Goal: Find specific page/section: Find specific page/section

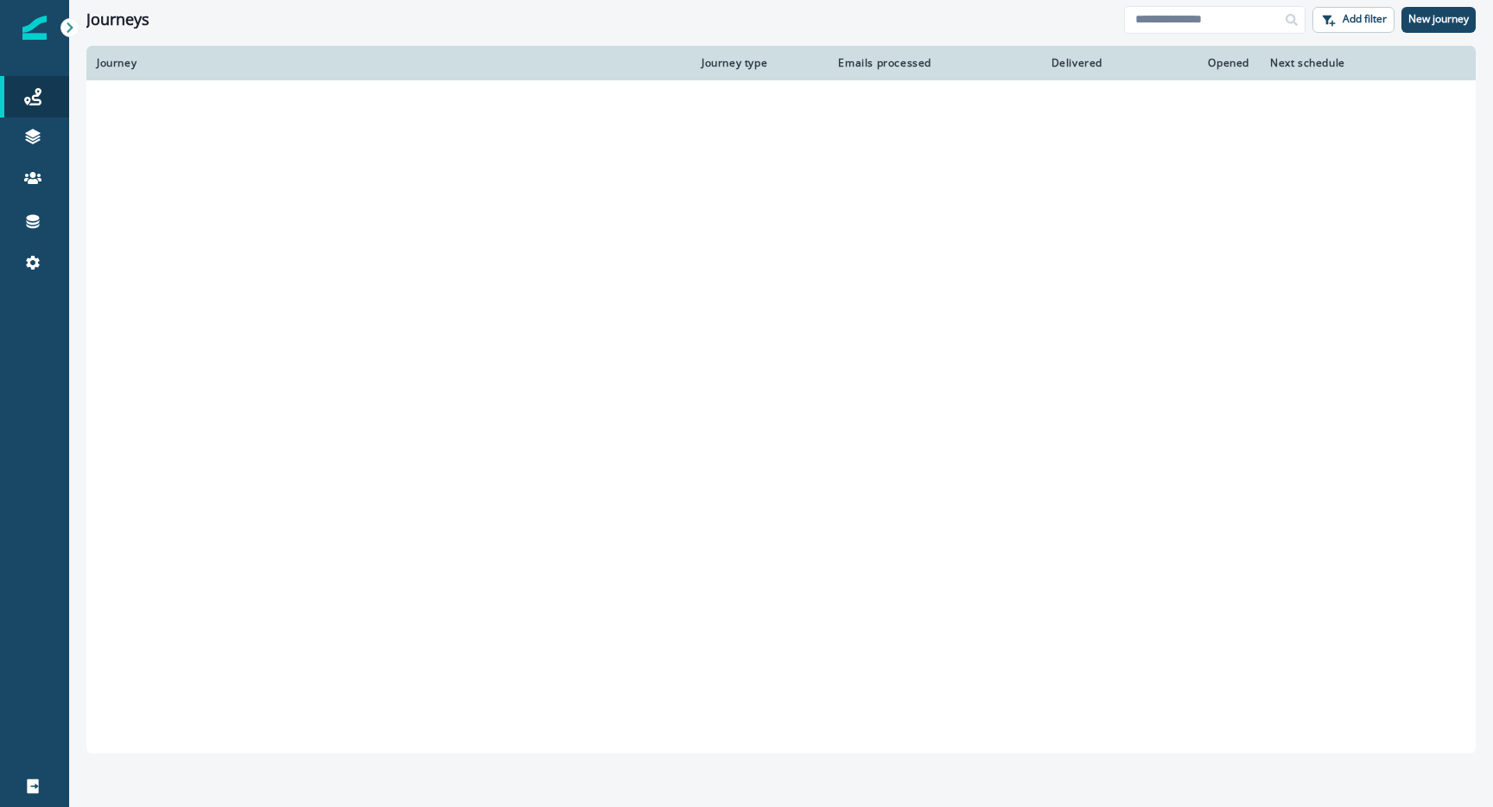
click at [289, 454] on td at bounding box center [388, 447] width 605 height 43
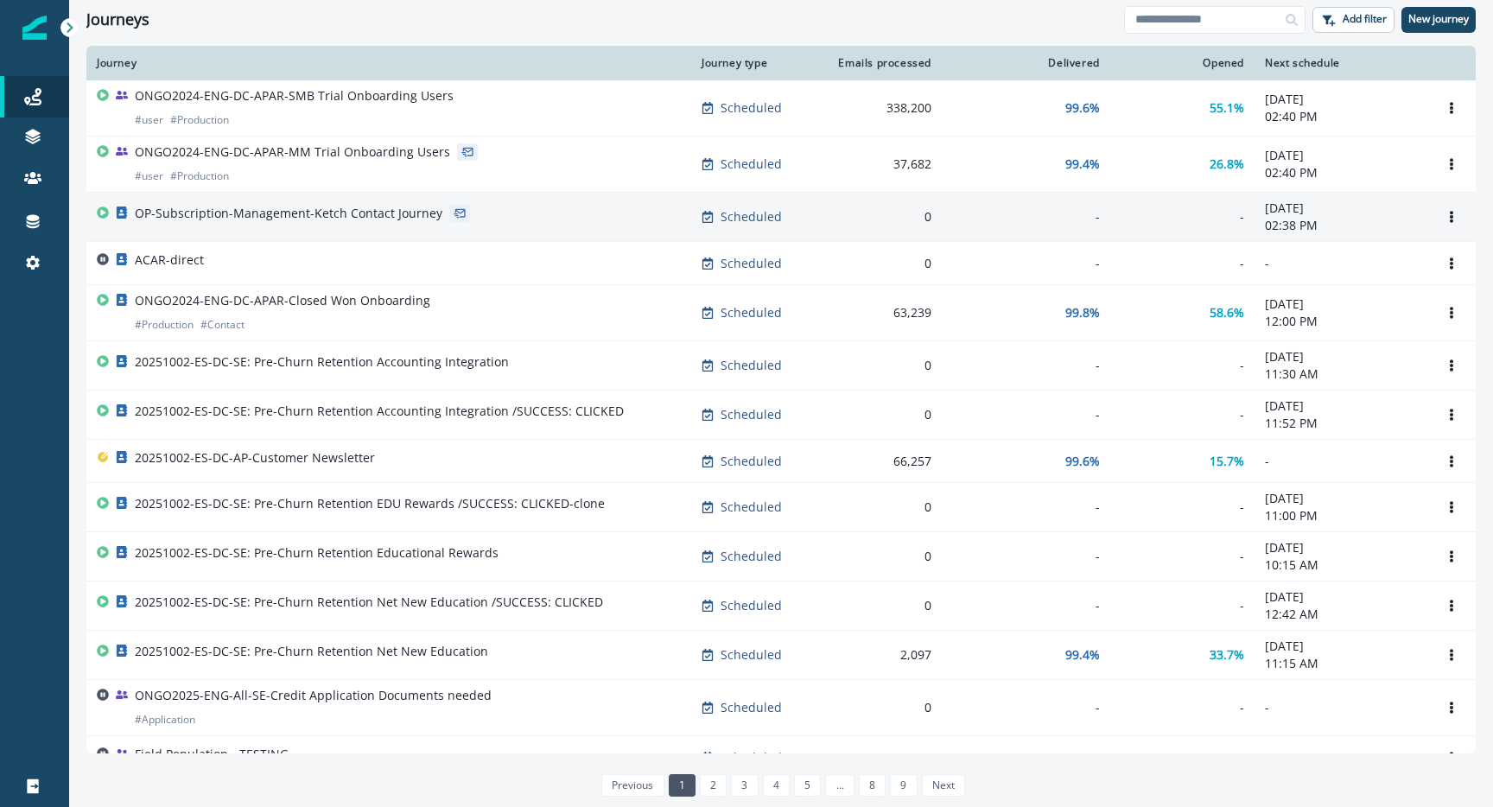
click at [359, 205] on p "OP-Subscription-Management-Ketch Contact Journey" at bounding box center [289, 213] width 308 height 17
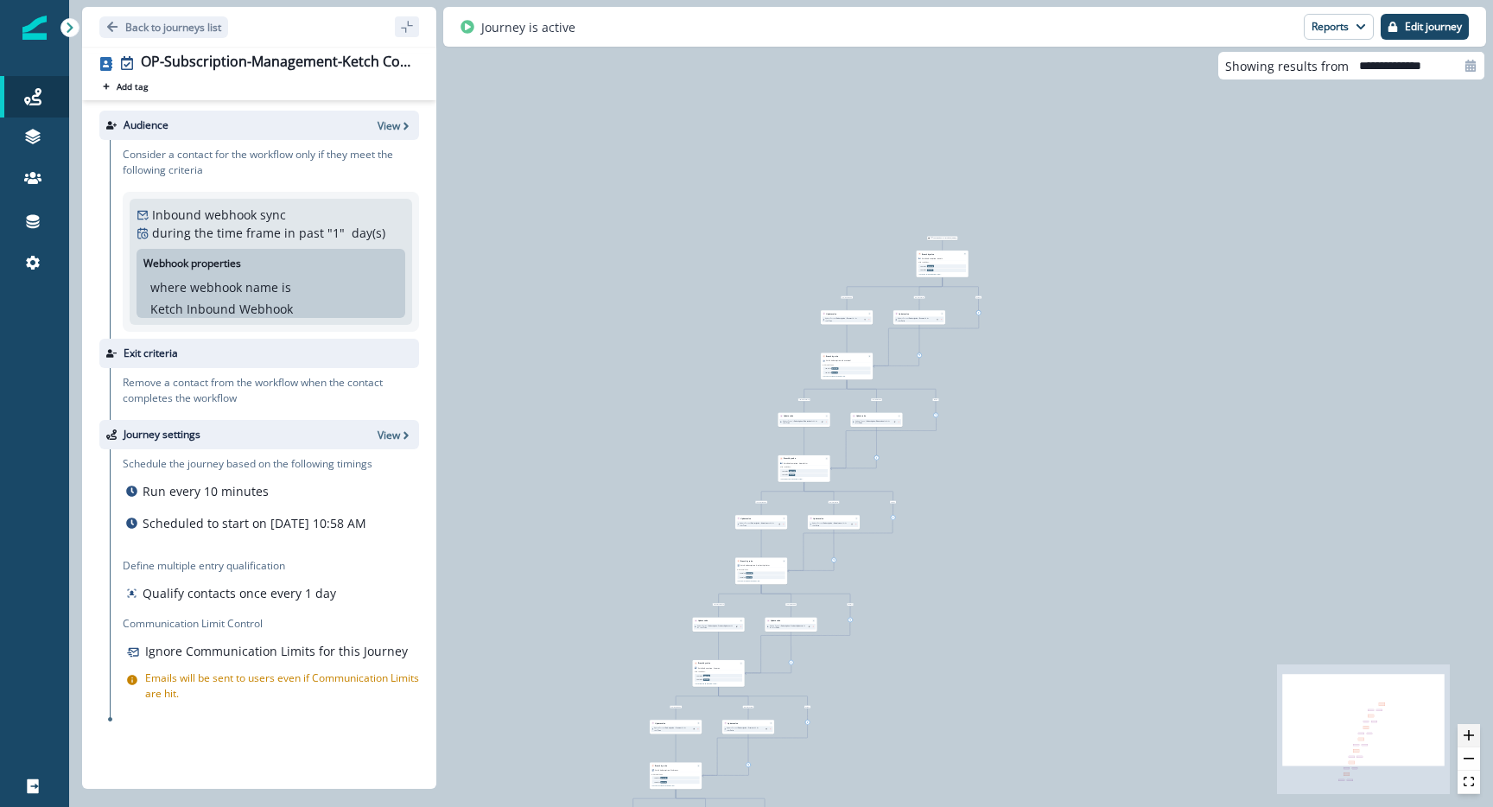
click at [1467, 731] on icon "zoom in" at bounding box center [1468, 735] width 10 height 10
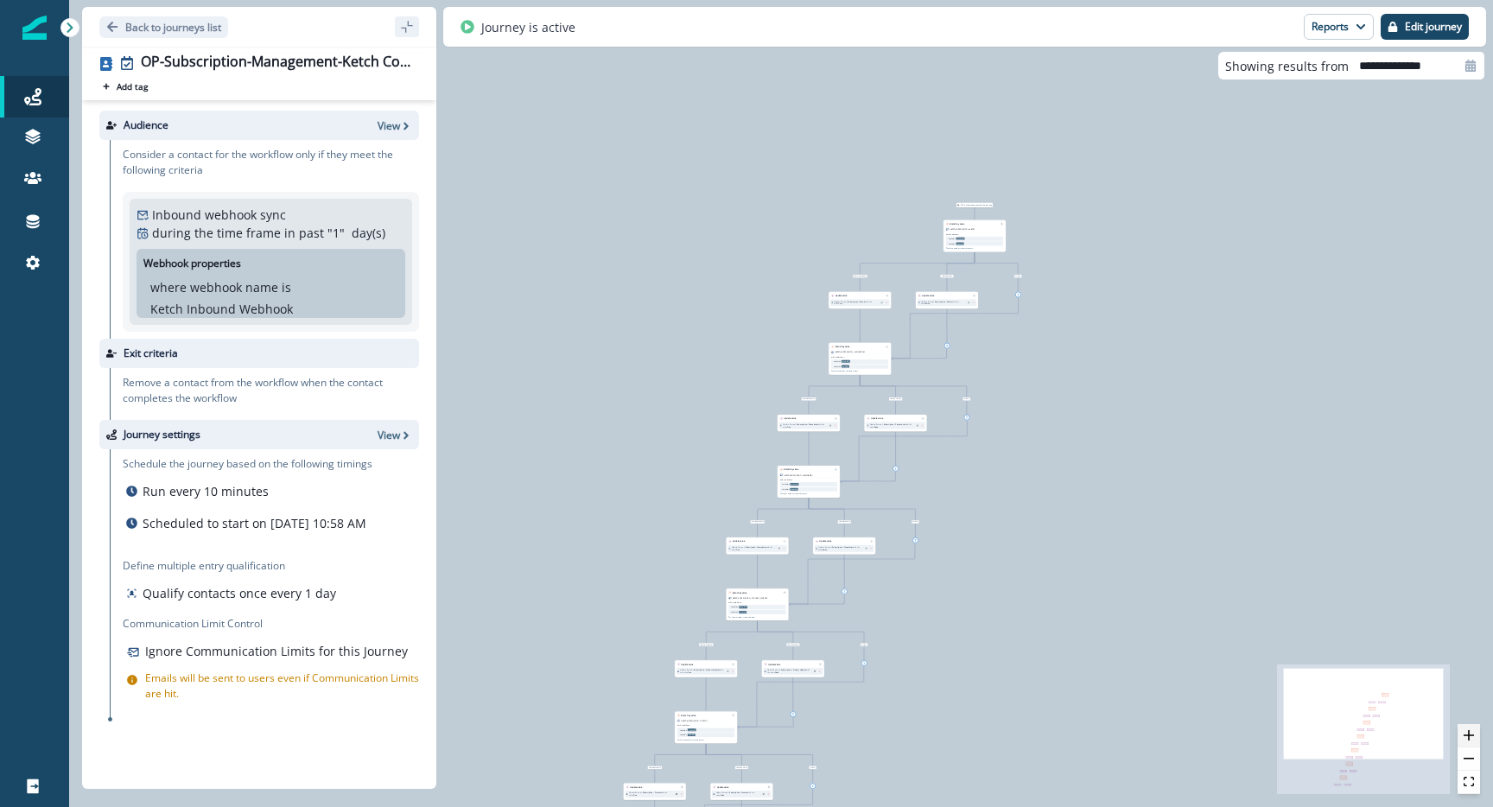
click at [1468, 730] on icon "zoom in" at bounding box center [1468, 735] width 10 height 10
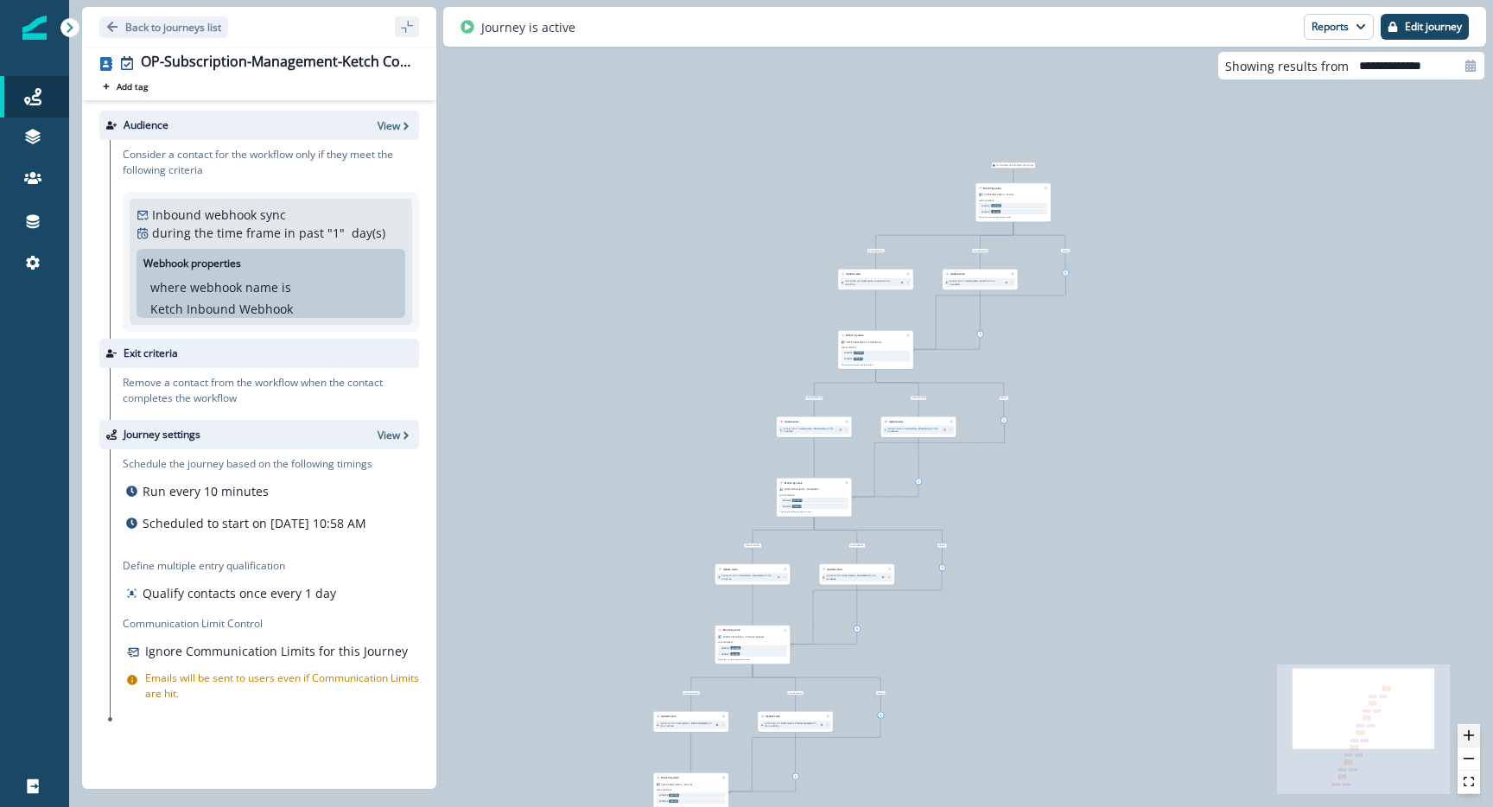
click at [1468, 730] on icon "zoom in" at bounding box center [1468, 735] width 10 height 10
click at [1469, 730] on icon "zoom in" at bounding box center [1468, 735] width 10 height 10
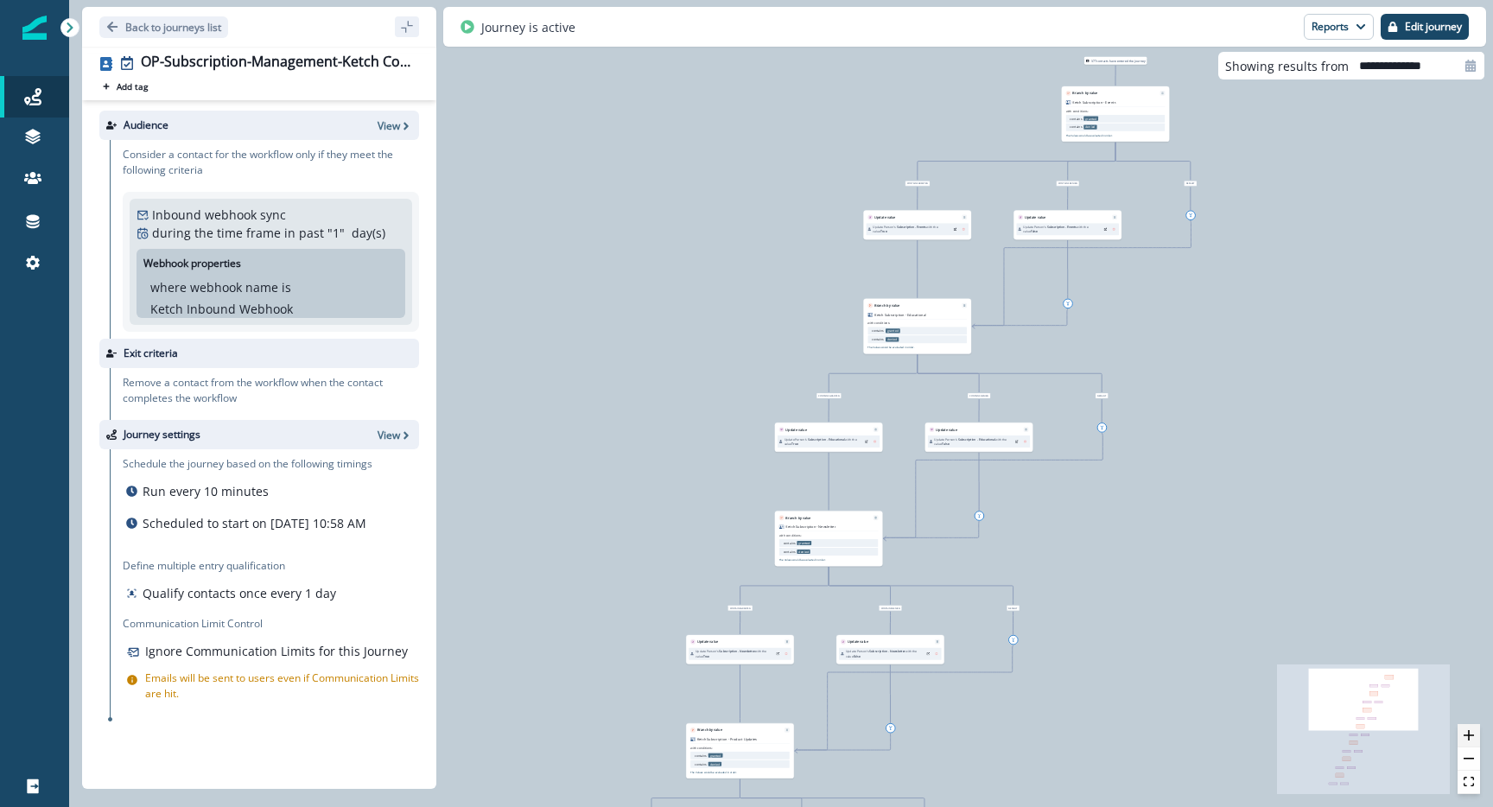
click at [1469, 730] on icon "zoom in" at bounding box center [1468, 735] width 10 height 10
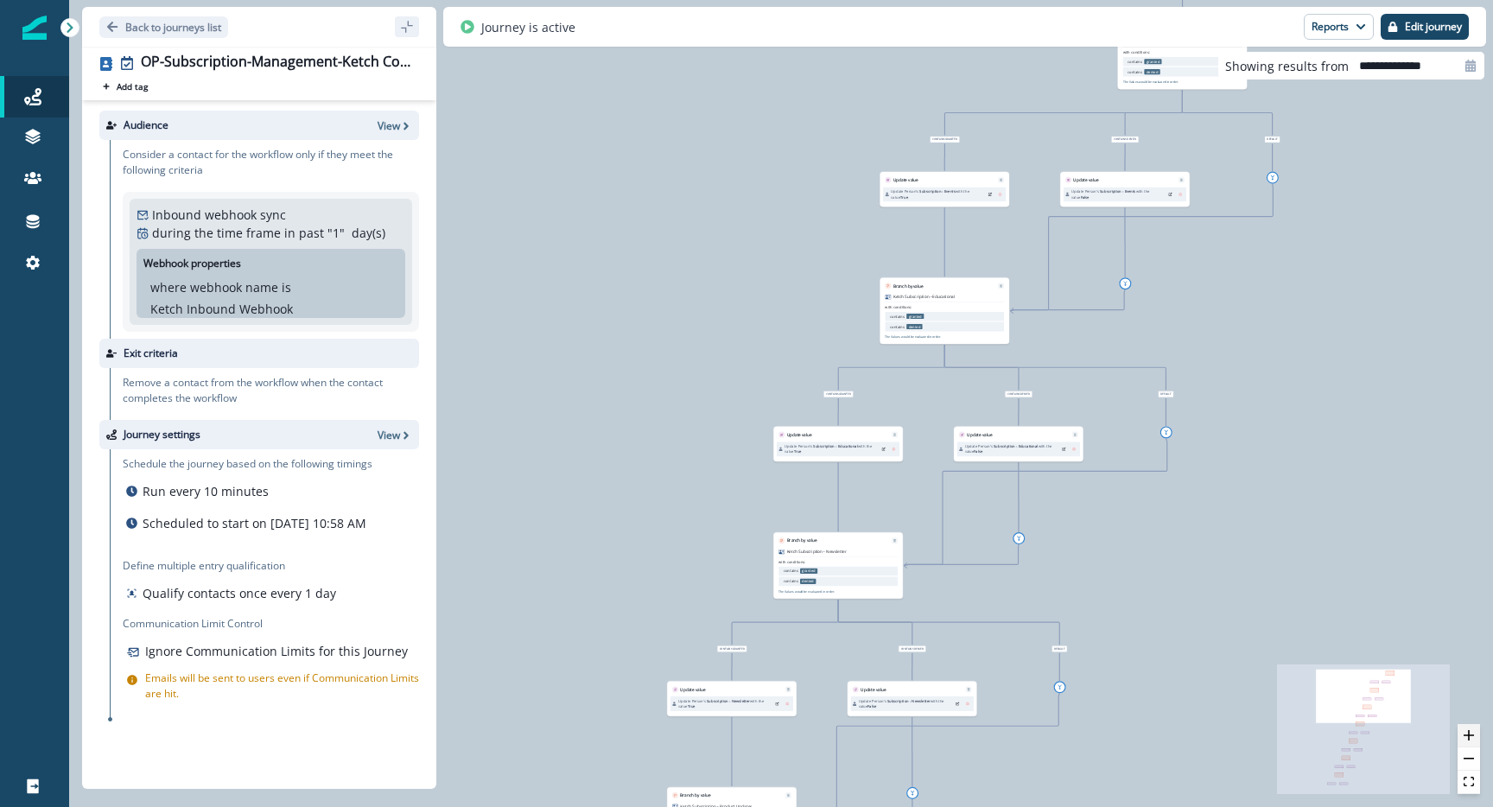
click at [1471, 730] on icon "zoom in" at bounding box center [1468, 735] width 10 height 10
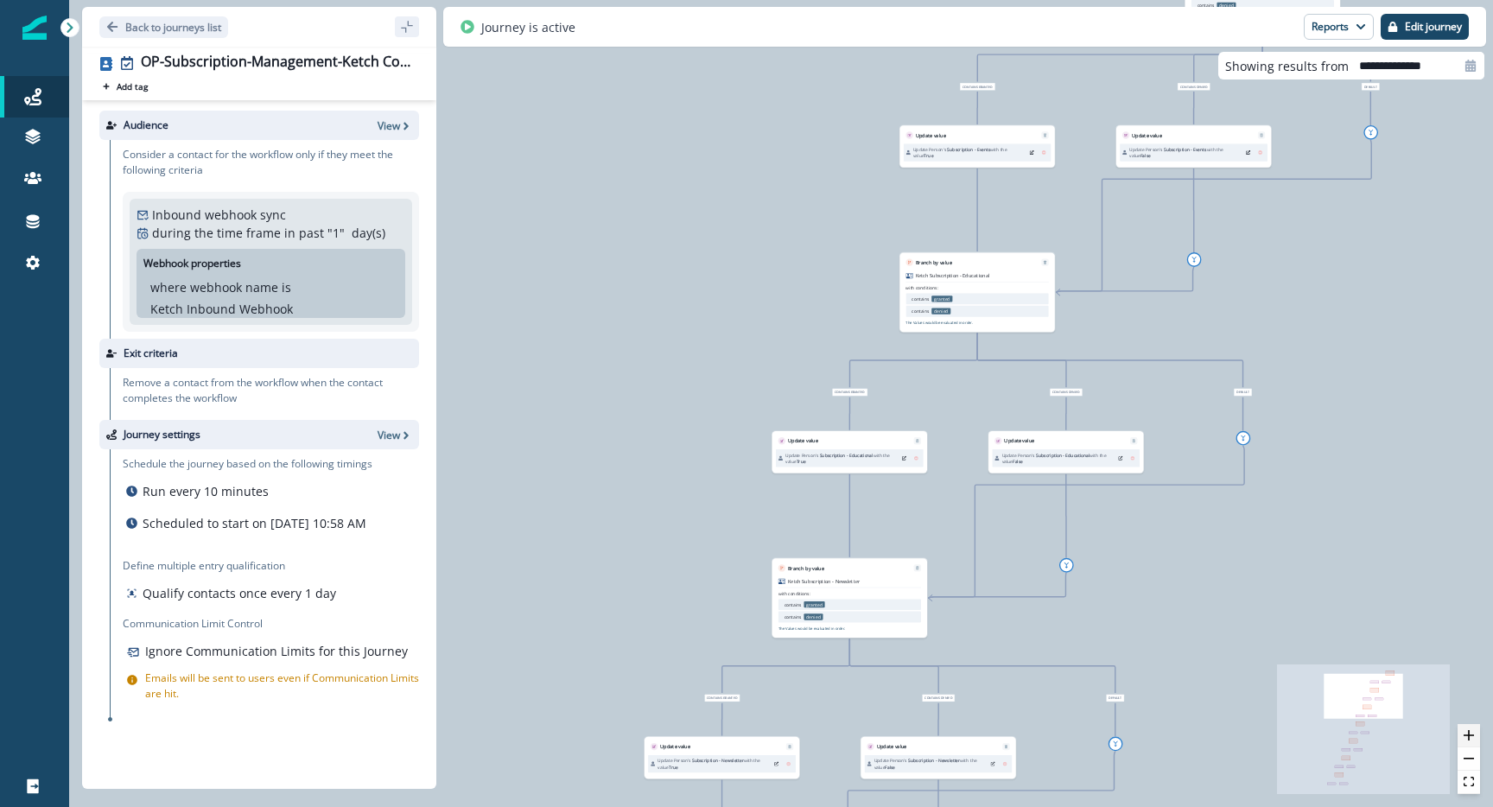
click at [1471, 730] on icon "zoom in" at bounding box center [1468, 735] width 10 height 10
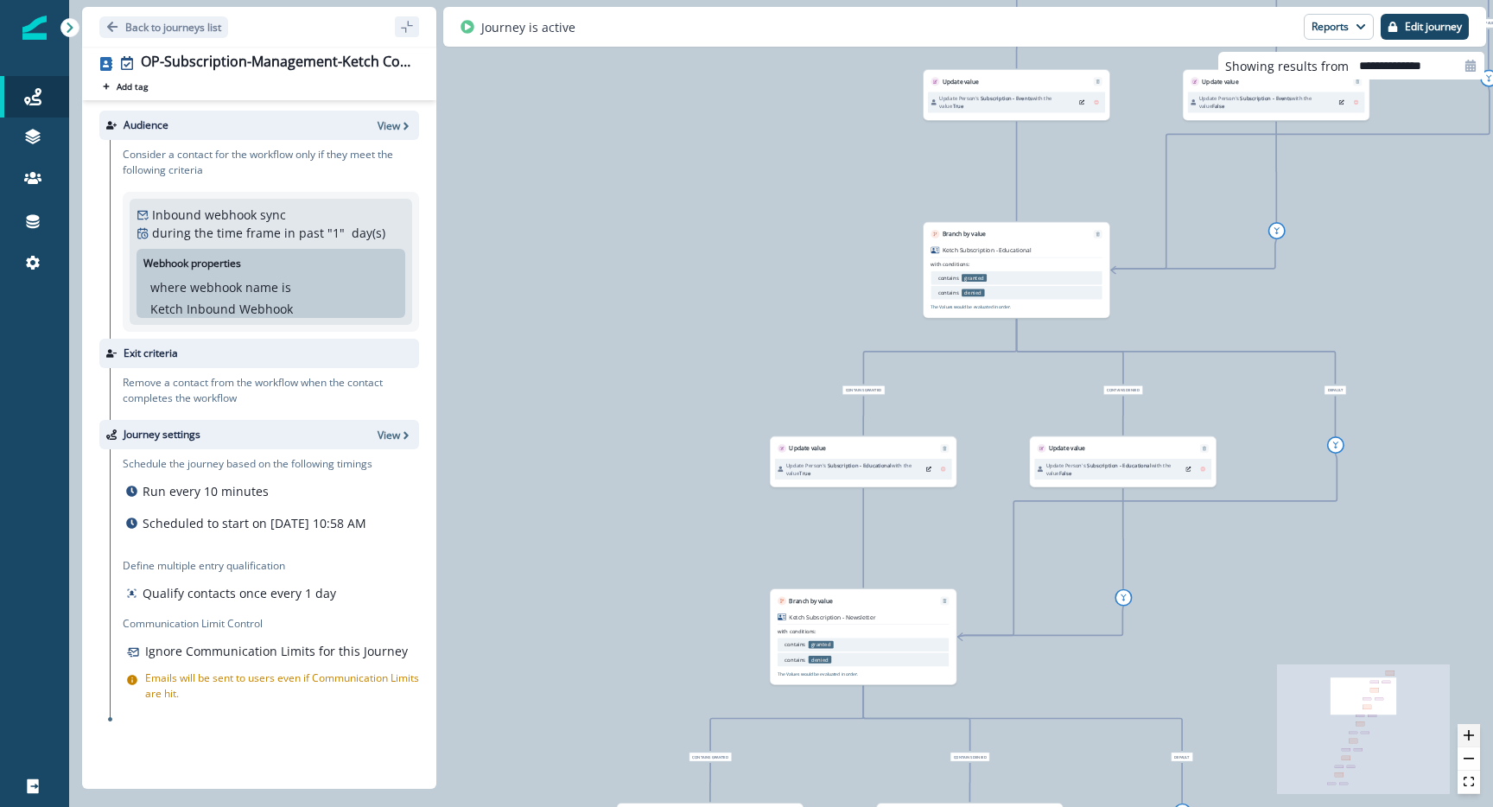
click at [1472, 731] on icon "zoom in" at bounding box center [1468, 735] width 10 height 10
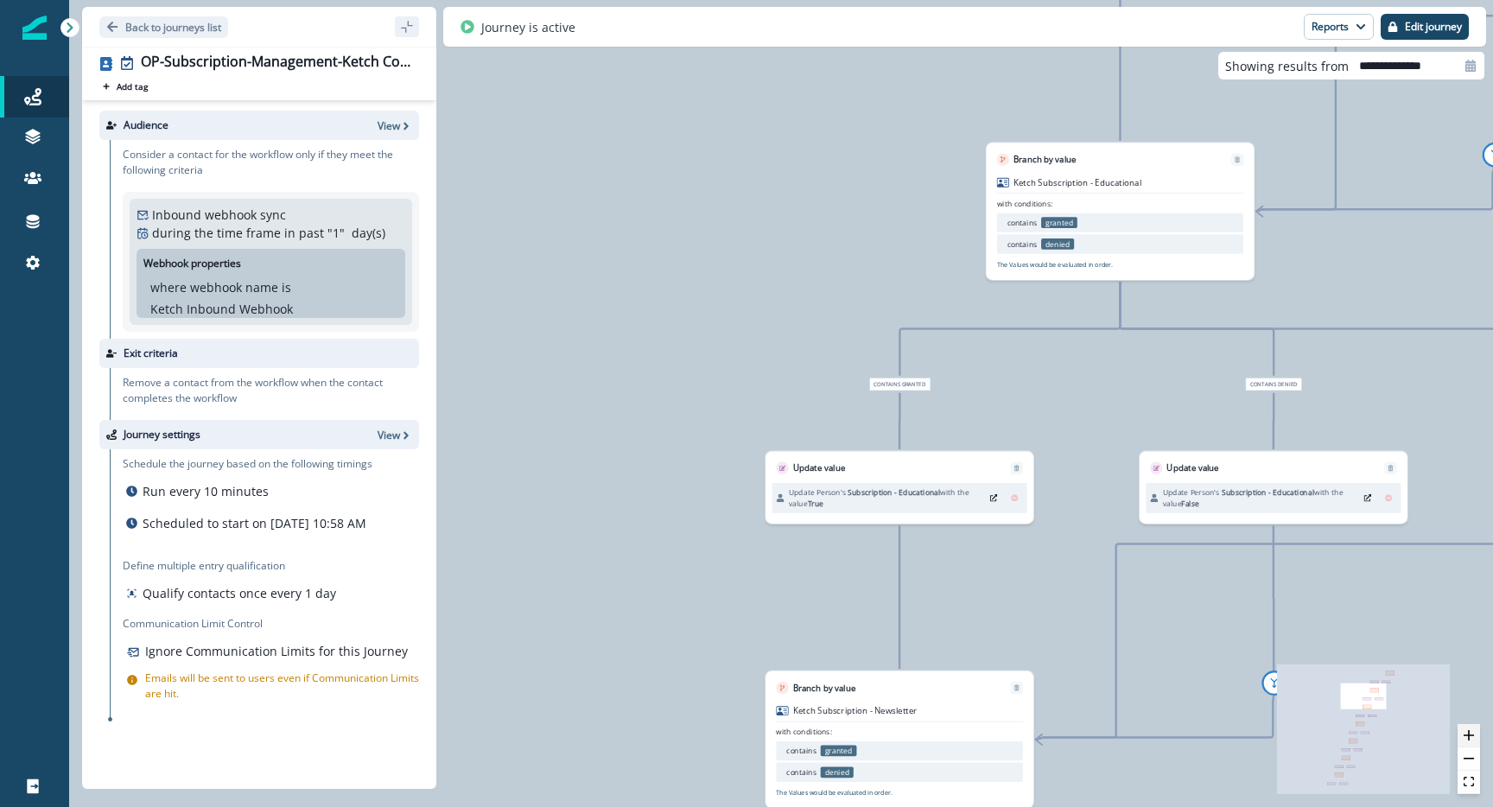
click at [1473, 730] on icon "zoom in" at bounding box center [1468, 735] width 10 height 10
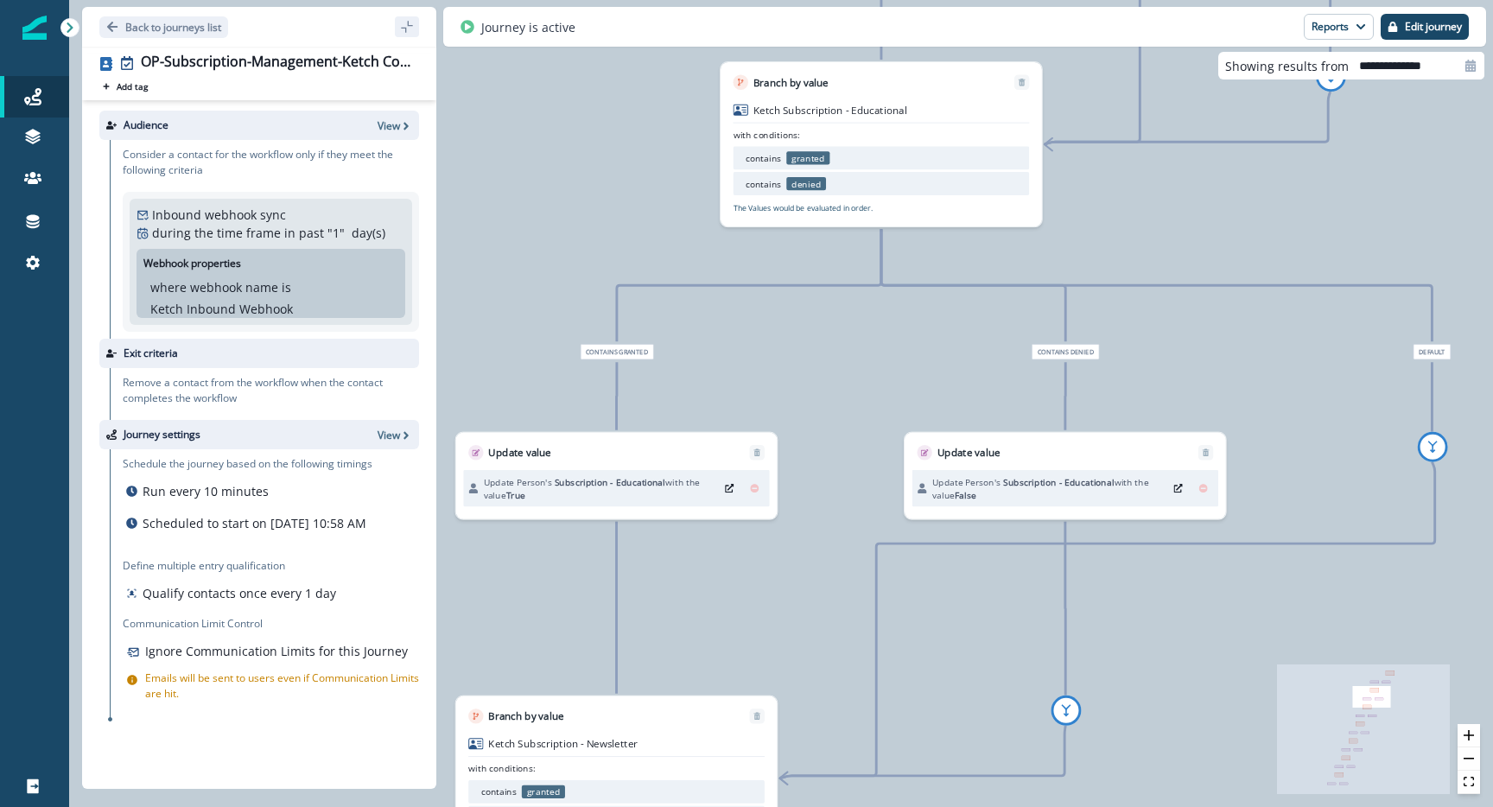
drag, startPoint x: 890, startPoint y: 219, endPoint x: 577, endPoint y: 196, distance: 313.6
click at [580, 192] on div "377 contacts have entered the journey Branch by value Ketch Subscription - Even…" at bounding box center [781, 403] width 1424 height 807
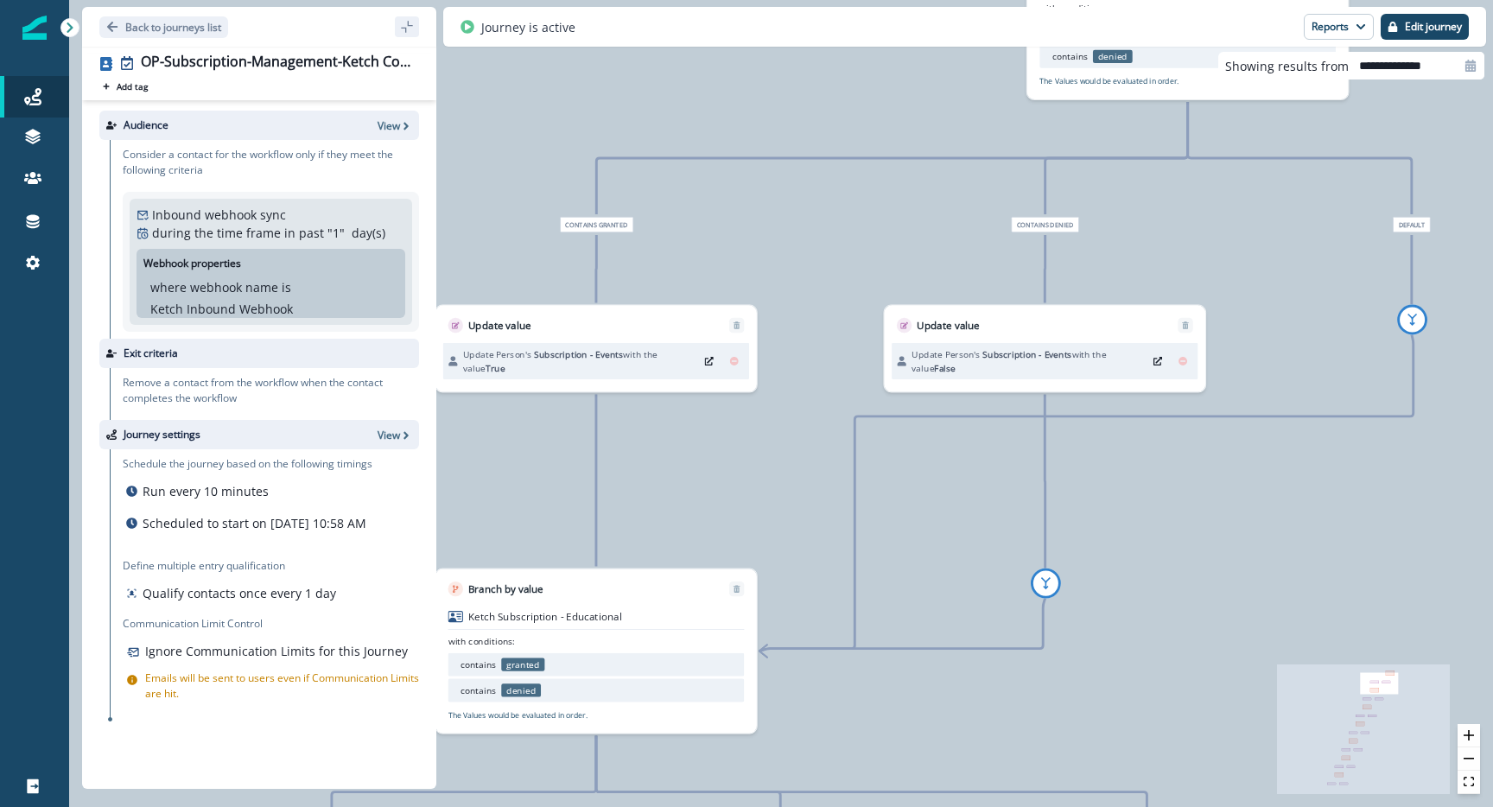
drag, startPoint x: 1411, startPoint y: 504, endPoint x: 1092, endPoint y: 715, distance: 383.3
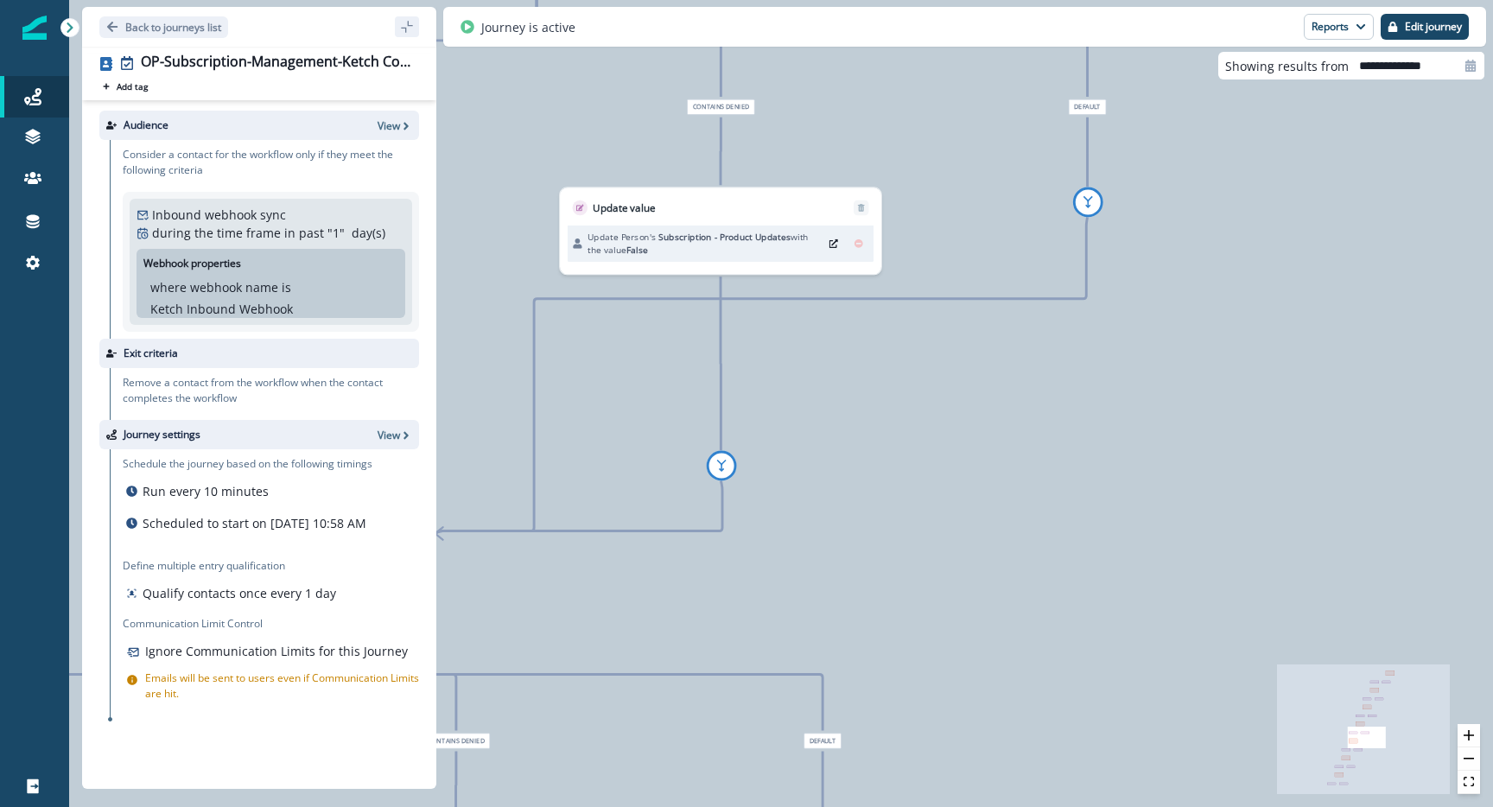
drag, startPoint x: 893, startPoint y: 457, endPoint x: 1387, endPoint y: 452, distance: 494.1
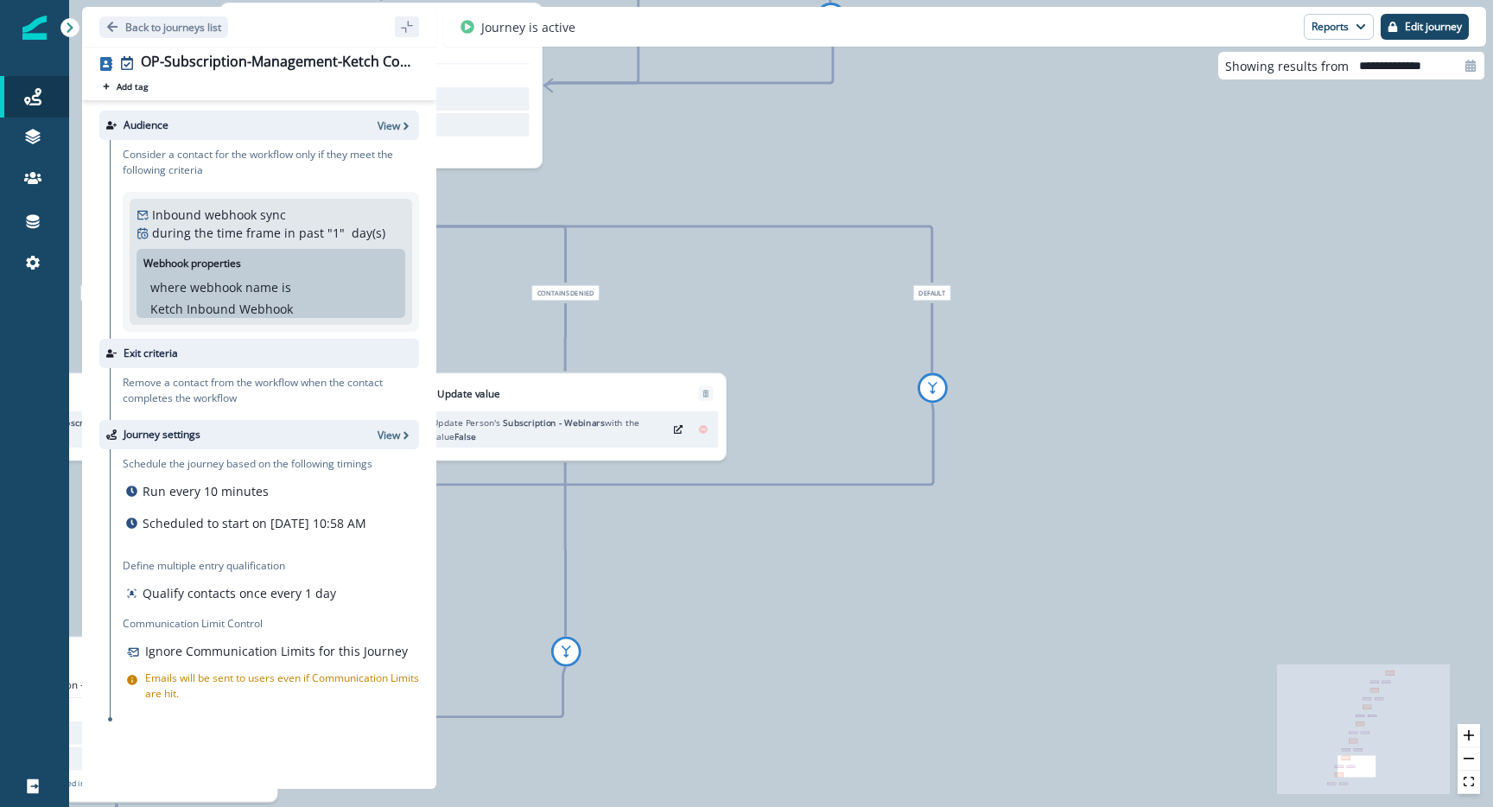
drag, startPoint x: 940, startPoint y: 576, endPoint x: 1327, endPoint y: 502, distance: 394.1
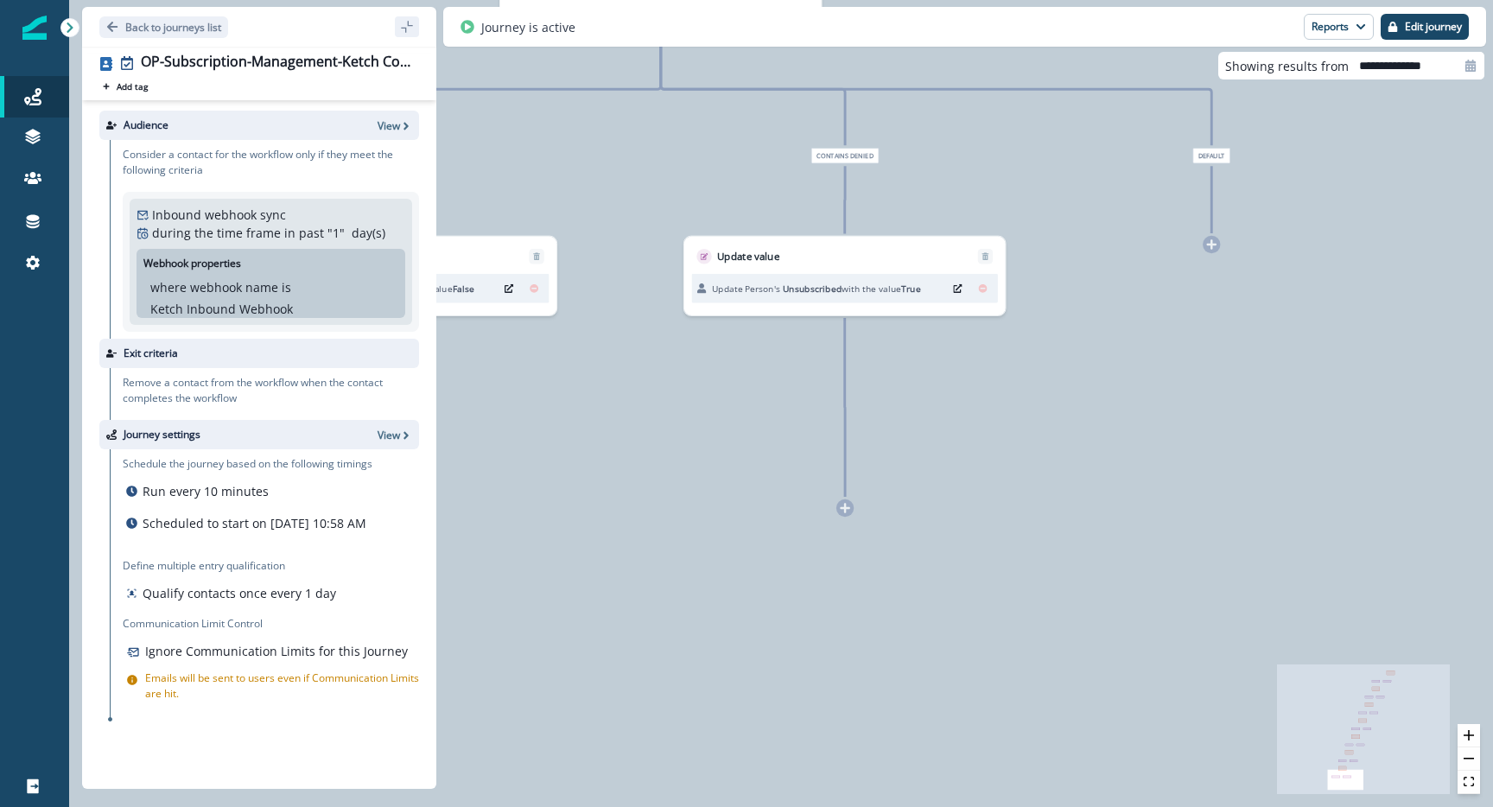
drag, startPoint x: 917, startPoint y: 560, endPoint x: 1404, endPoint y: 796, distance: 540.5
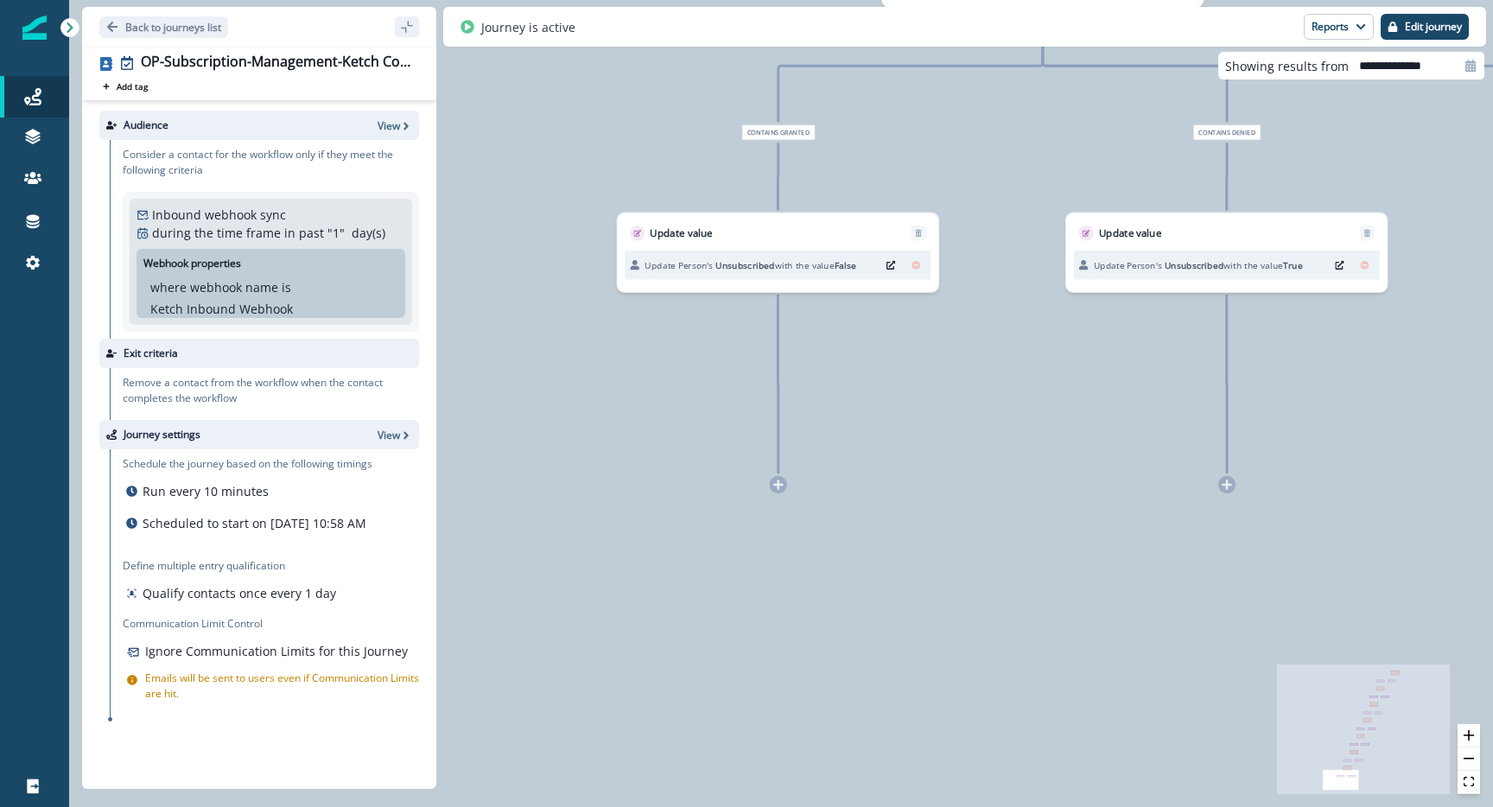
drag, startPoint x: 732, startPoint y: 511, endPoint x: 1118, endPoint y: 487, distance: 386.8
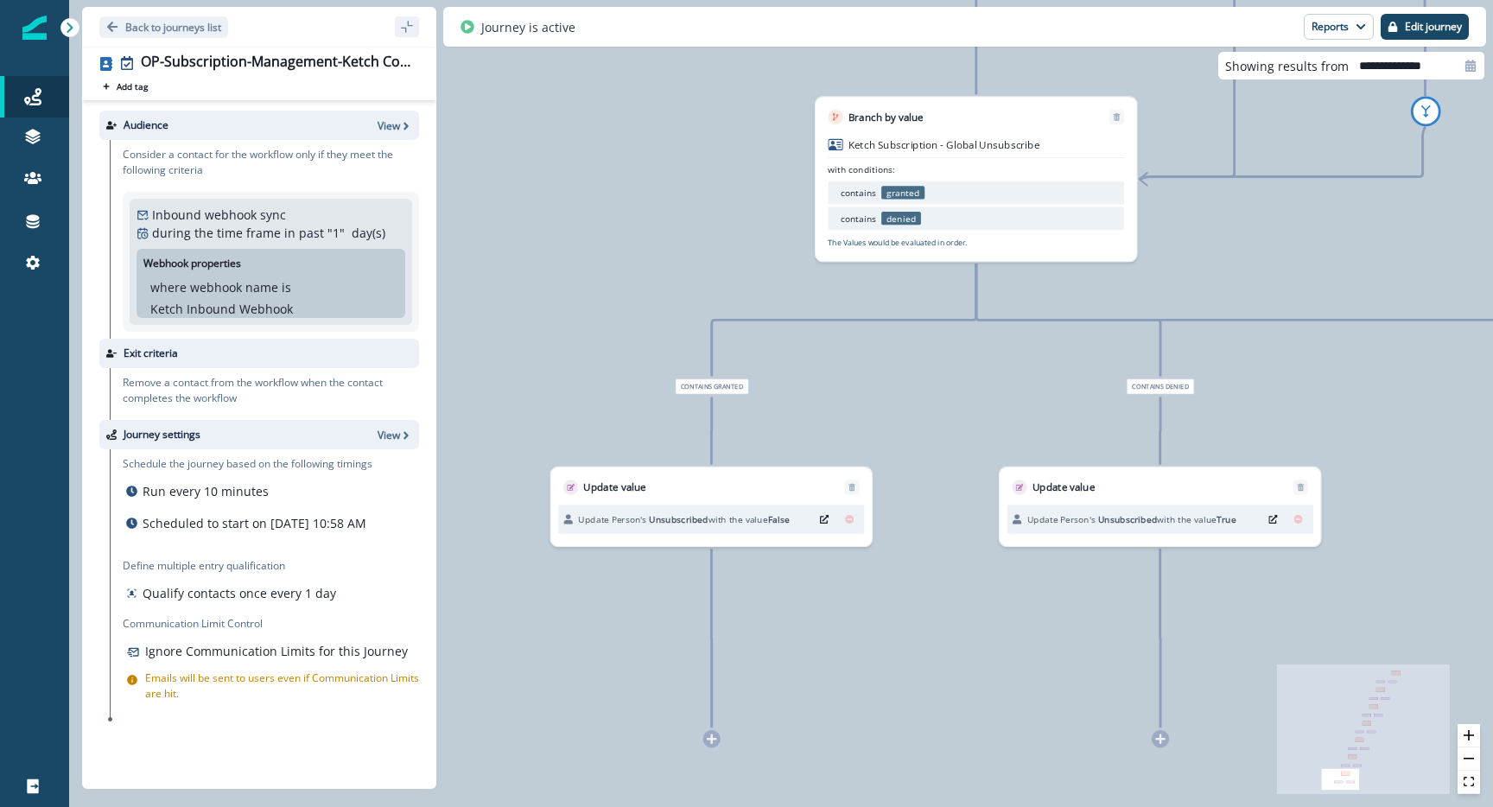
drag, startPoint x: 929, startPoint y: 356, endPoint x: 849, endPoint y: 392, distance: 88.1
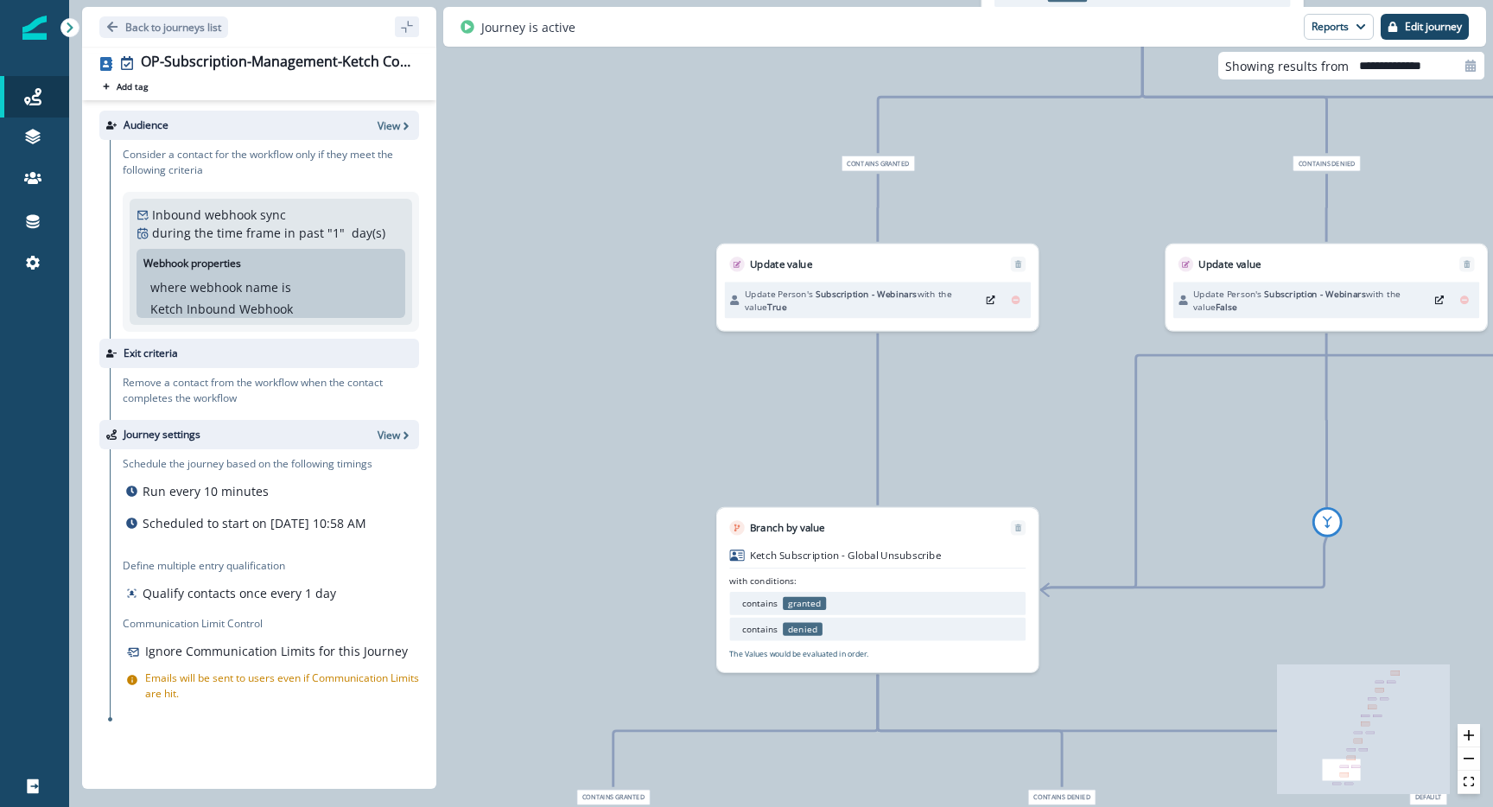
drag, startPoint x: 790, startPoint y: 308, endPoint x: 702, endPoint y: 346, distance: 94.8
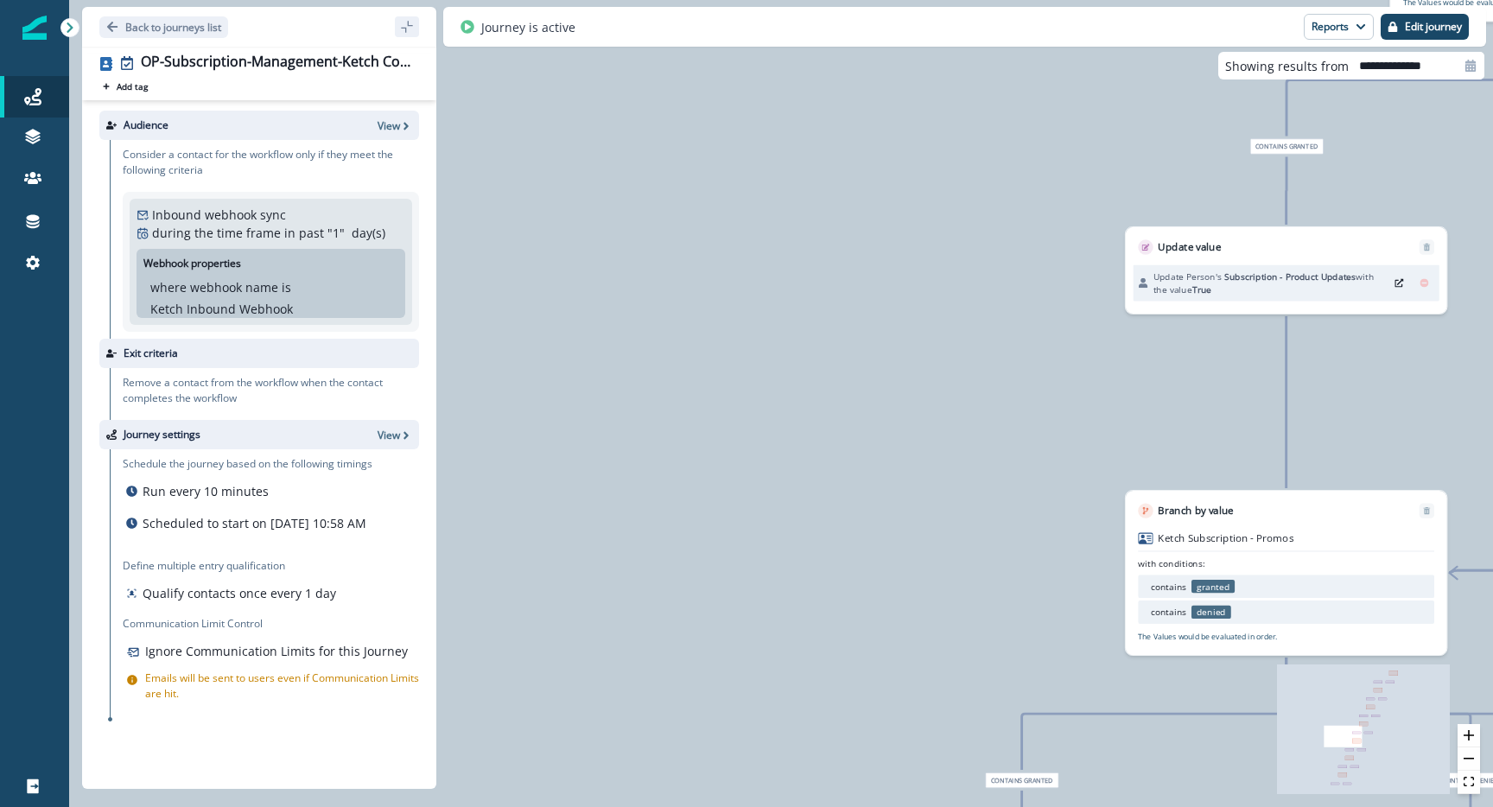
drag, startPoint x: 895, startPoint y: 396, endPoint x: 501, endPoint y: 630, distance: 457.8
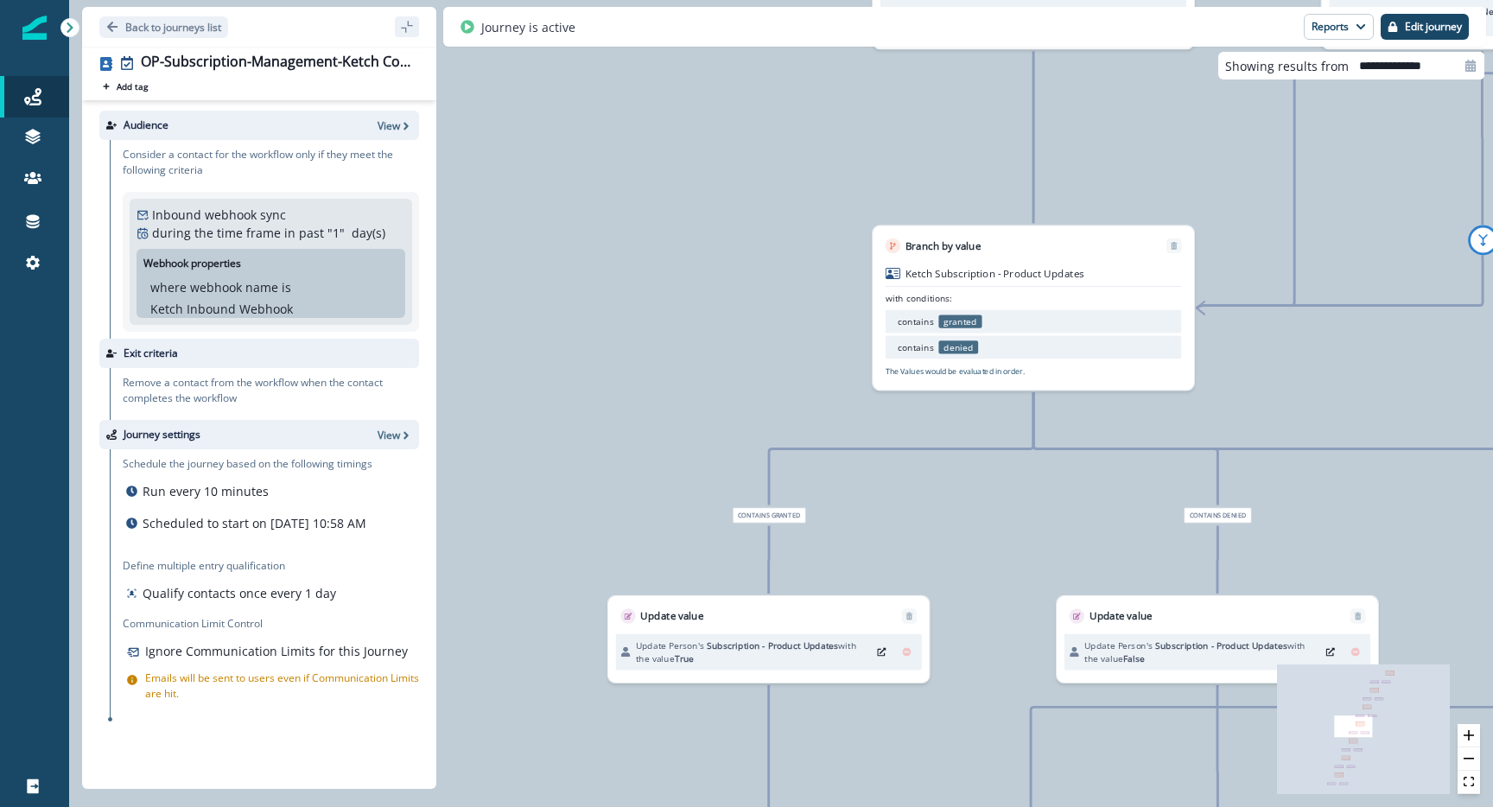
drag, startPoint x: 650, startPoint y: 472, endPoint x: 530, endPoint y: 613, distance: 186.3
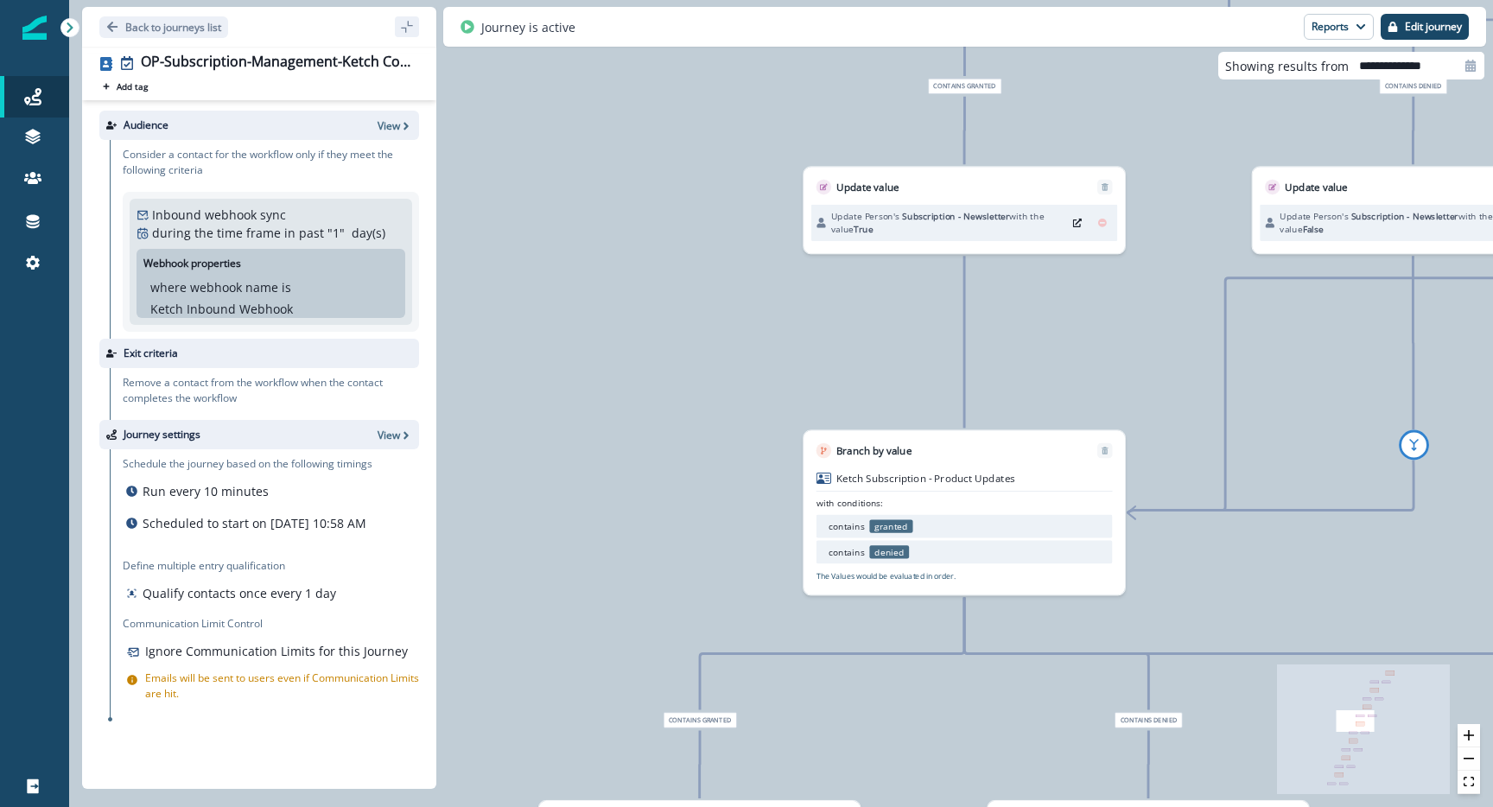
drag, startPoint x: 715, startPoint y: 310, endPoint x: 662, endPoint y: 509, distance: 205.8
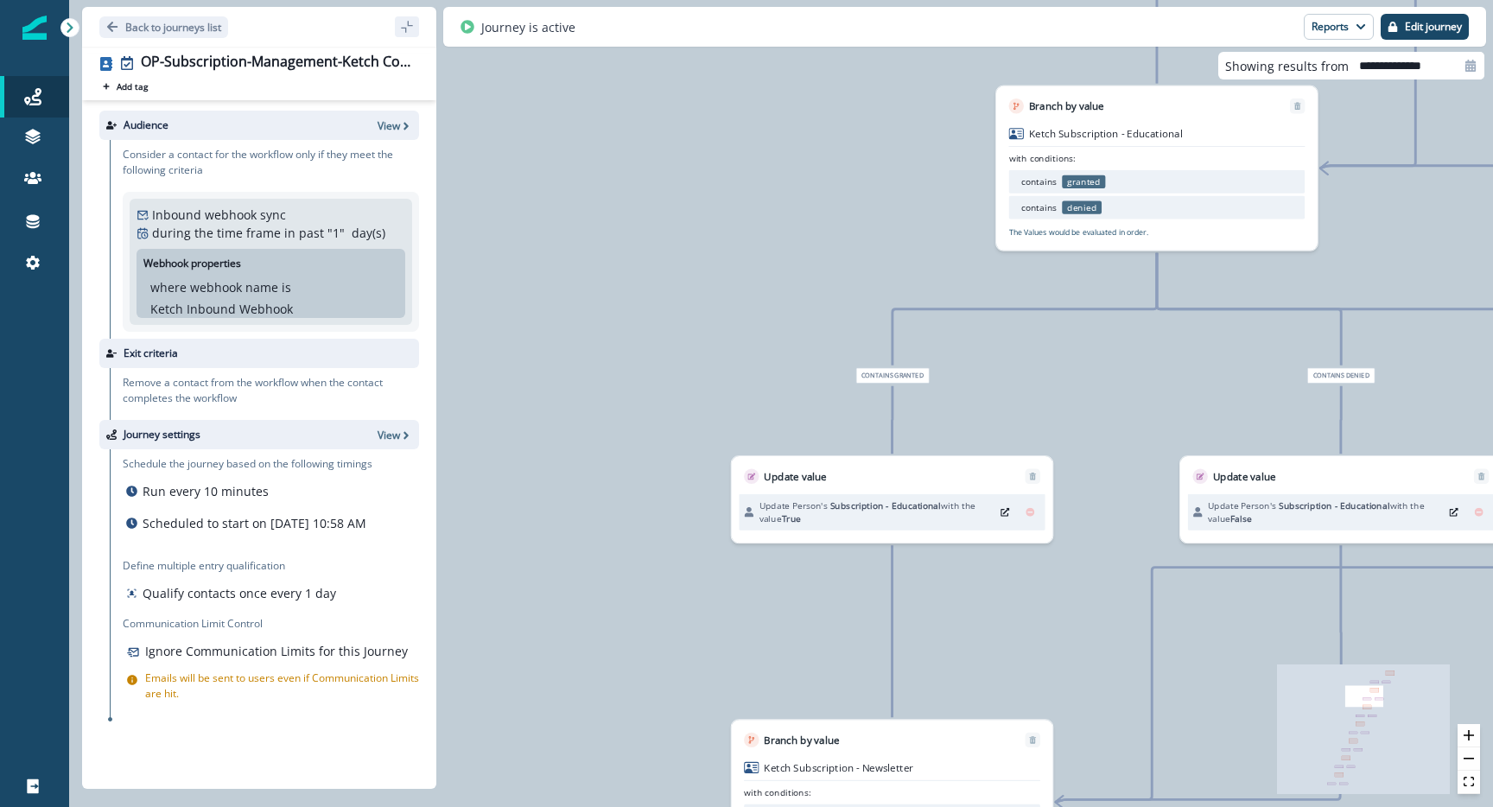
drag, startPoint x: 1024, startPoint y: 287, endPoint x: 697, endPoint y: 299, distance: 327.6
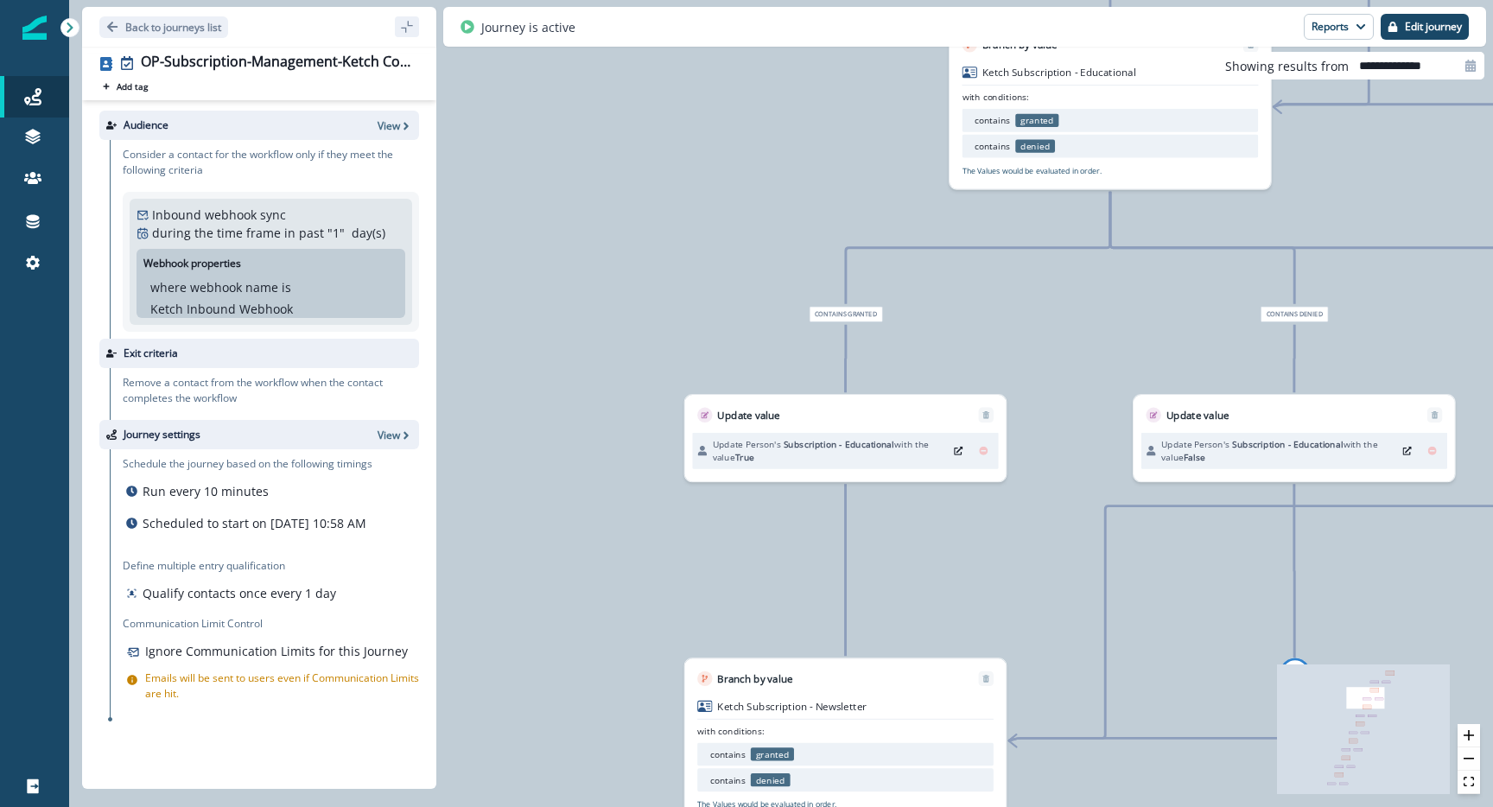
drag, startPoint x: 1145, startPoint y: 420, endPoint x: 1015, endPoint y: 245, distance: 217.3
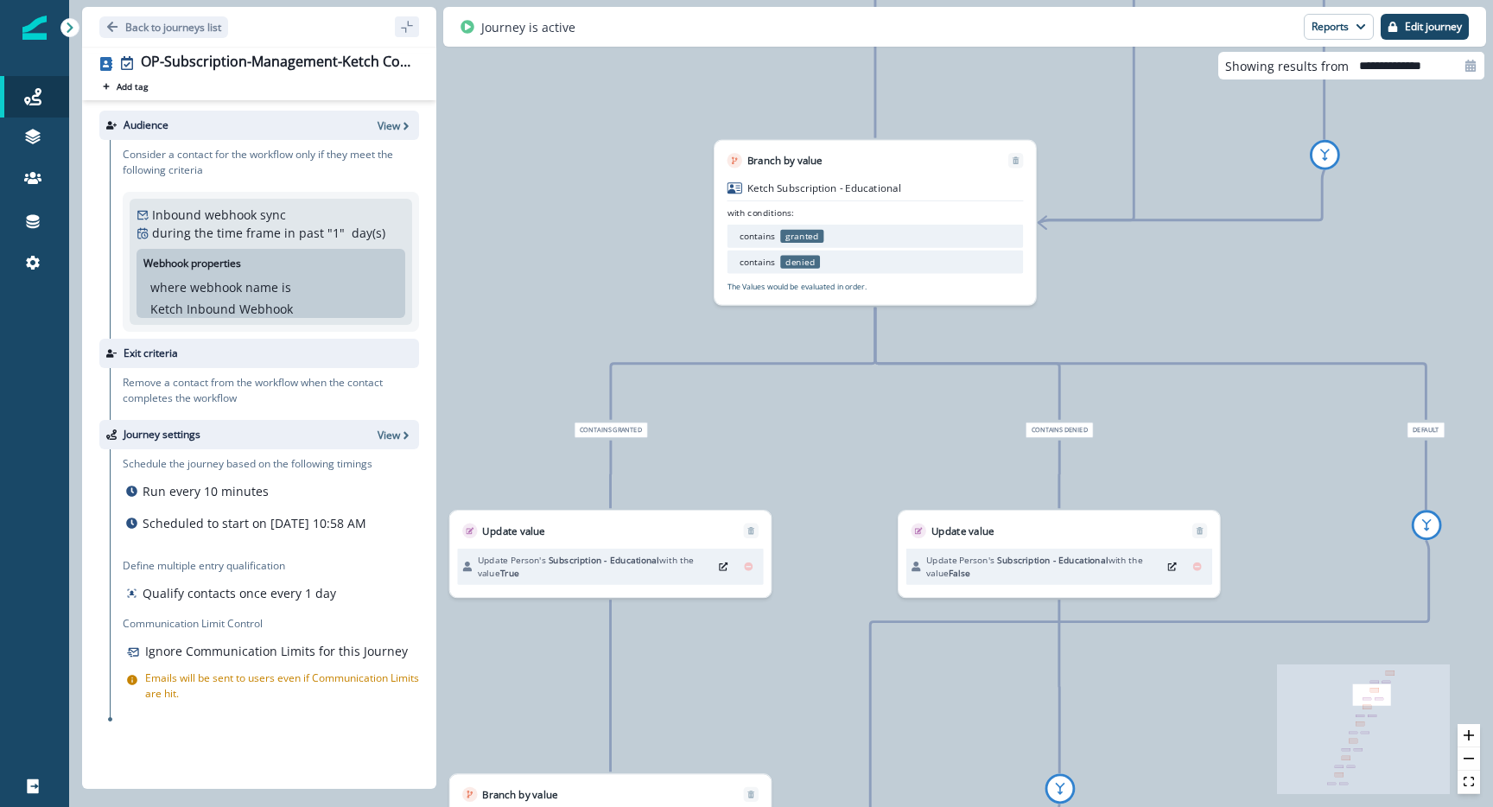
drag, startPoint x: 1383, startPoint y: 473, endPoint x: 1240, endPoint y: 727, distance: 292.0
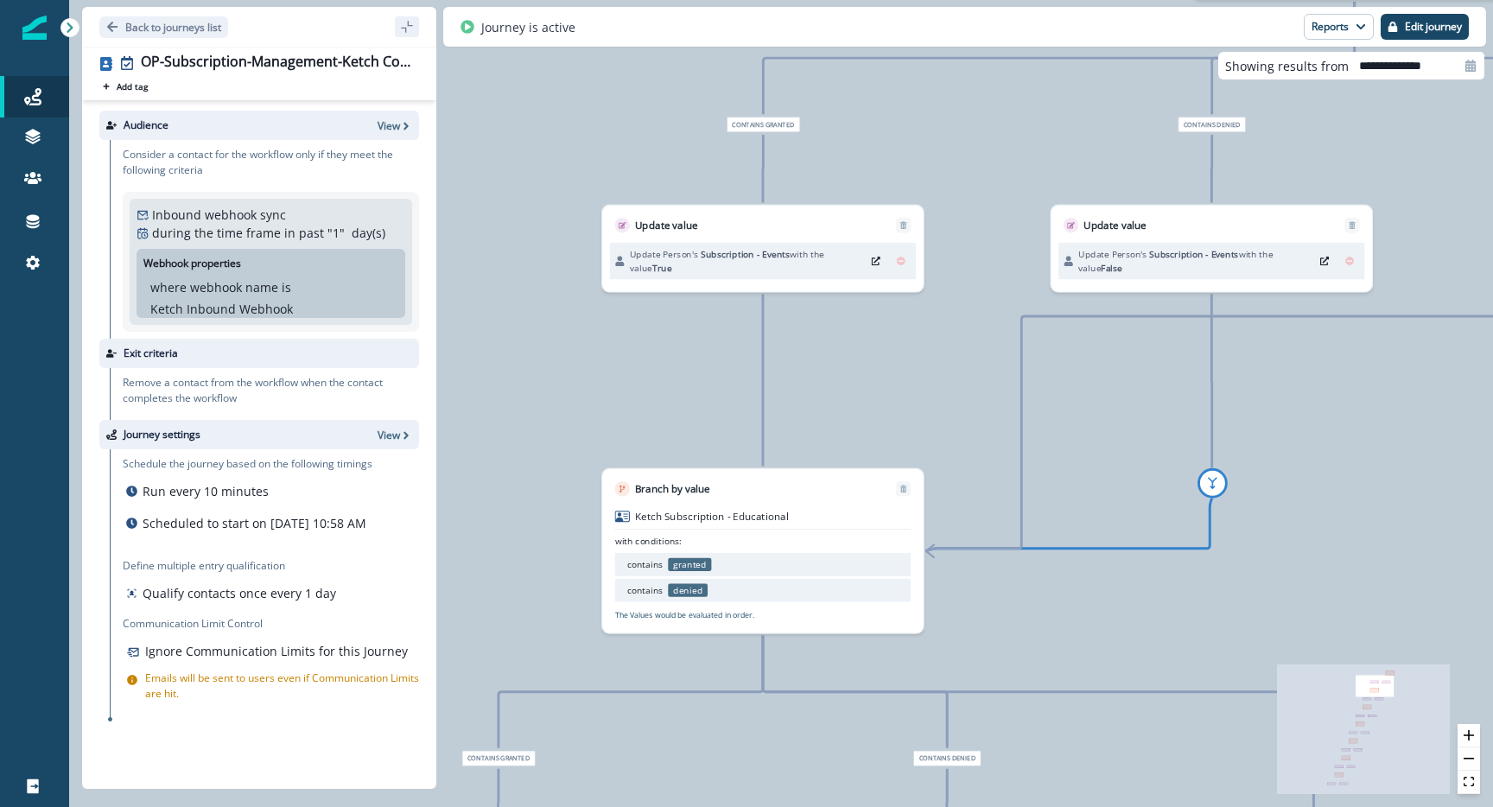
drag, startPoint x: 1235, startPoint y: 252, endPoint x: 1164, endPoint y: 714, distance: 467.5
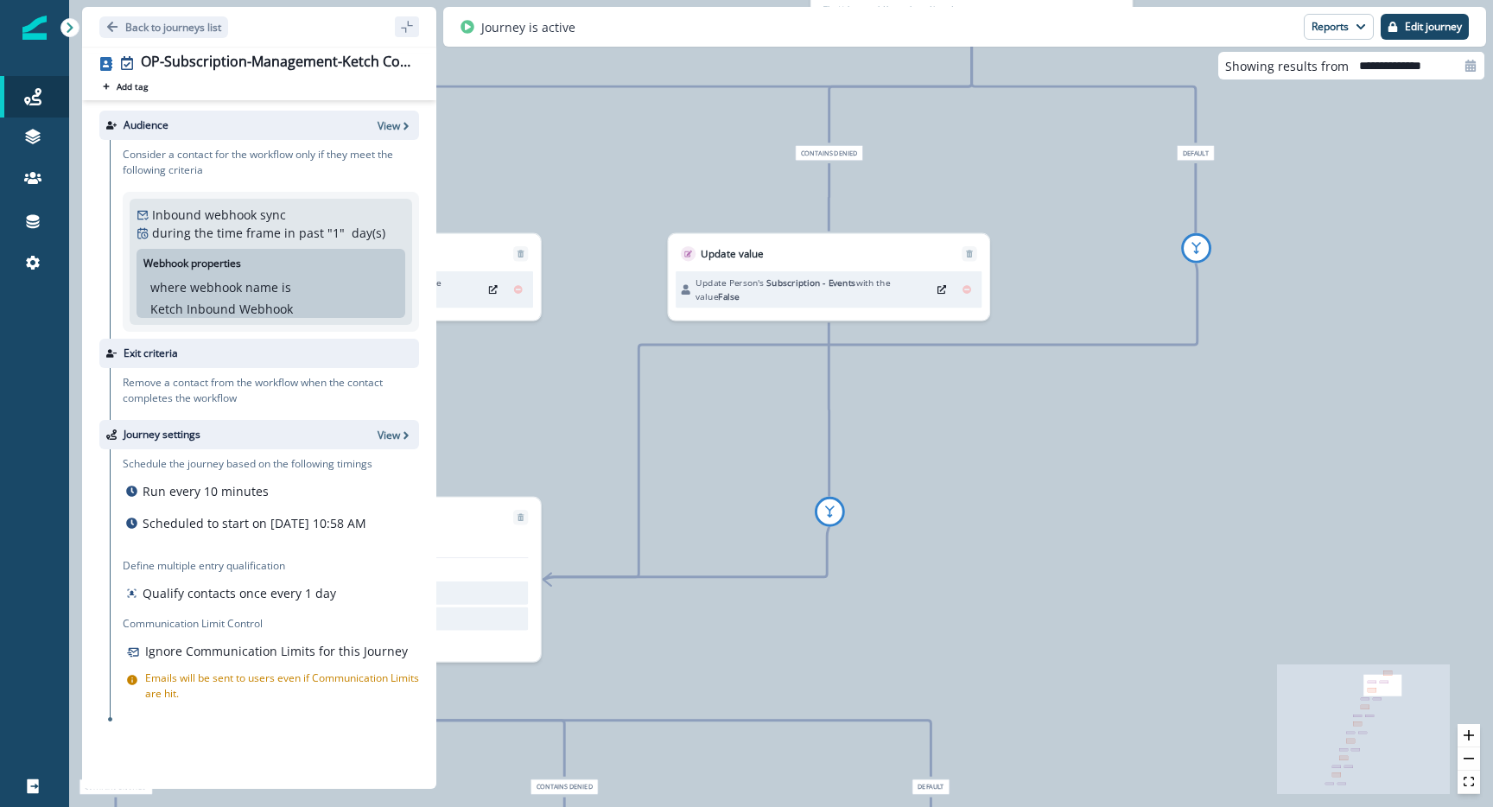
drag, startPoint x: 997, startPoint y: 295, endPoint x: 607, endPoint y: 111, distance: 430.8
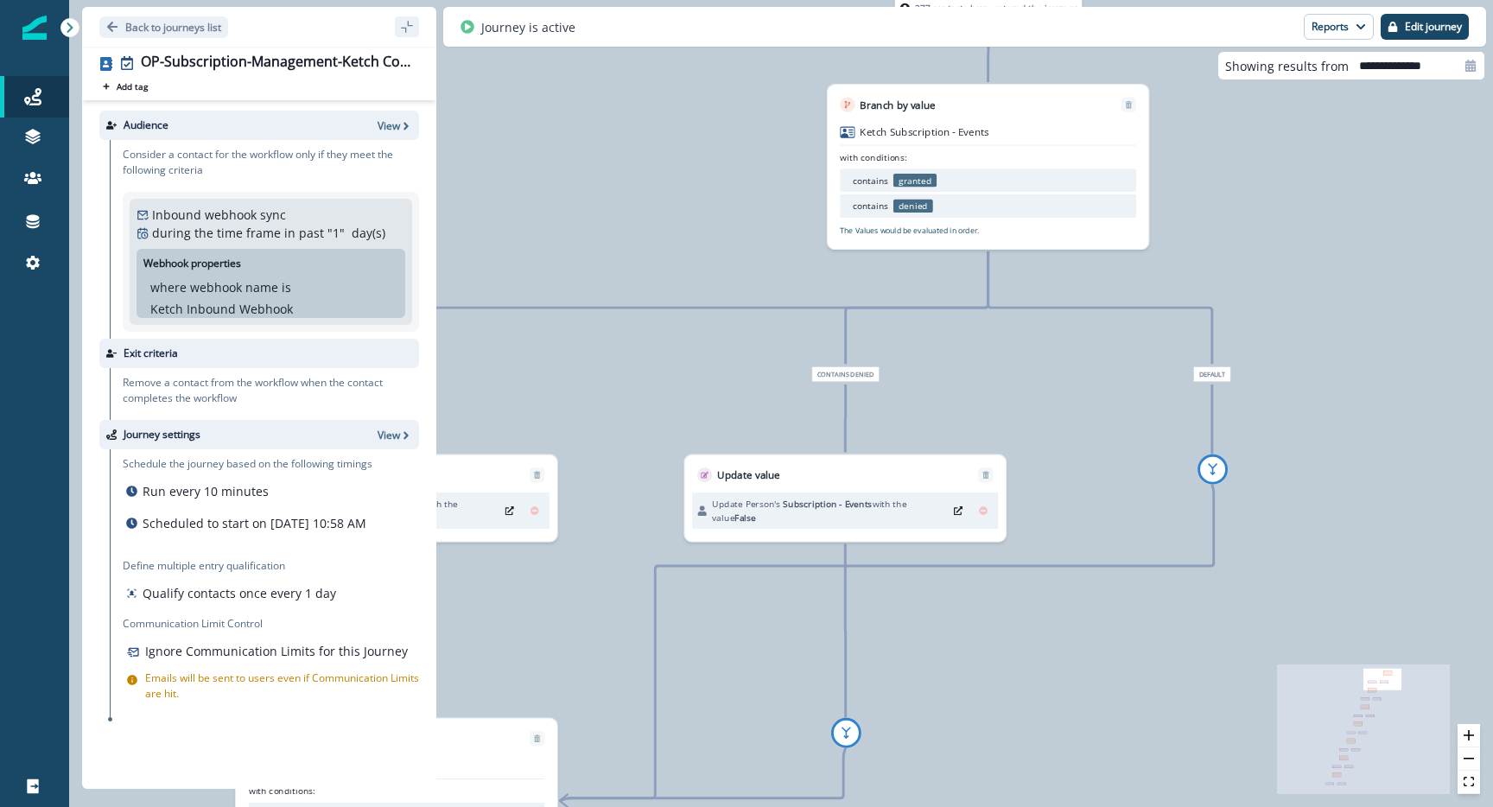
drag, startPoint x: 934, startPoint y: 435, endPoint x: 938, endPoint y: 797, distance: 362.8
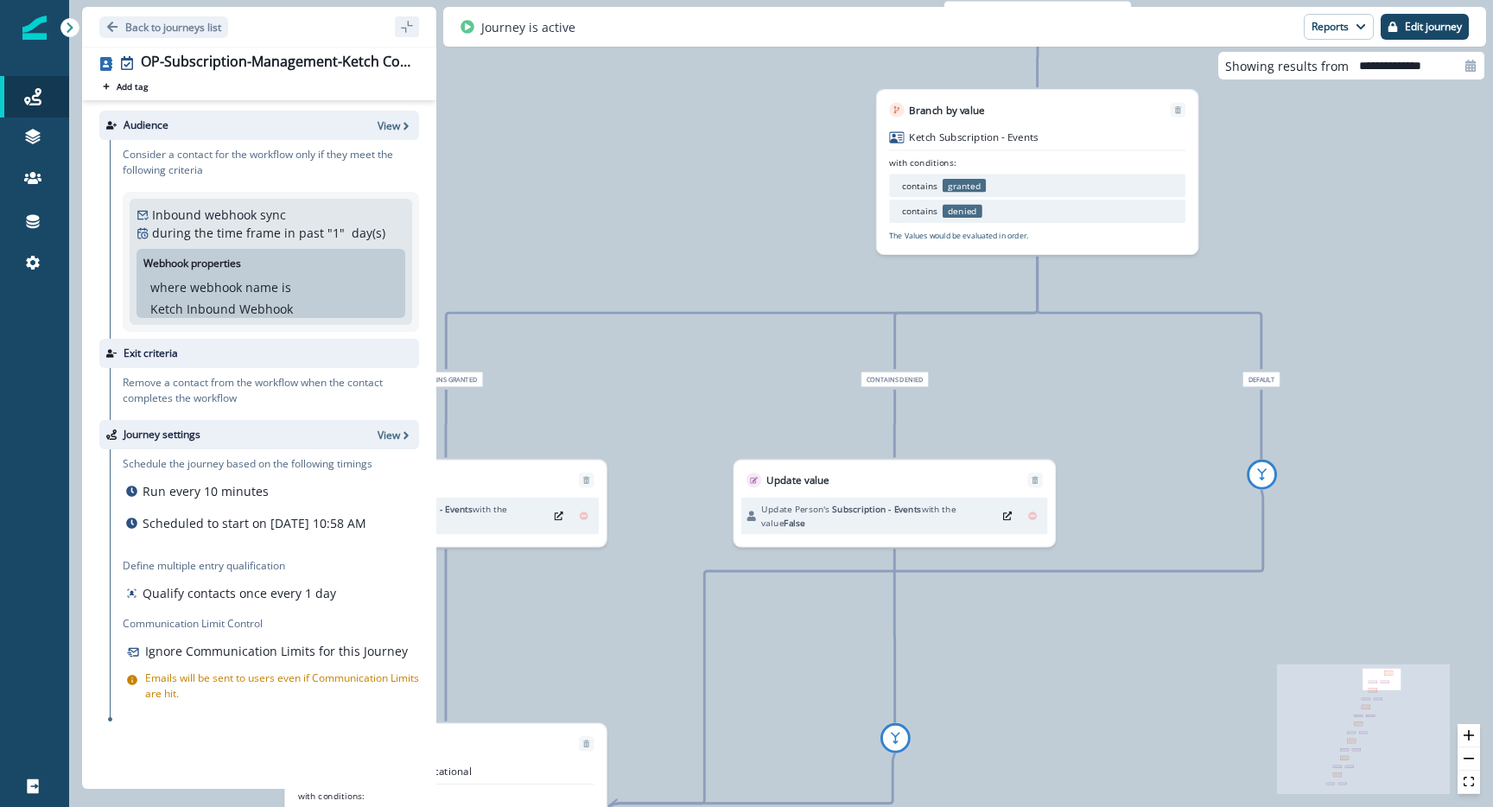
drag, startPoint x: 1281, startPoint y: 526, endPoint x: 1255, endPoint y: 257, distance: 270.8
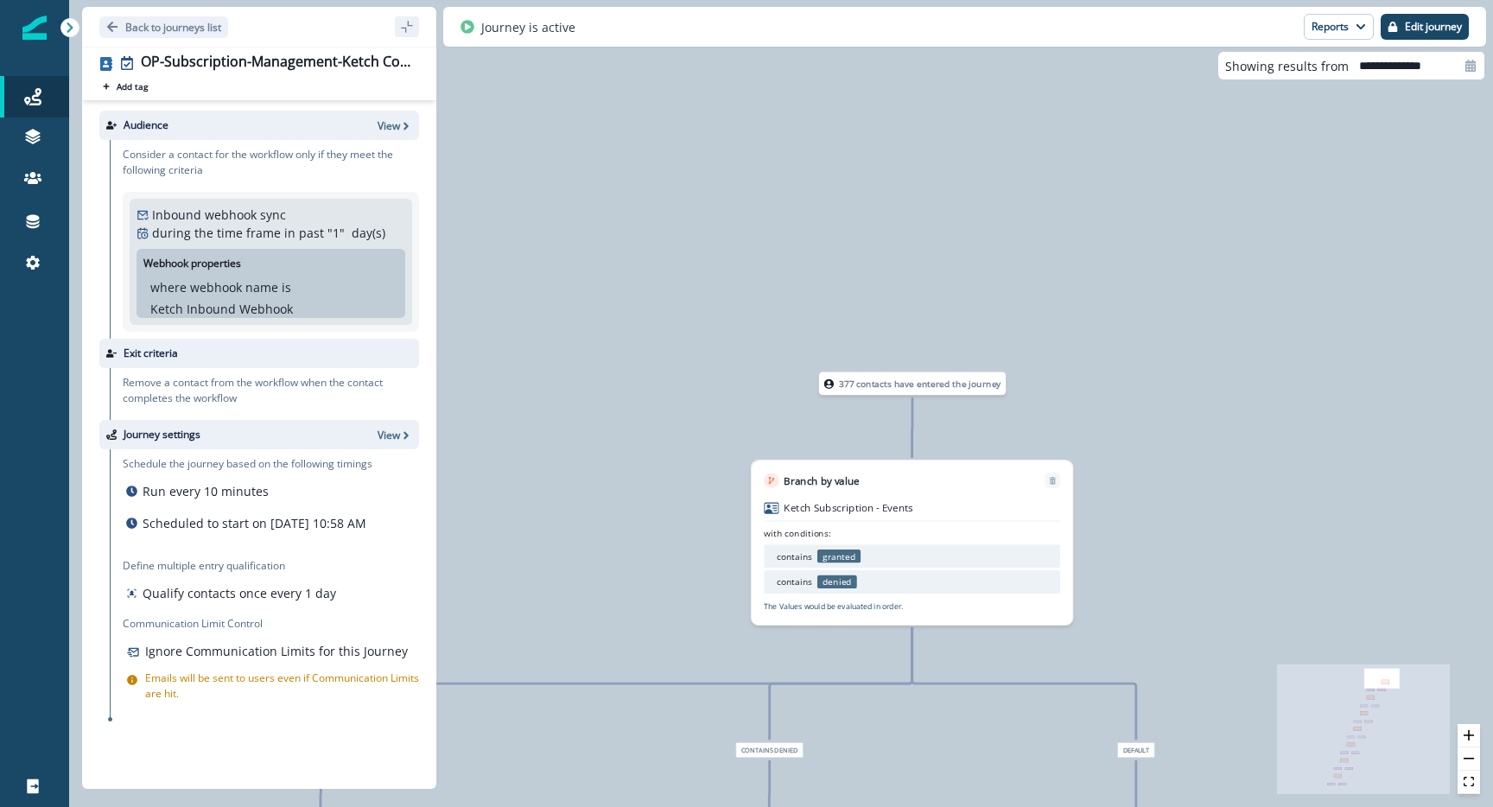
drag, startPoint x: 729, startPoint y: 197, endPoint x: 625, endPoint y: 473, distance: 294.4
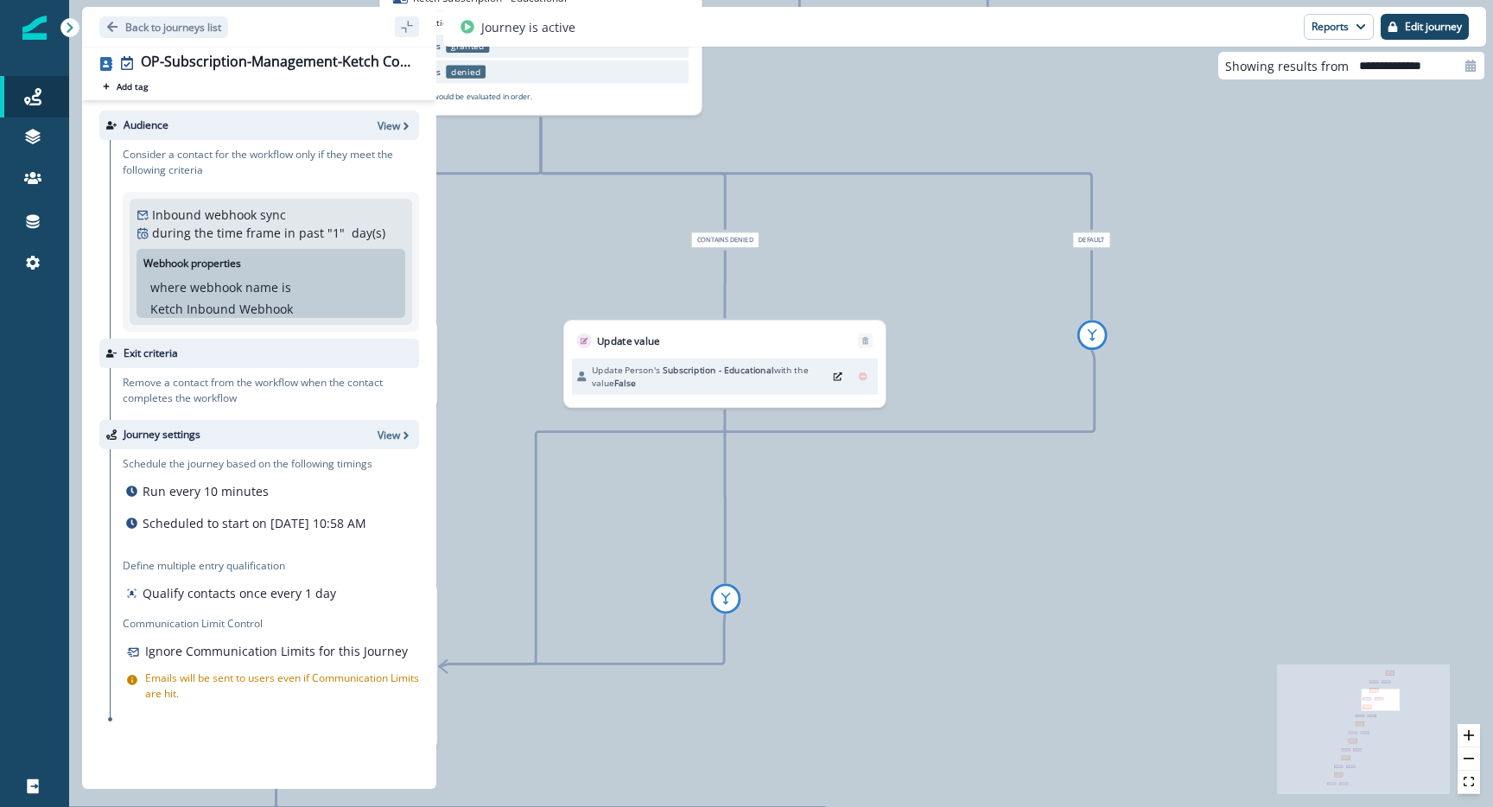
drag, startPoint x: 900, startPoint y: 664, endPoint x: 1105, endPoint y: 420, distance: 318.9
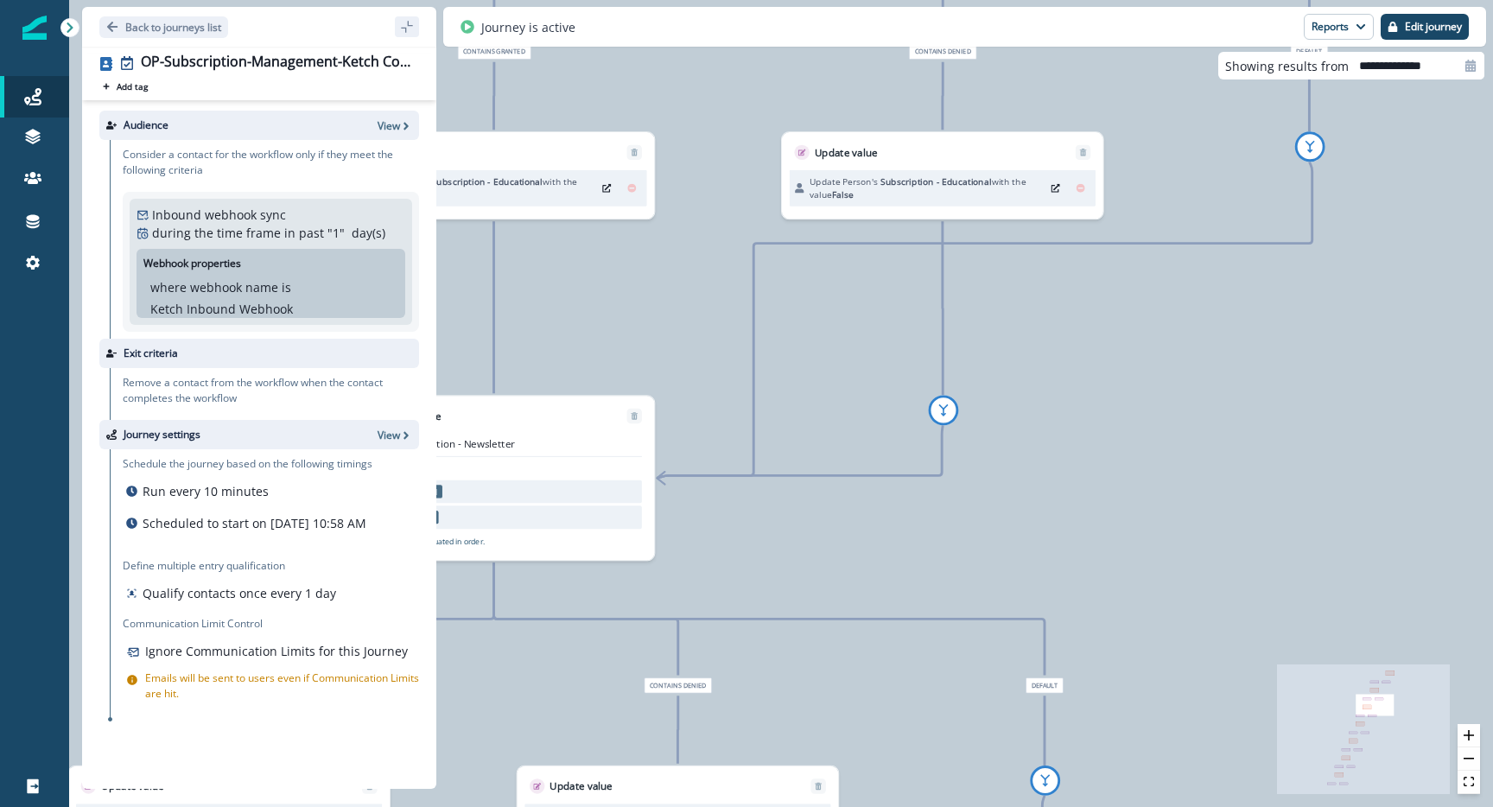
drag, startPoint x: 860, startPoint y: 427, endPoint x: 1118, endPoint y: 195, distance: 346.8
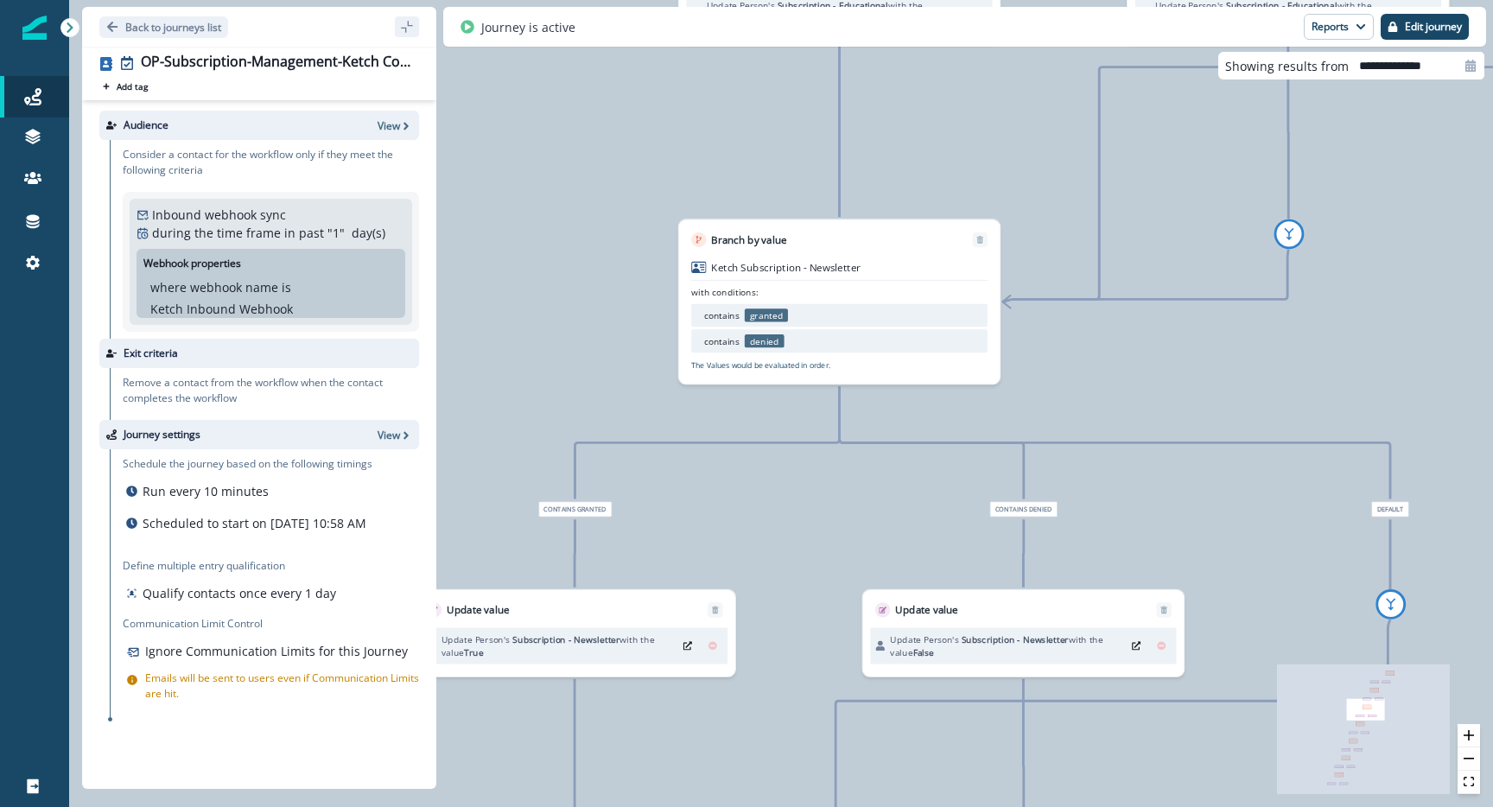
drag, startPoint x: 929, startPoint y: 432, endPoint x: 963, endPoint y: 294, distance: 142.3
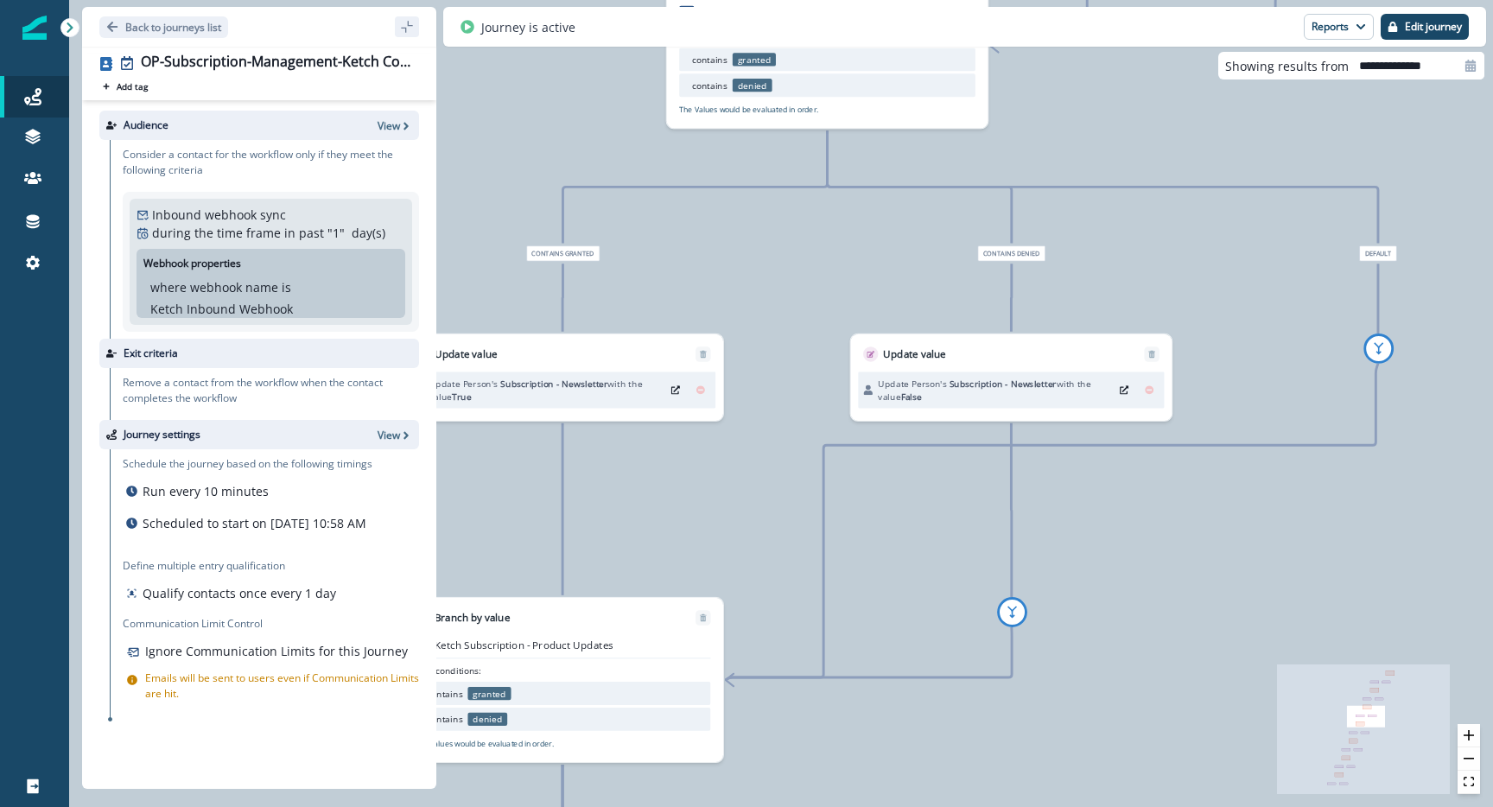
drag, startPoint x: 1163, startPoint y: 657, endPoint x: 1155, endPoint y: 542, distance: 115.2
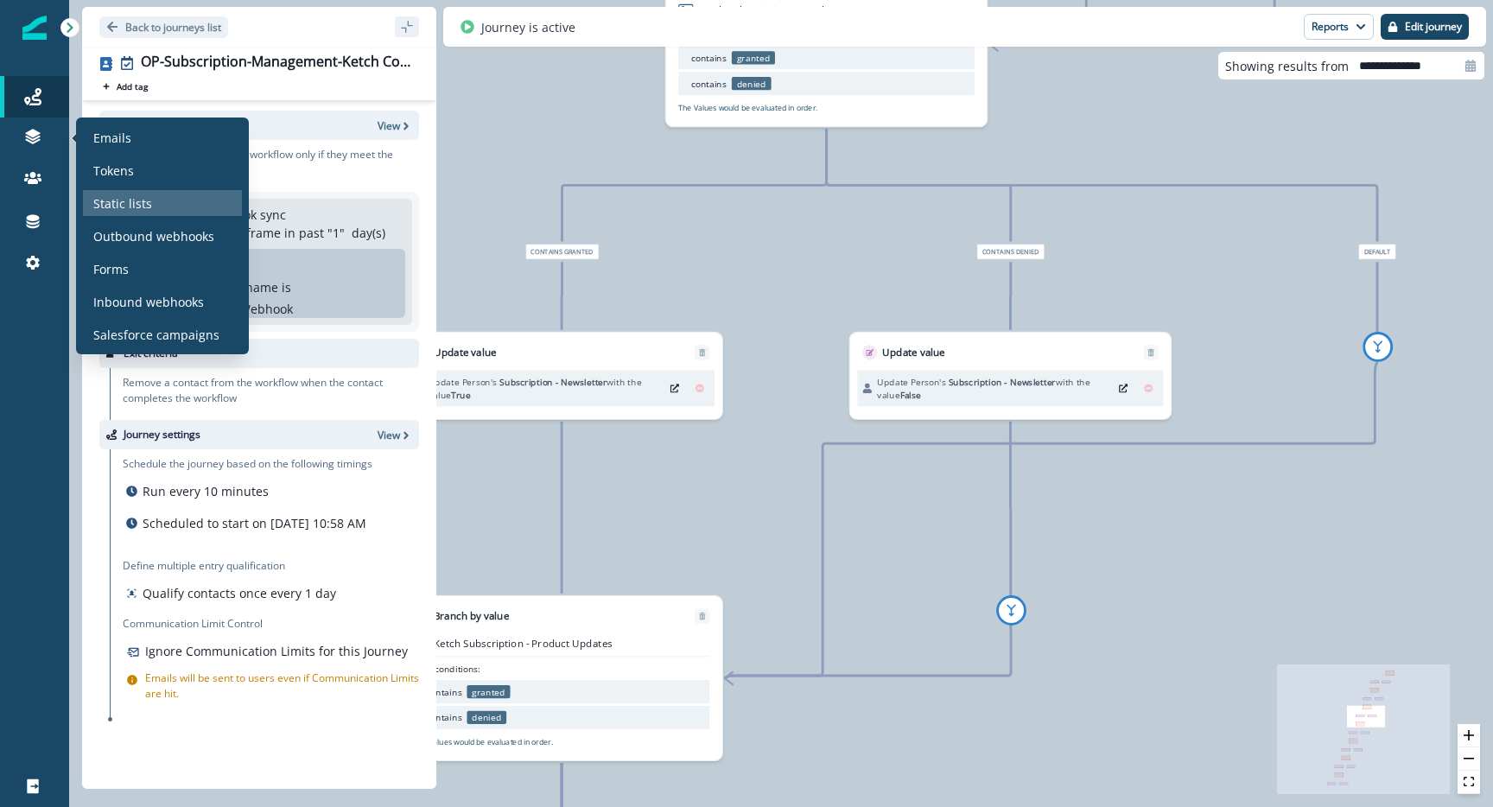
click at [145, 199] on p "Static lists" at bounding box center [122, 203] width 59 height 18
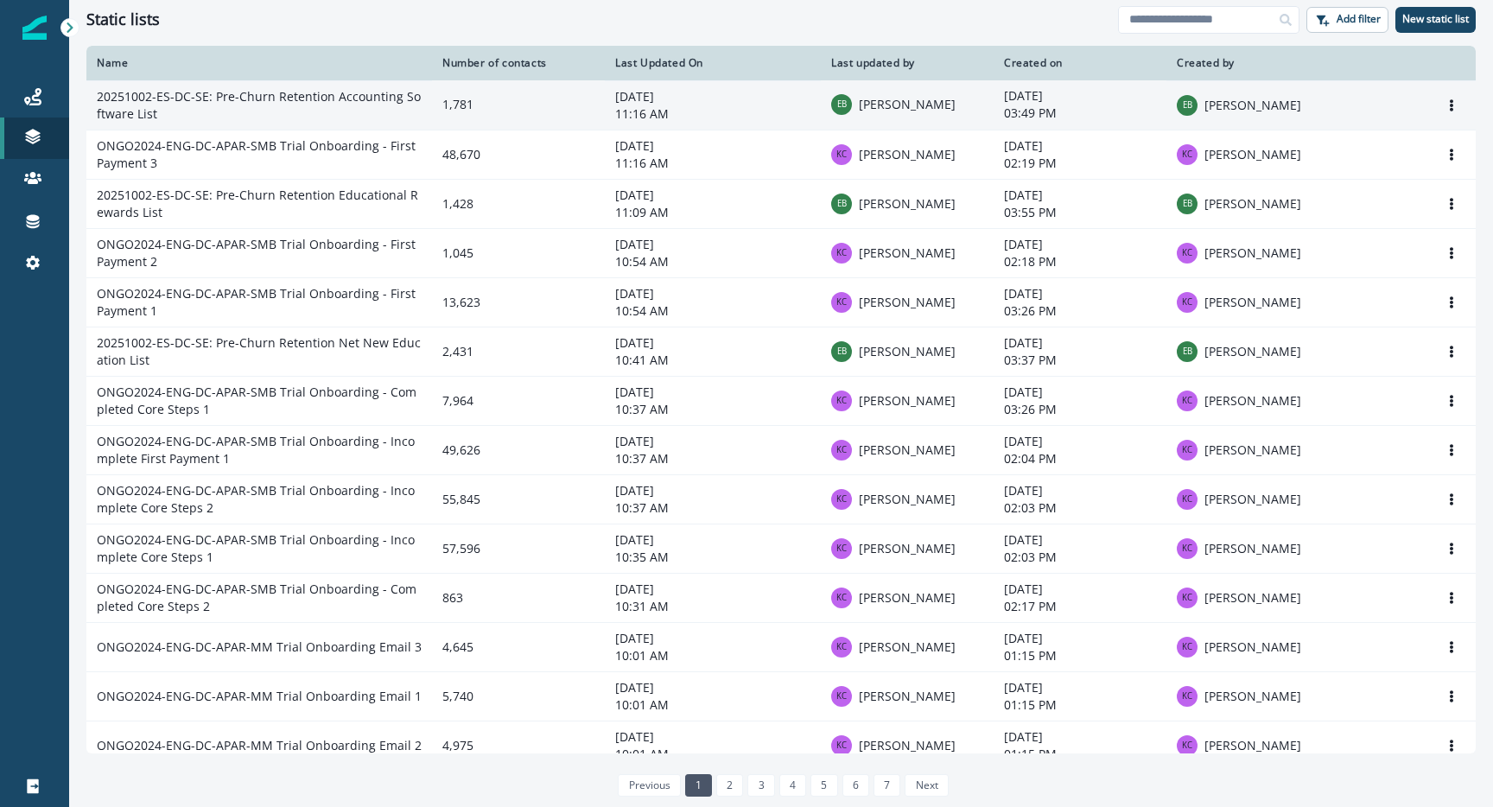
click at [330, 98] on td "20251002-ES-DC-SE: Pre-Churn Retention Accounting Software List" at bounding box center [259, 104] width 346 height 49
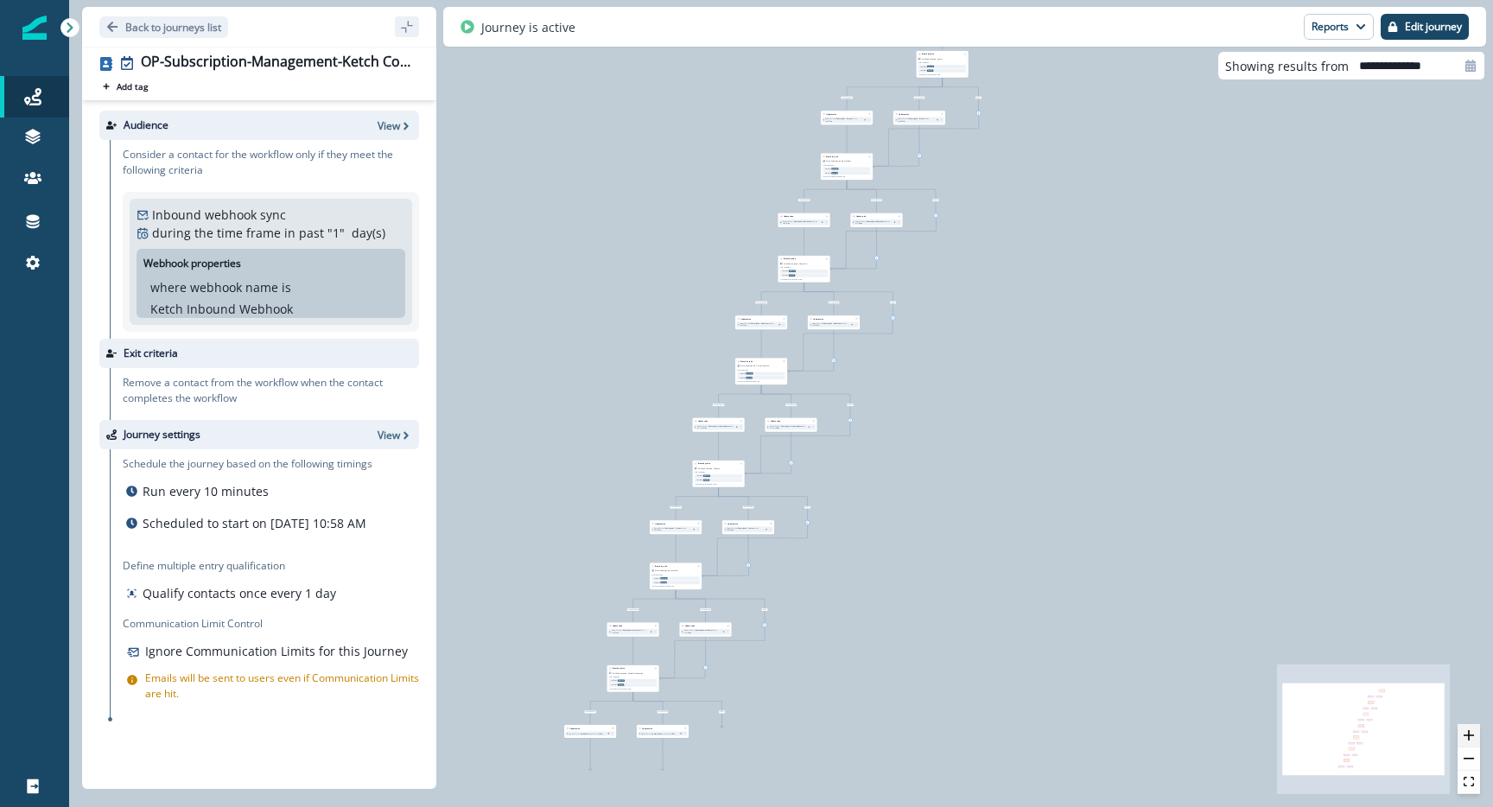
click at [1466, 730] on icon "zoom in" at bounding box center [1468, 735] width 10 height 10
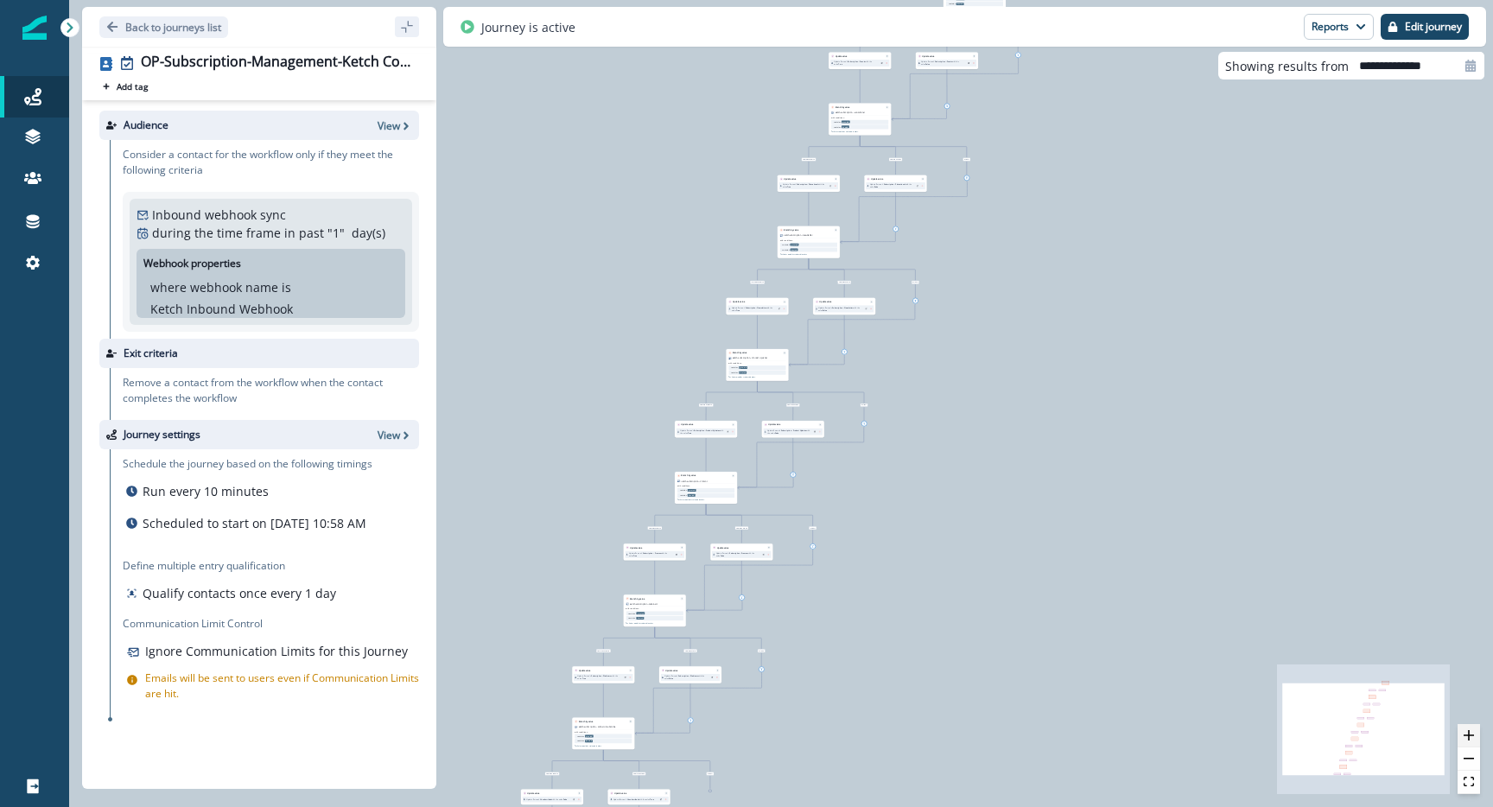
click at [1466, 730] on icon "zoom in" at bounding box center [1468, 735] width 10 height 10
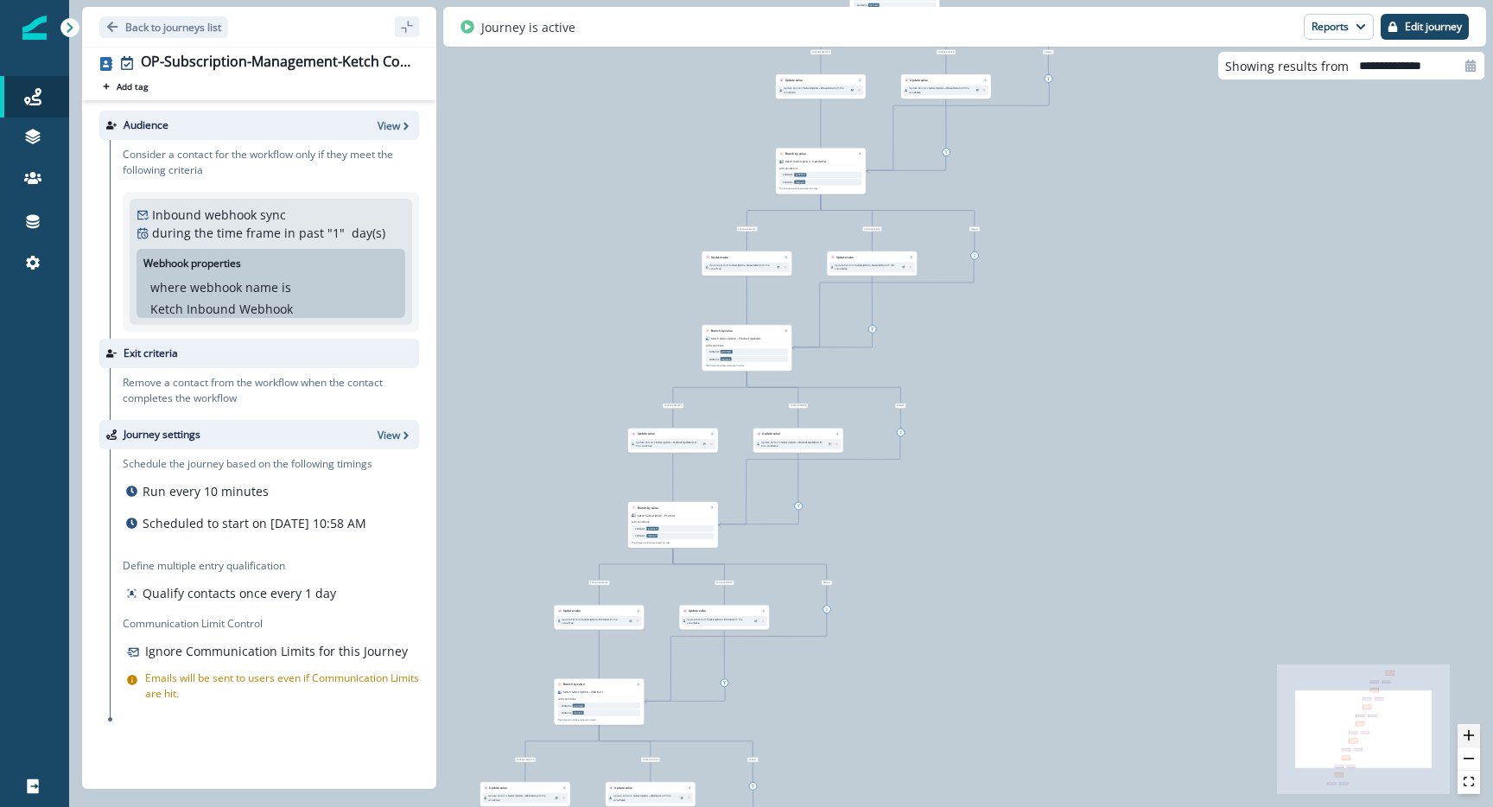
click at [1466, 730] on icon "zoom in" at bounding box center [1468, 735] width 10 height 10
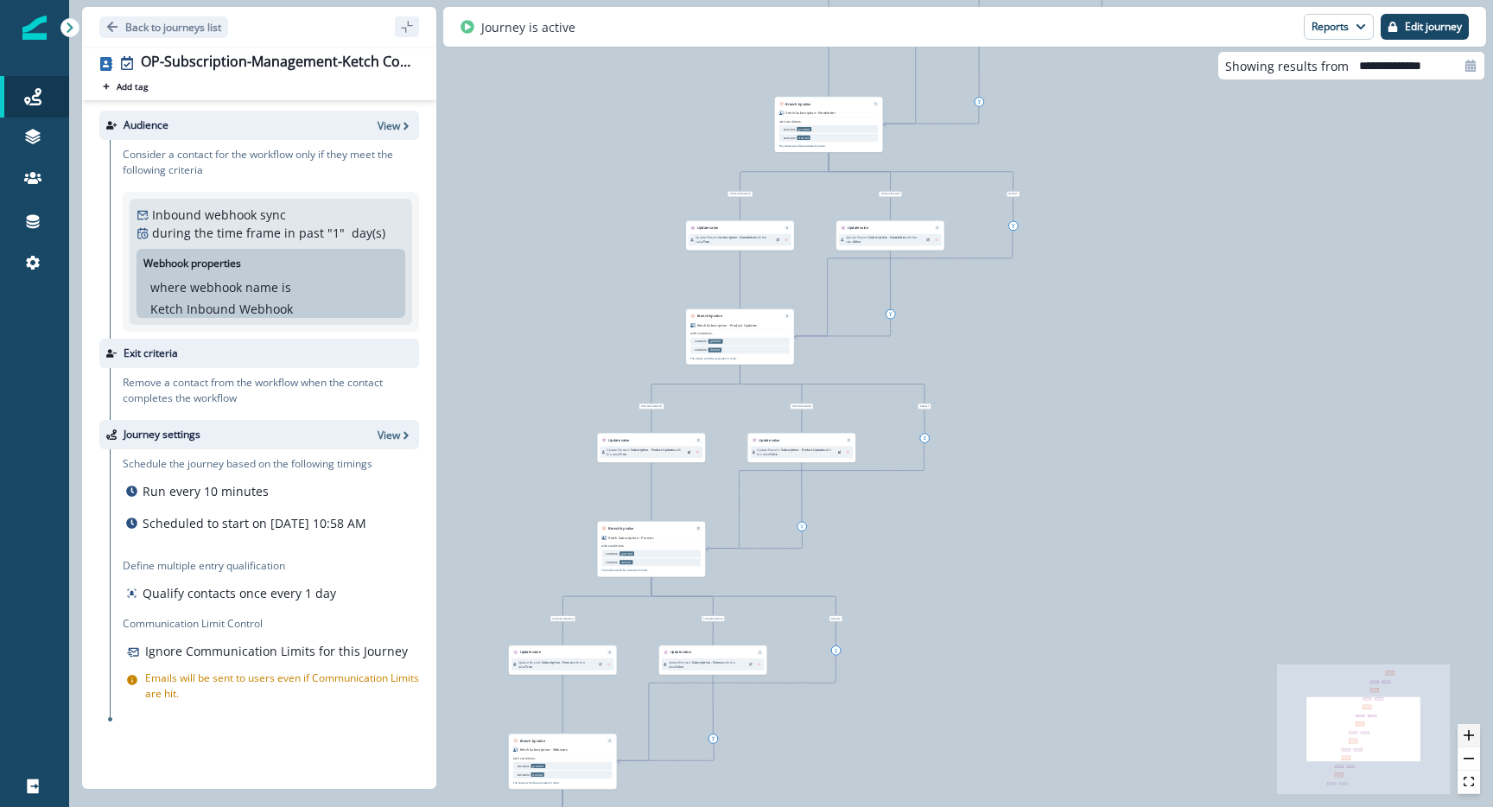
click at [1466, 730] on icon "zoom in" at bounding box center [1468, 735] width 10 height 10
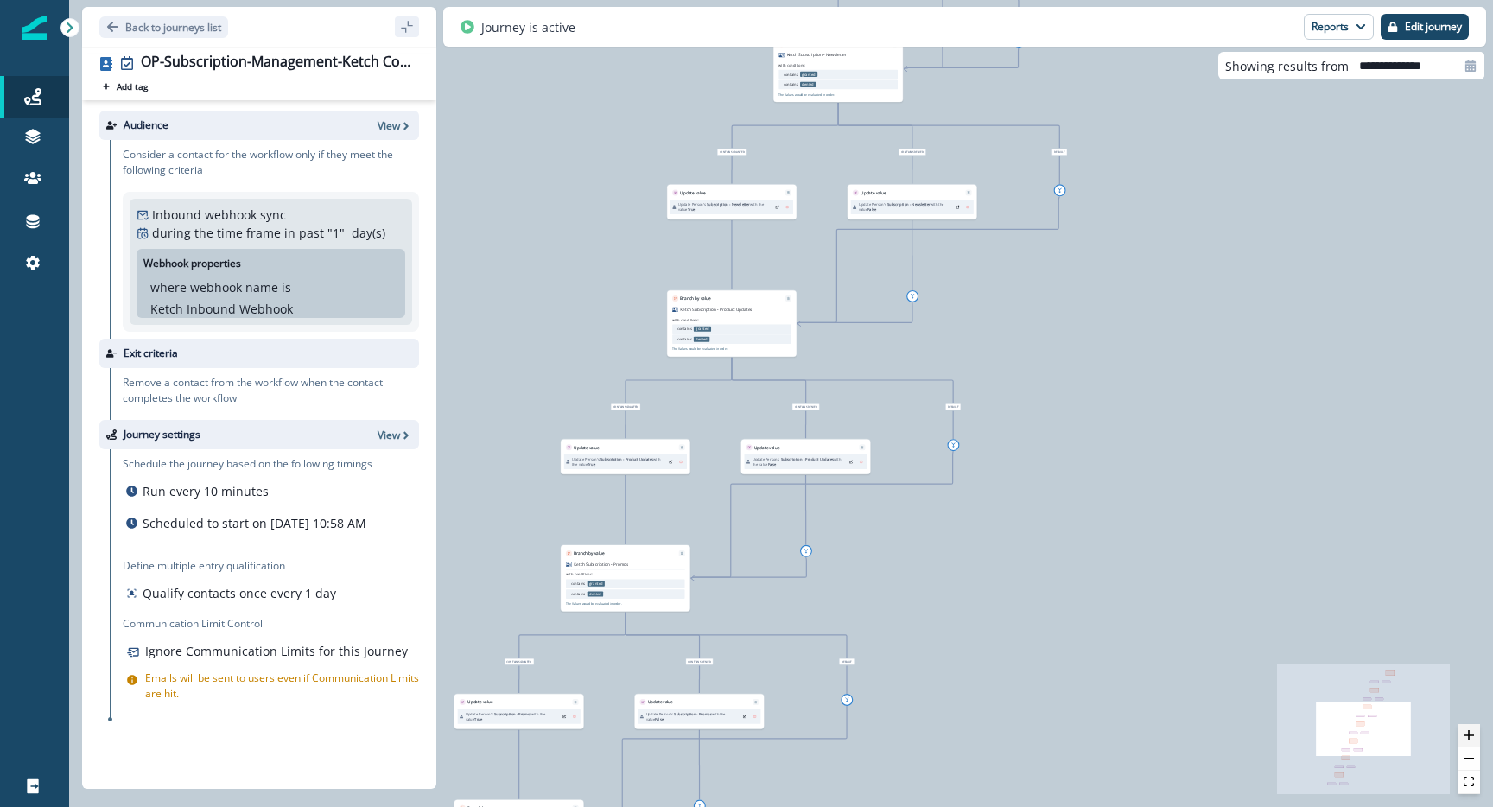
click at [1466, 730] on icon "zoom in" at bounding box center [1468, 735] width 10 height 10
click at [1468, 732] on icon "zoom in" at bounding box center [1468, 735] width 10 height 10
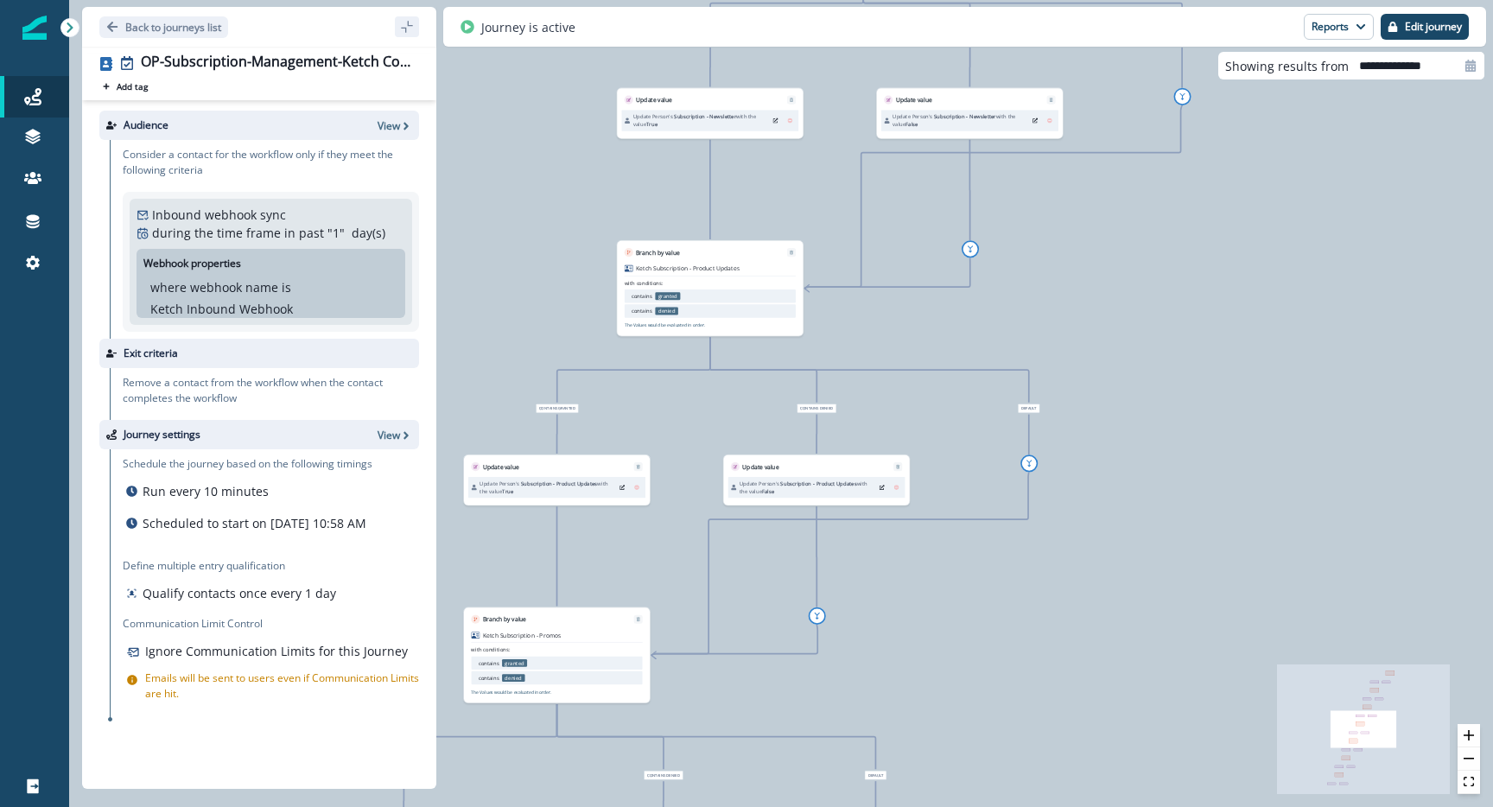
click at [882, 487] on icon "Edit" at bounding box center [881, 487] width 5 height 5
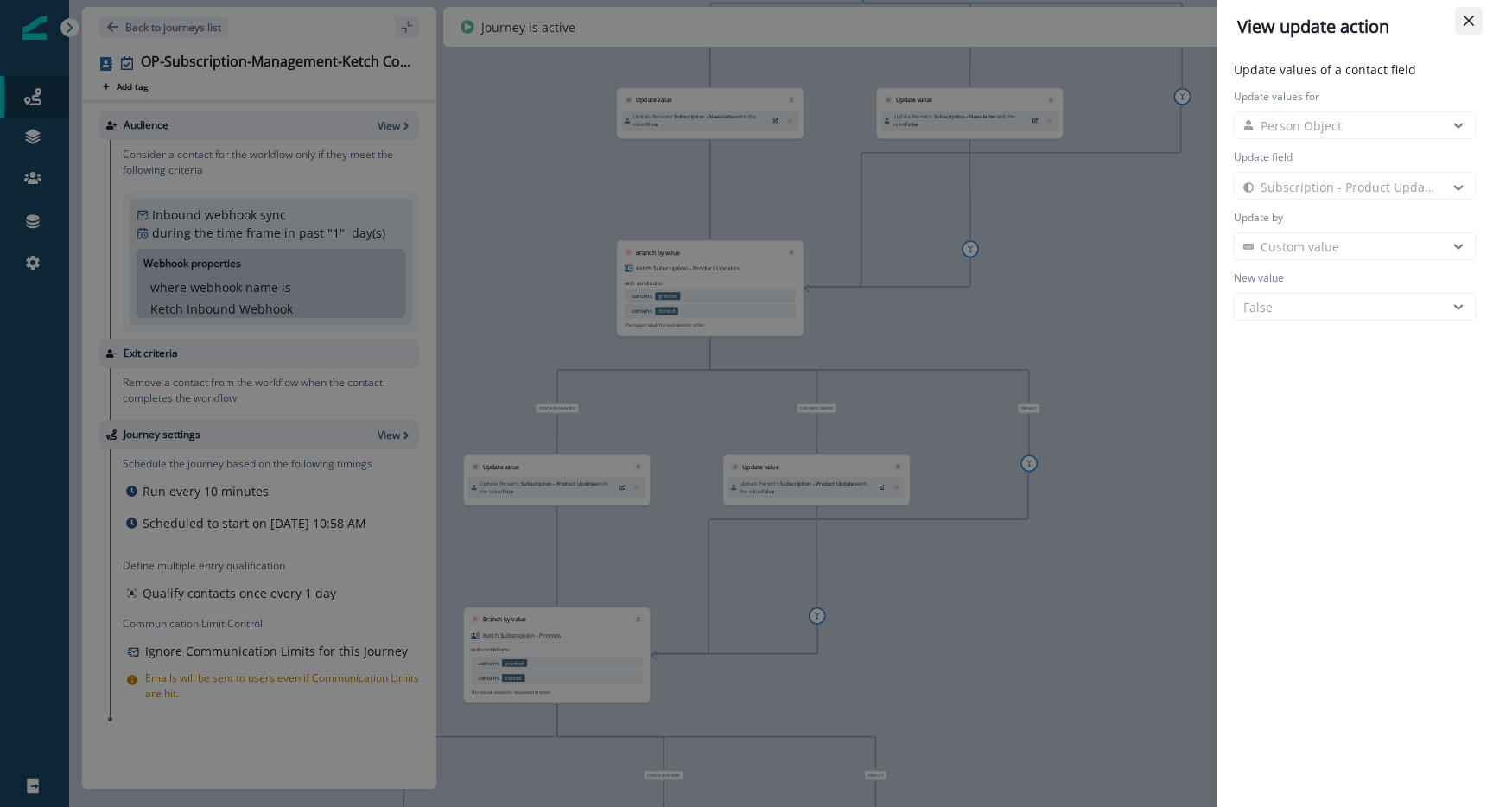
click at [1473, 15] on button "Close" at bounding box center [1469, 21] width 28 height 28
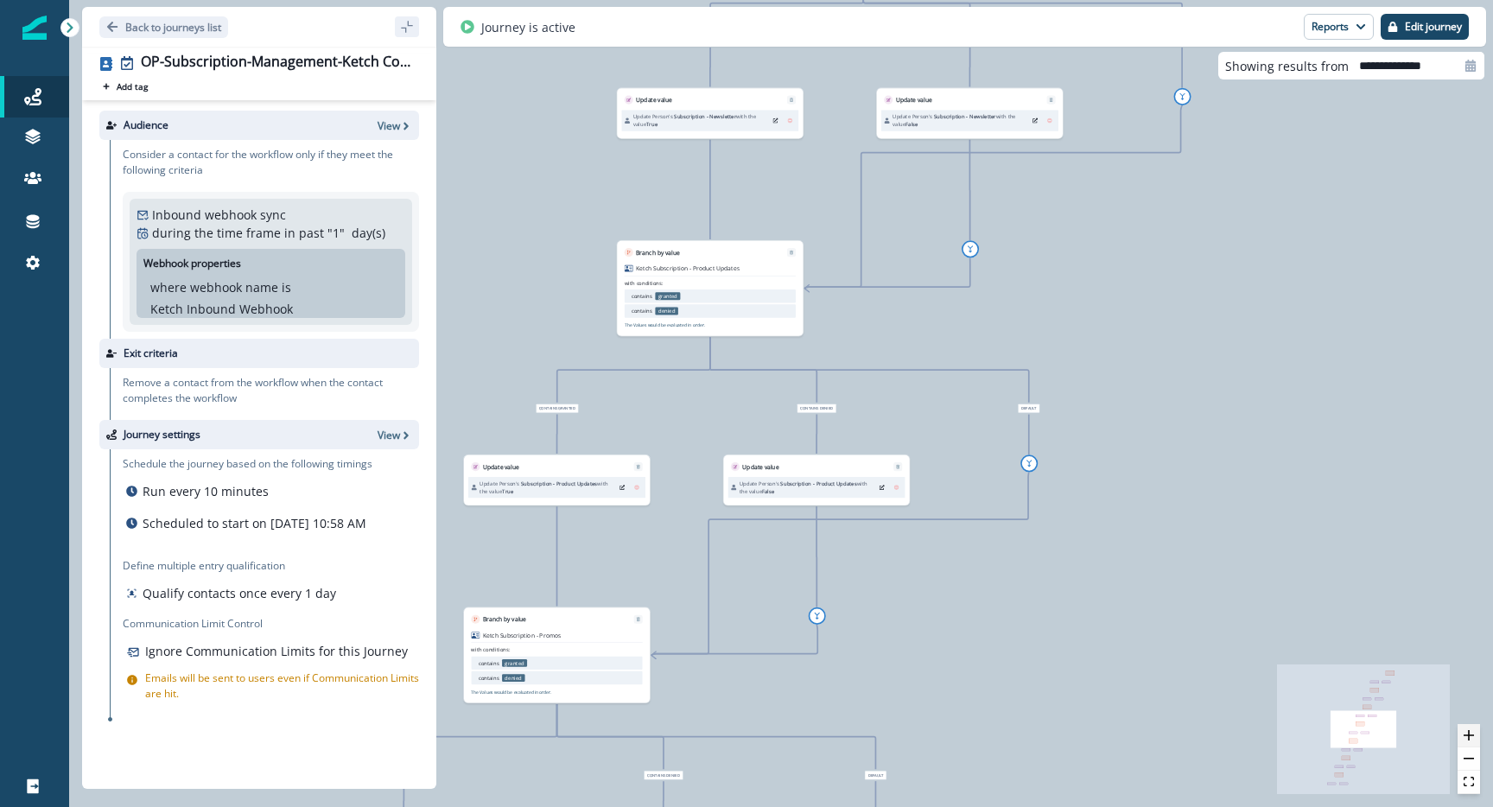
click at [1473, 736] on icon "zoom in" at bounding box center [1468, 735] width 10 height 10
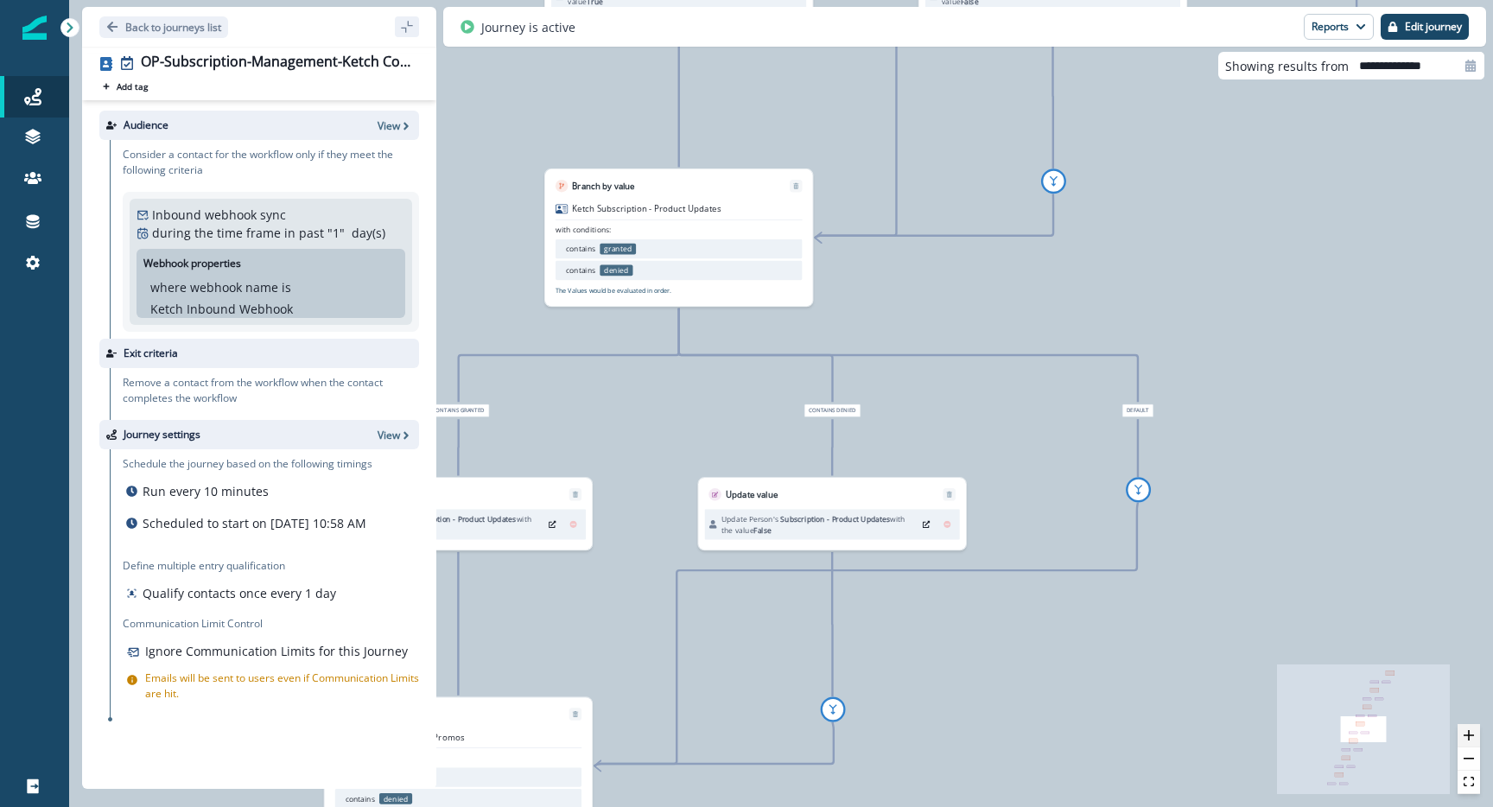
click at [1473, 736] on icon "zoom in" at bounding box center [1468, 735] width 10 height 10
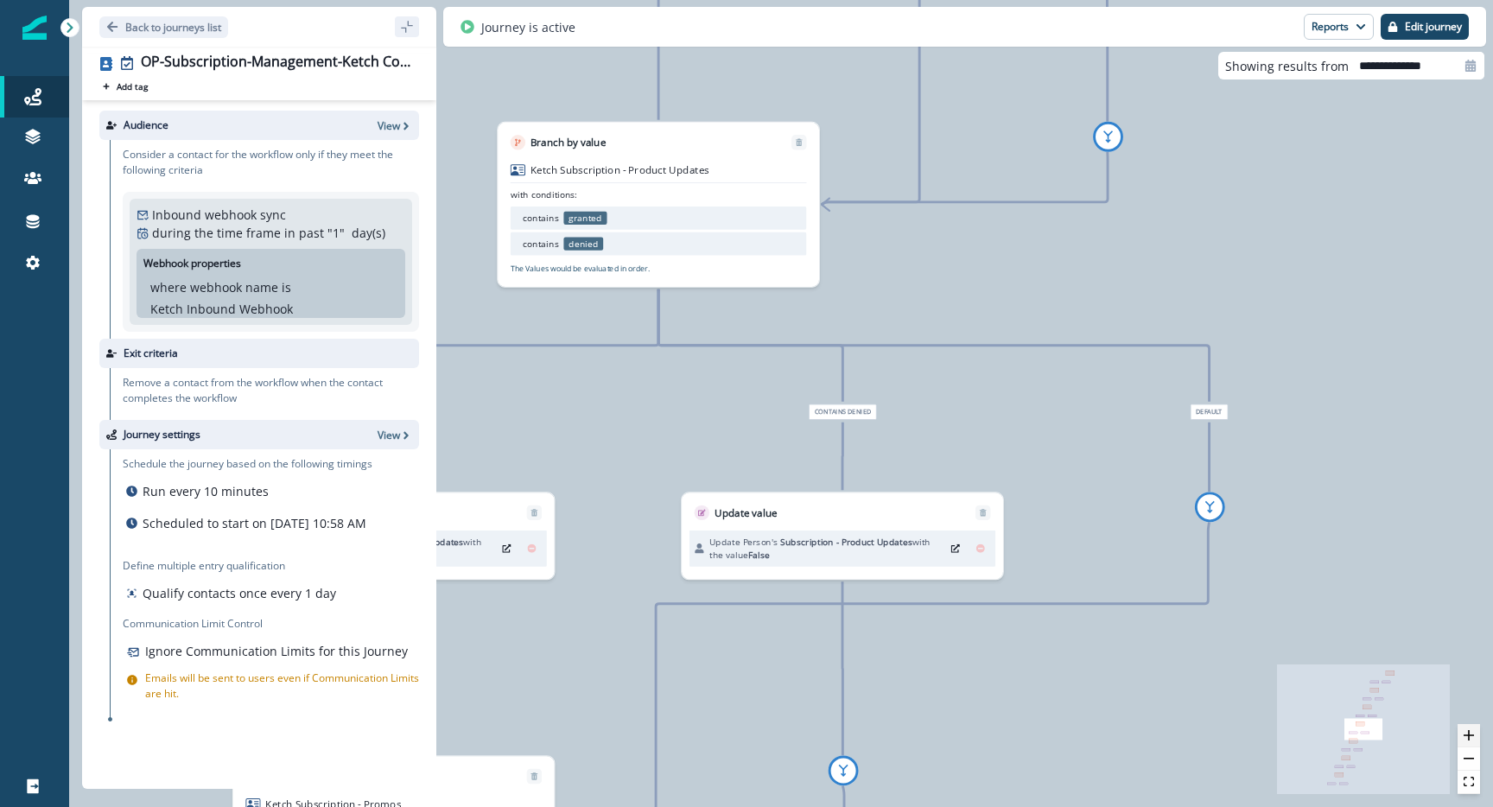
click at [1473, 736] on icon "zoom in" at bounding box center [1468, 735] width 10 height 10
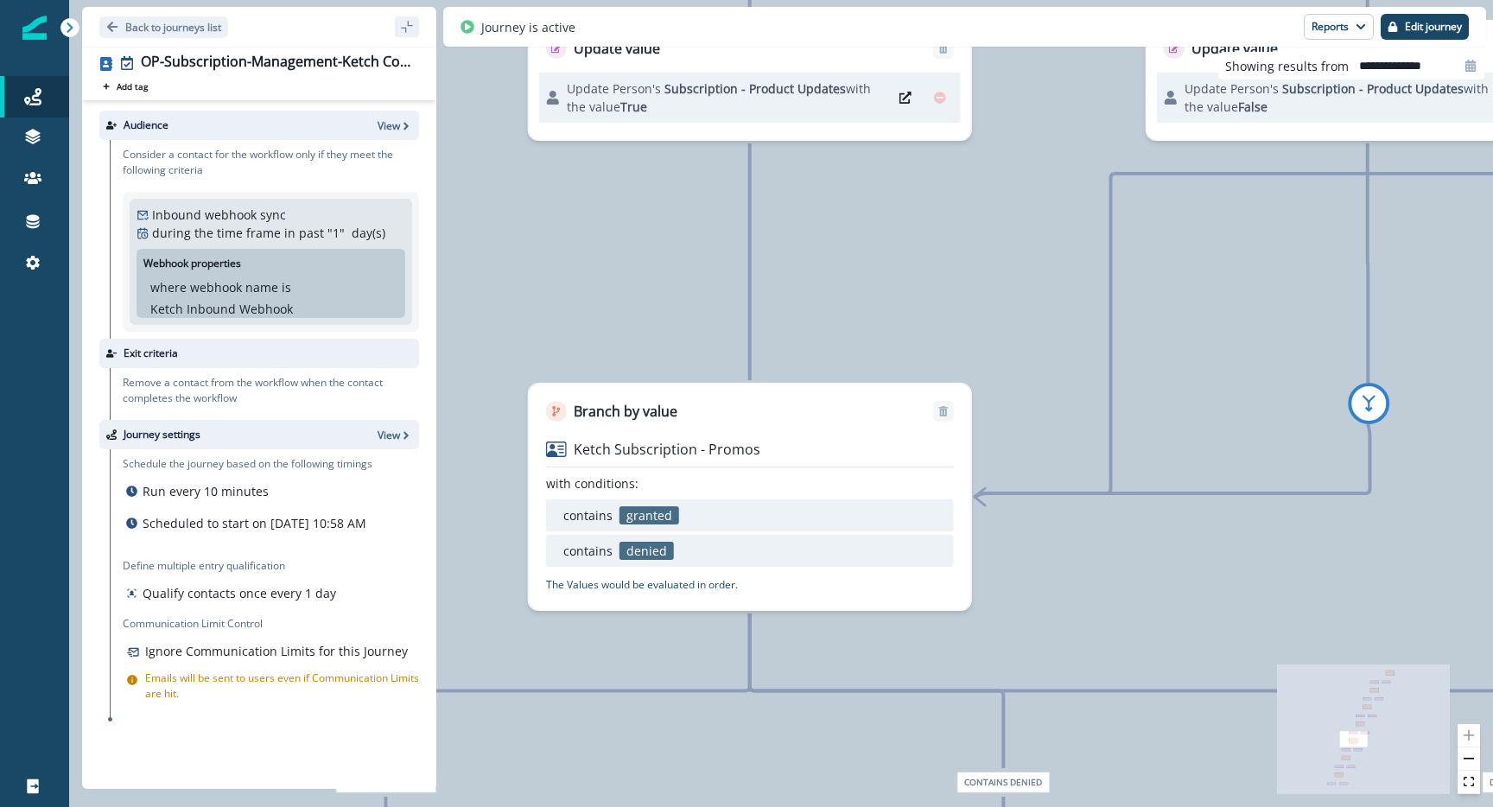
drag, startPoint x: 699, startPoint y: 527, endPoint x: 965, endPoint y: 425, distance: 284.9
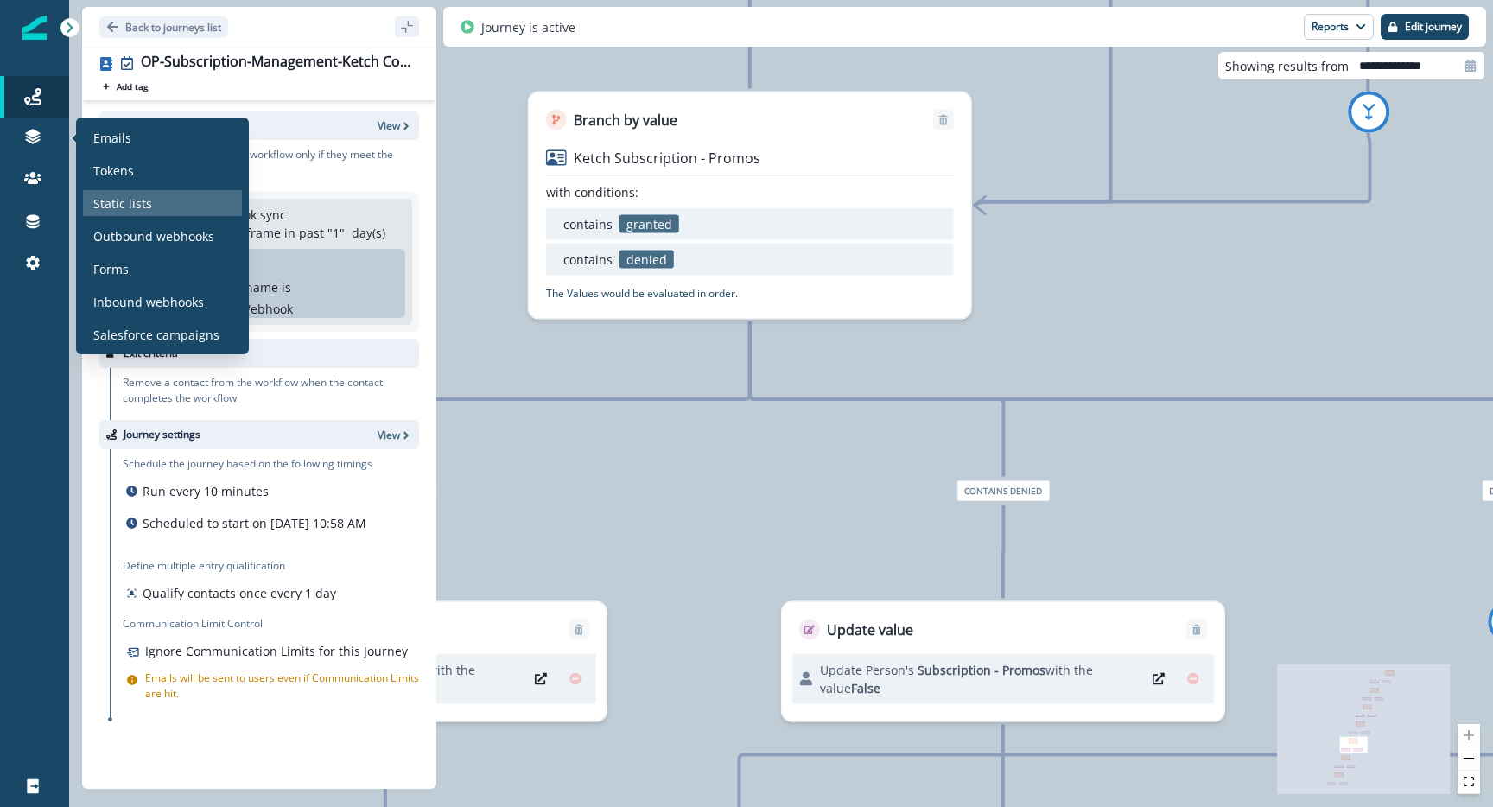
click at [140, 200] on p "Static lists" at bounding box center [122, 203] width 59 height 18
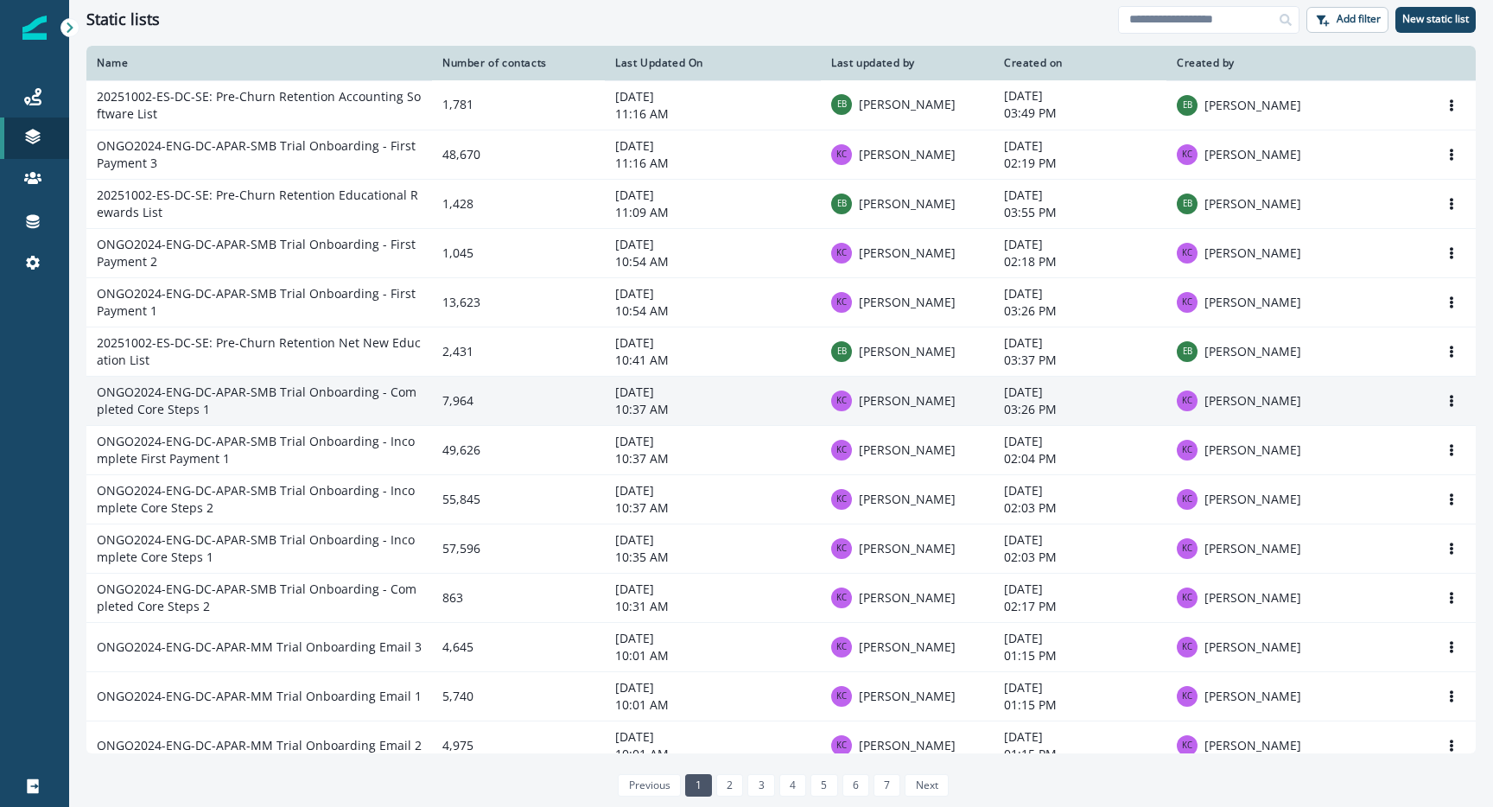
click at [294, 390] on td "ONGO2024-ENG-DC-APAR-SMB Trial Onboarding - Completed Core Steps 1" at bounding box center [259, 400] width 346 height 49
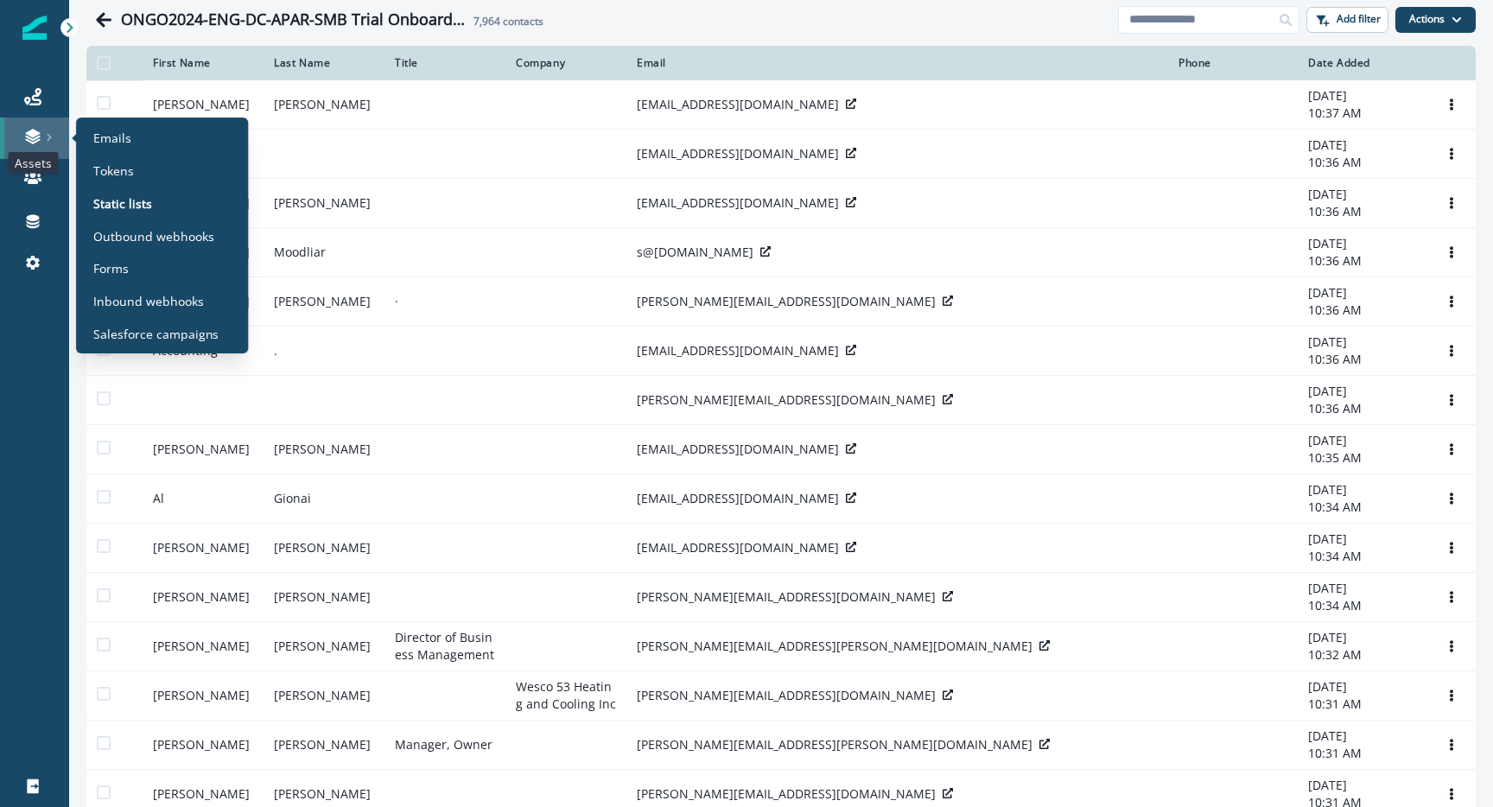
click at [34, 129] on icon at bounding box center [32, 136] width 17 height 17
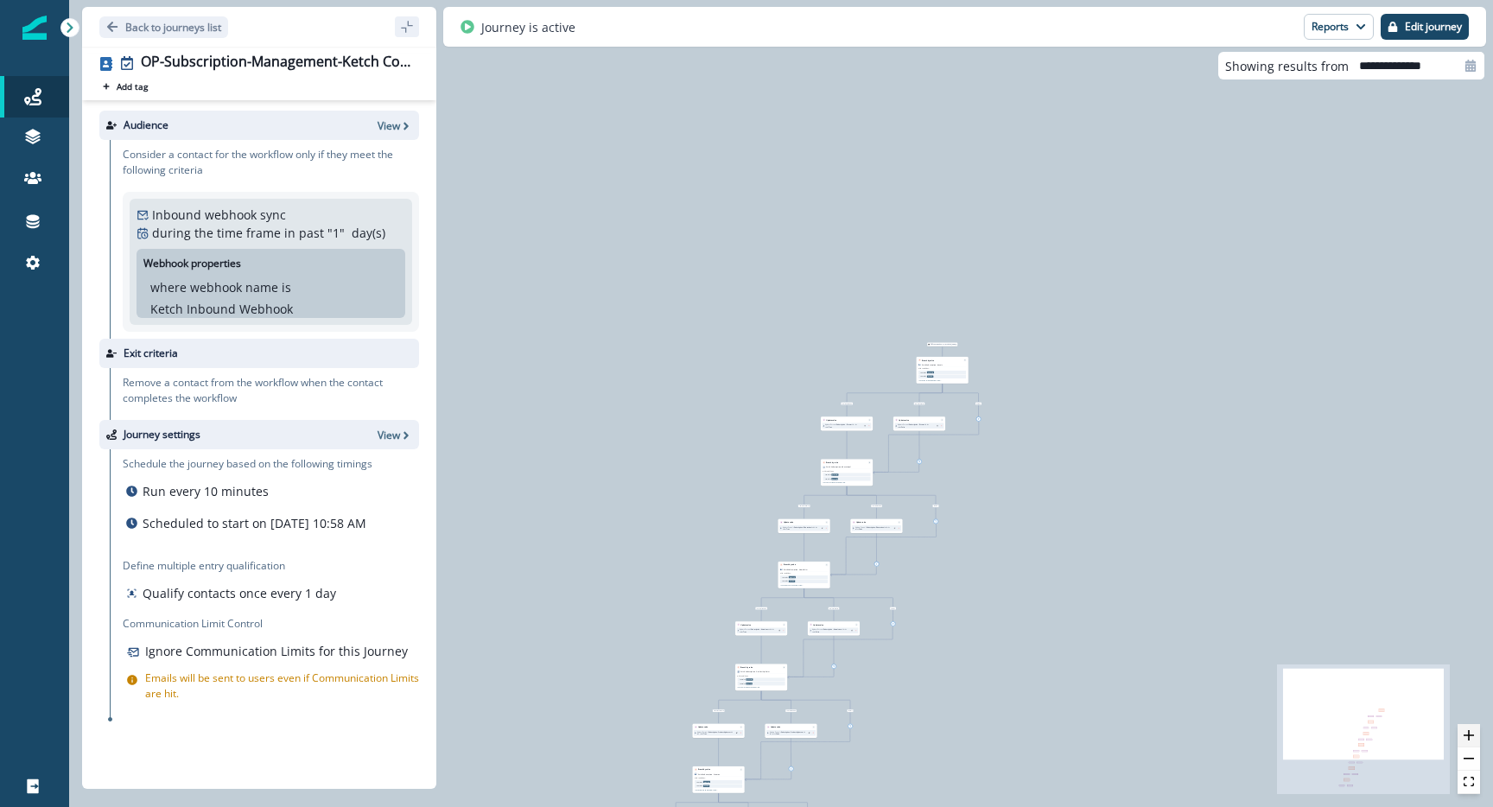
click at [1471, 739] on button "zoom in" at bounding box center [1468, 735] width 22 height 23
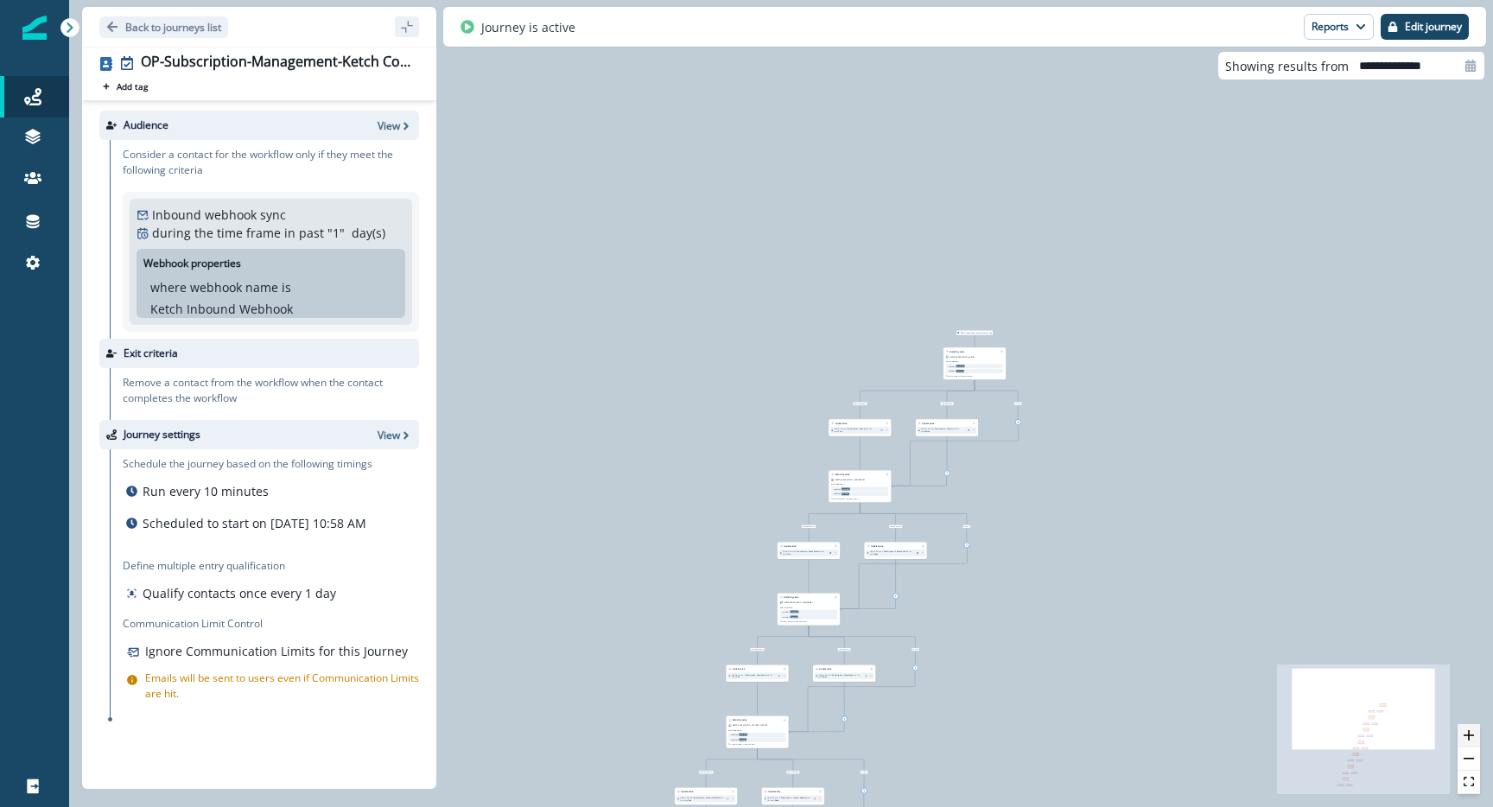
click at [1471, 739] on icon "zoom in" at bounding box center [1468, 735] width 10 height 10
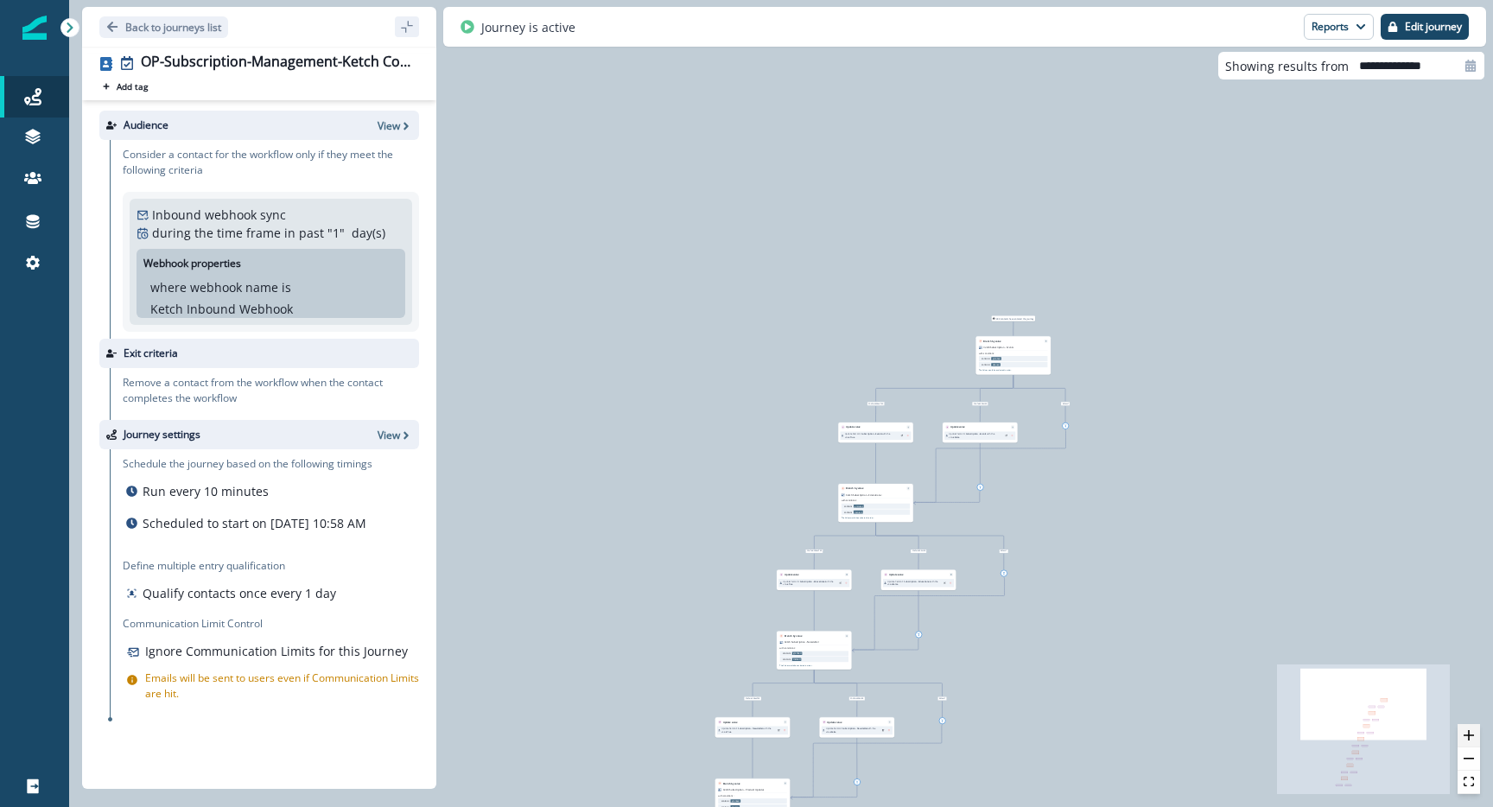
click at [1471, 739] on icon "zoom in" at bounding box center [1468, 735] width 10 height 10
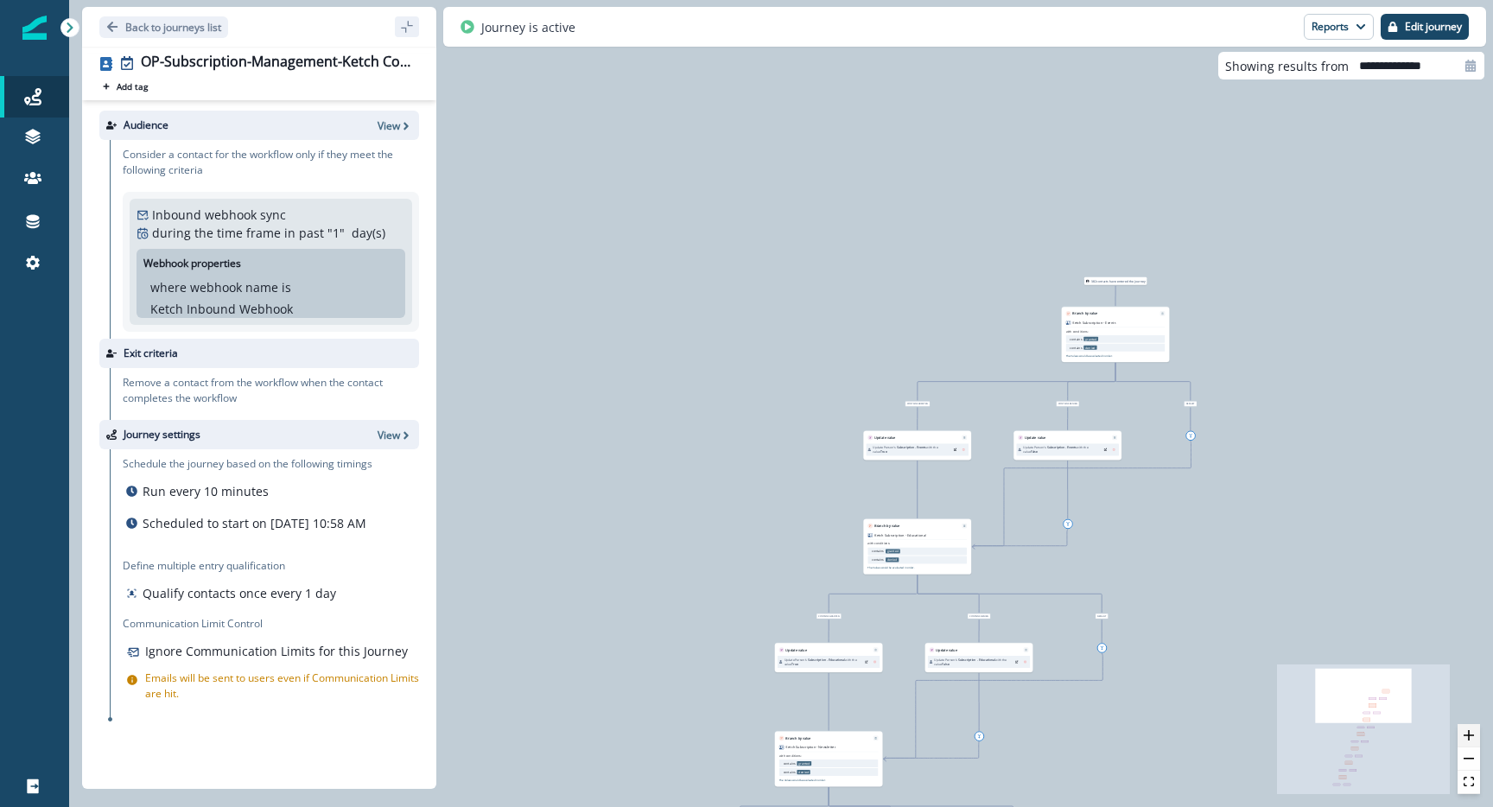
click at [1473, 739] on icon "zoom in" at bounding box center [1468, 735] width 10 height 10
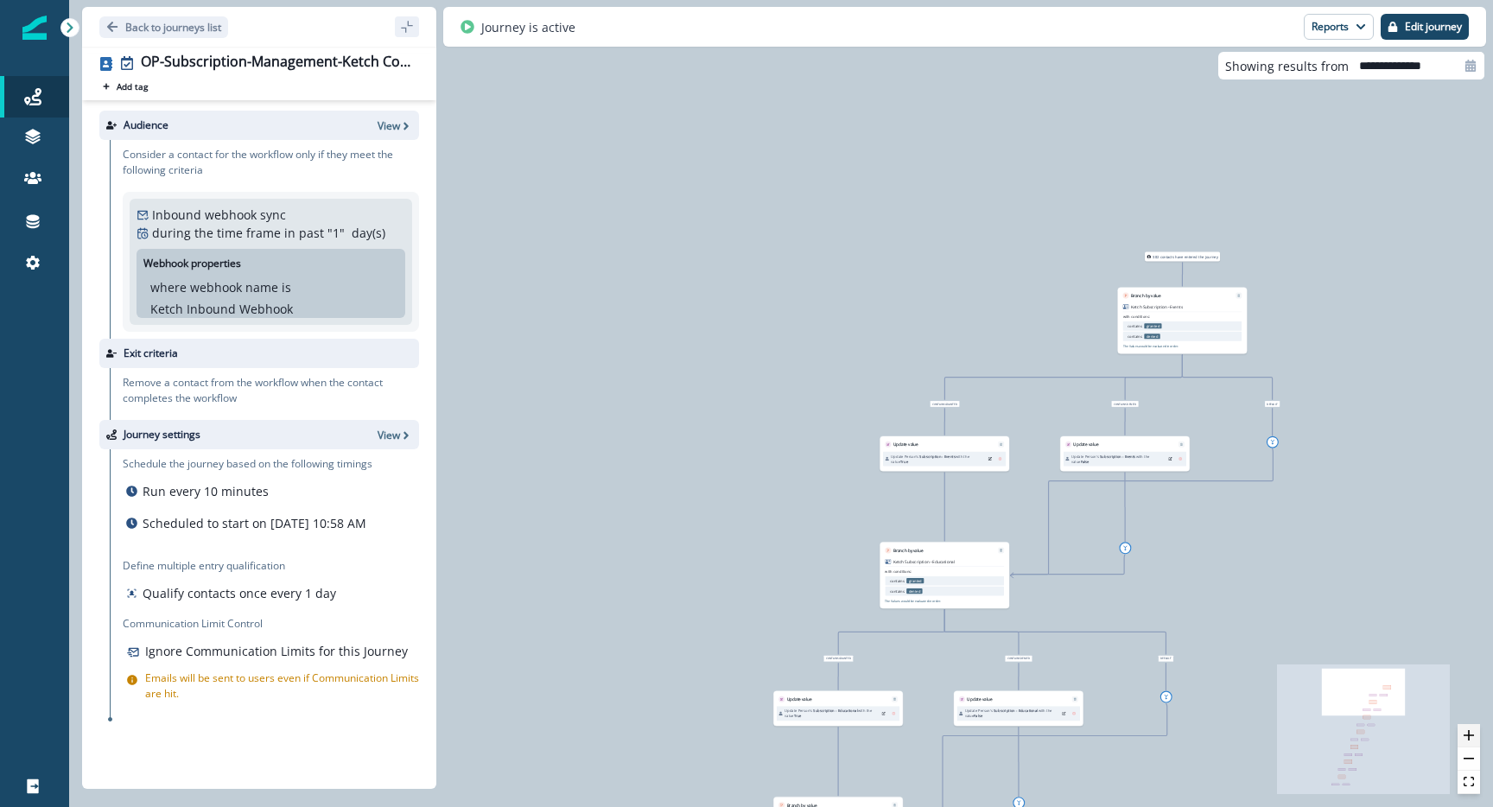
click at [1473, 739] on icon "zoom in" at bounding box center [1468, 735] width 10 height 10
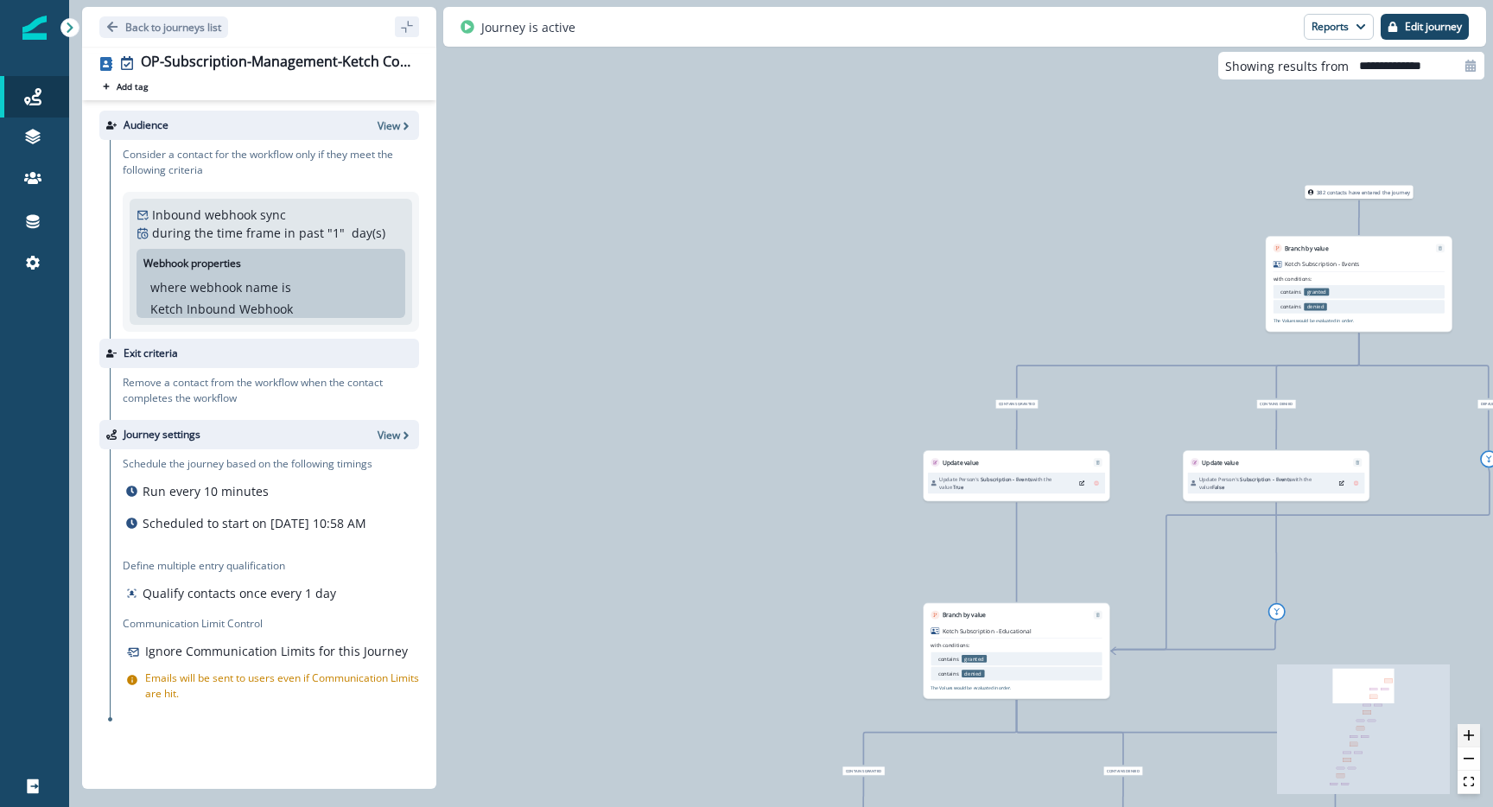
click at [1473, 739] on icon "zoom in" at bounding box center [1468, 735] width 10 height 10
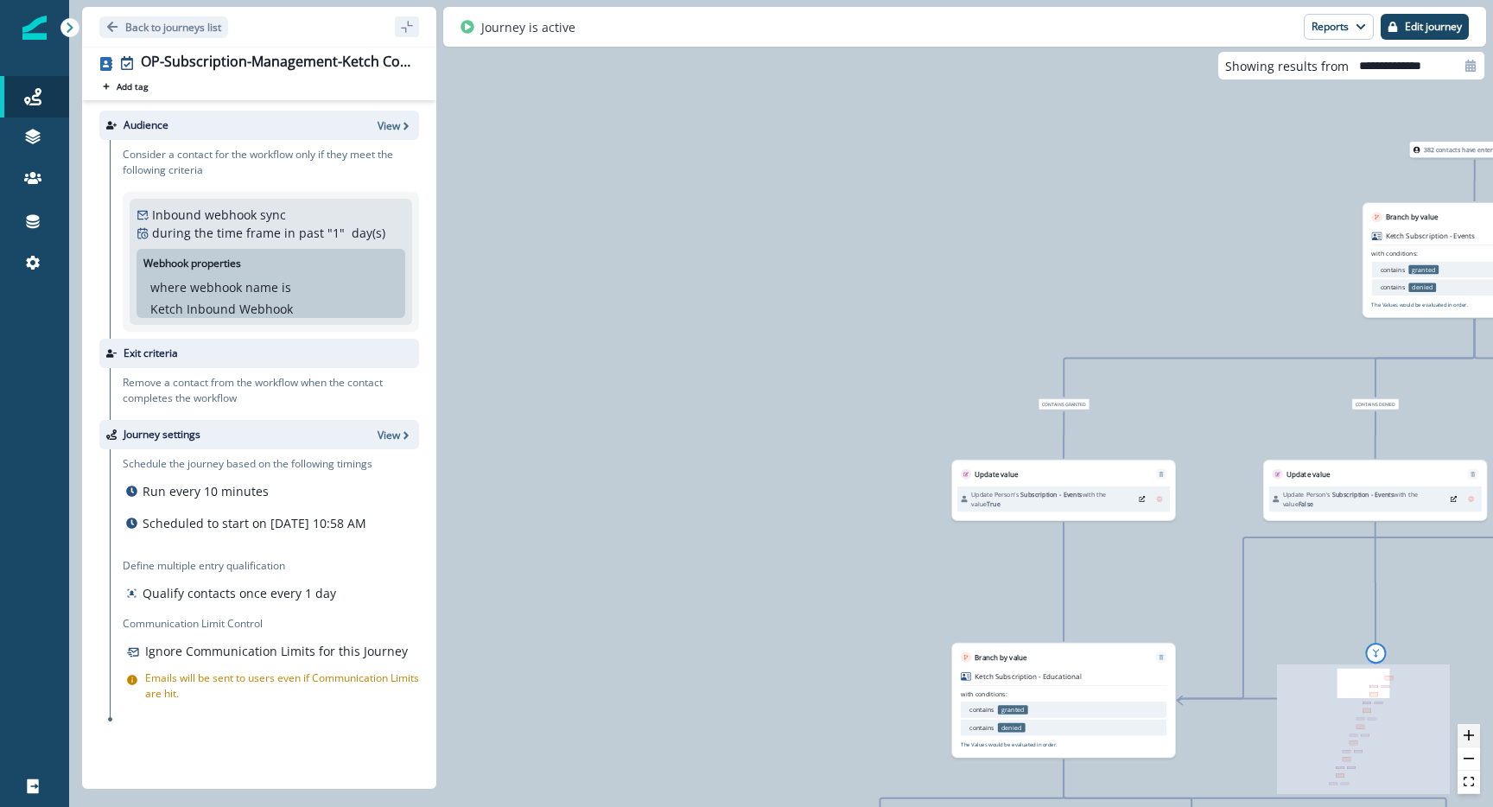
click at [1473, 739] on icon "zoom in" at bounding box center [1468, 735] width 10 height 10
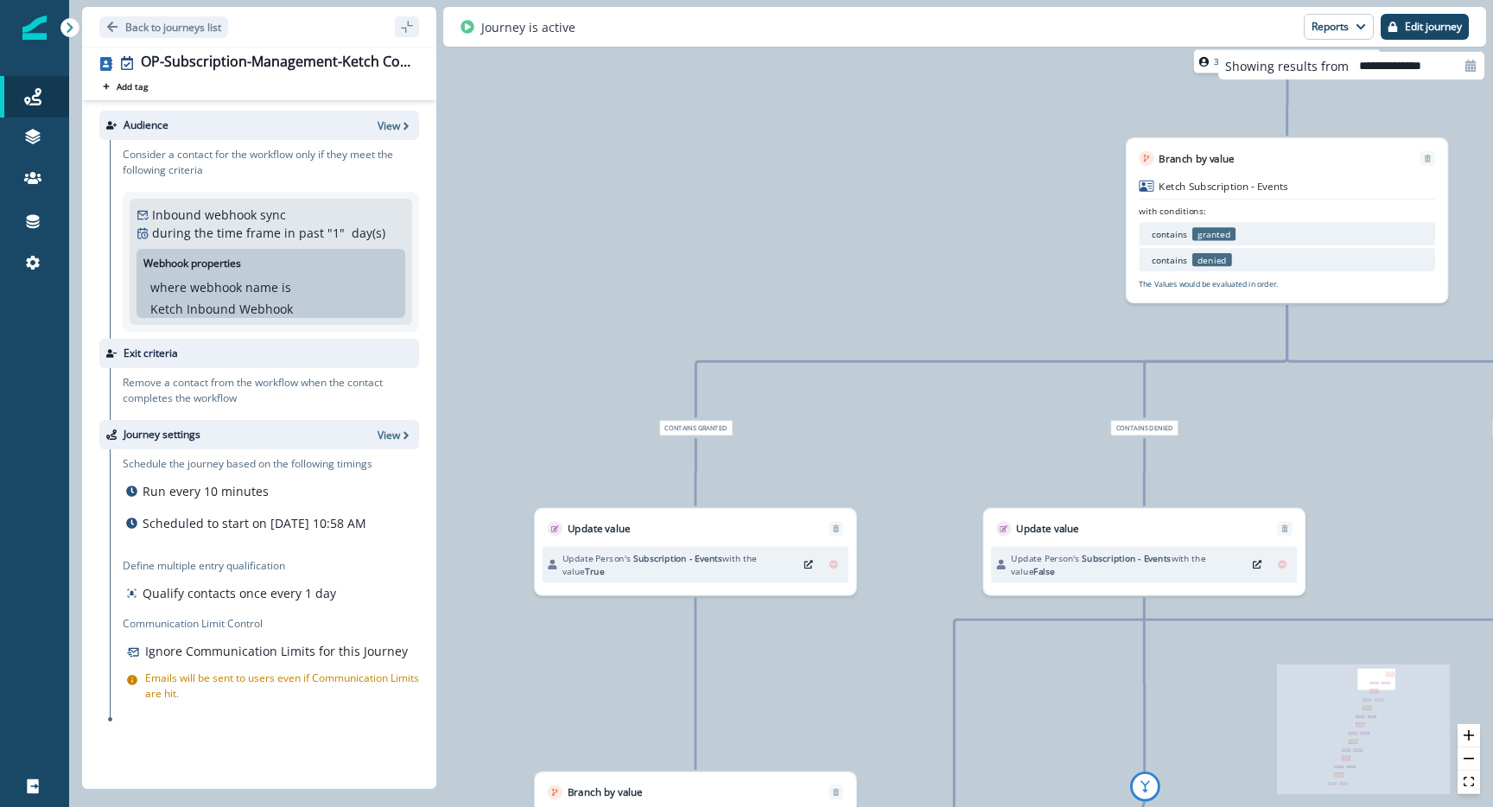
drag, startPoint x: 917, startPoint y: 599, endPoint x: 504, endPoint y: 555, distance: 415.3
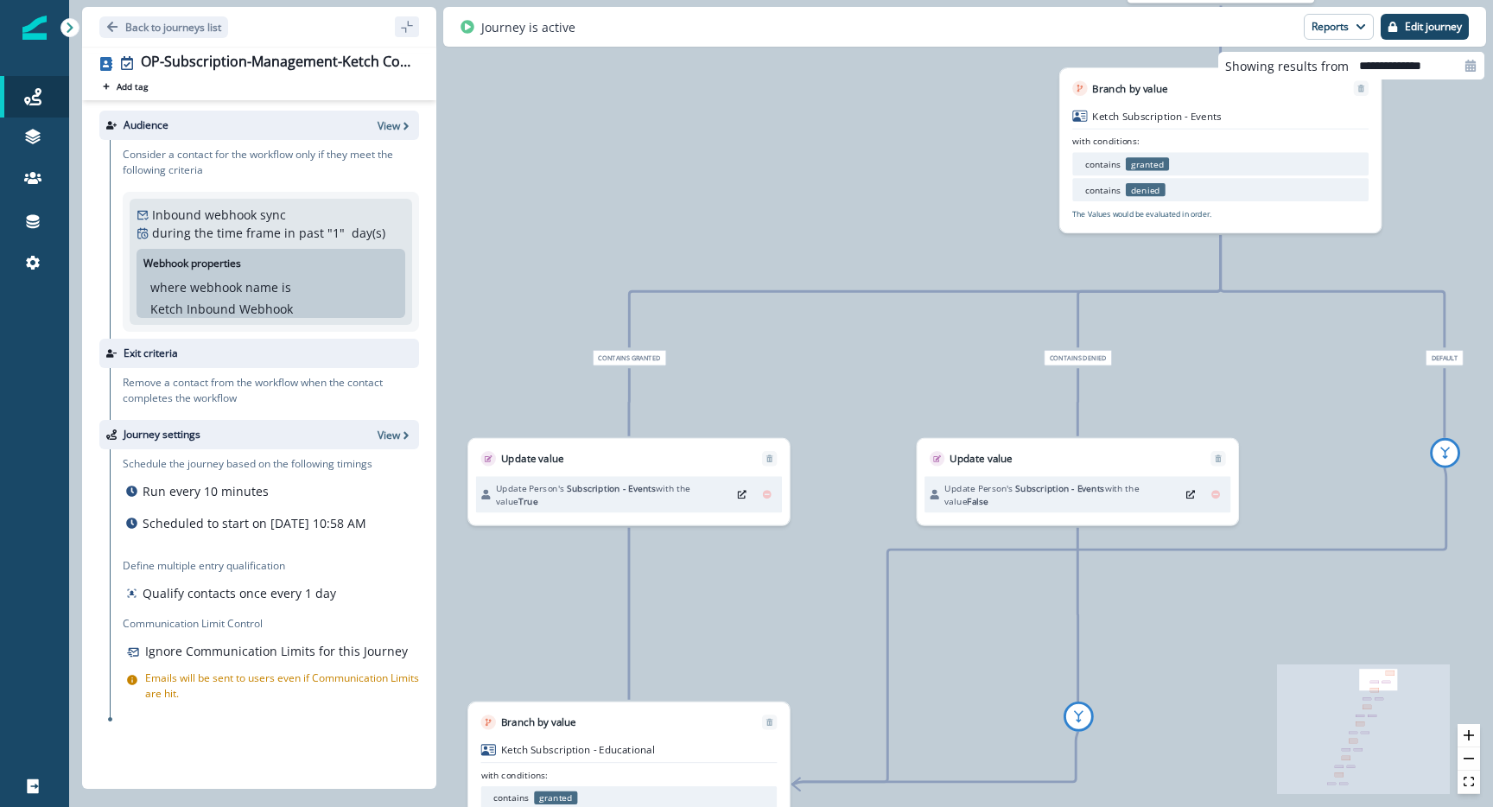
drag, startPoint x: 985, startPoint y: 283, endPoint x: 945, endPoint y: 205, distance: 88.1
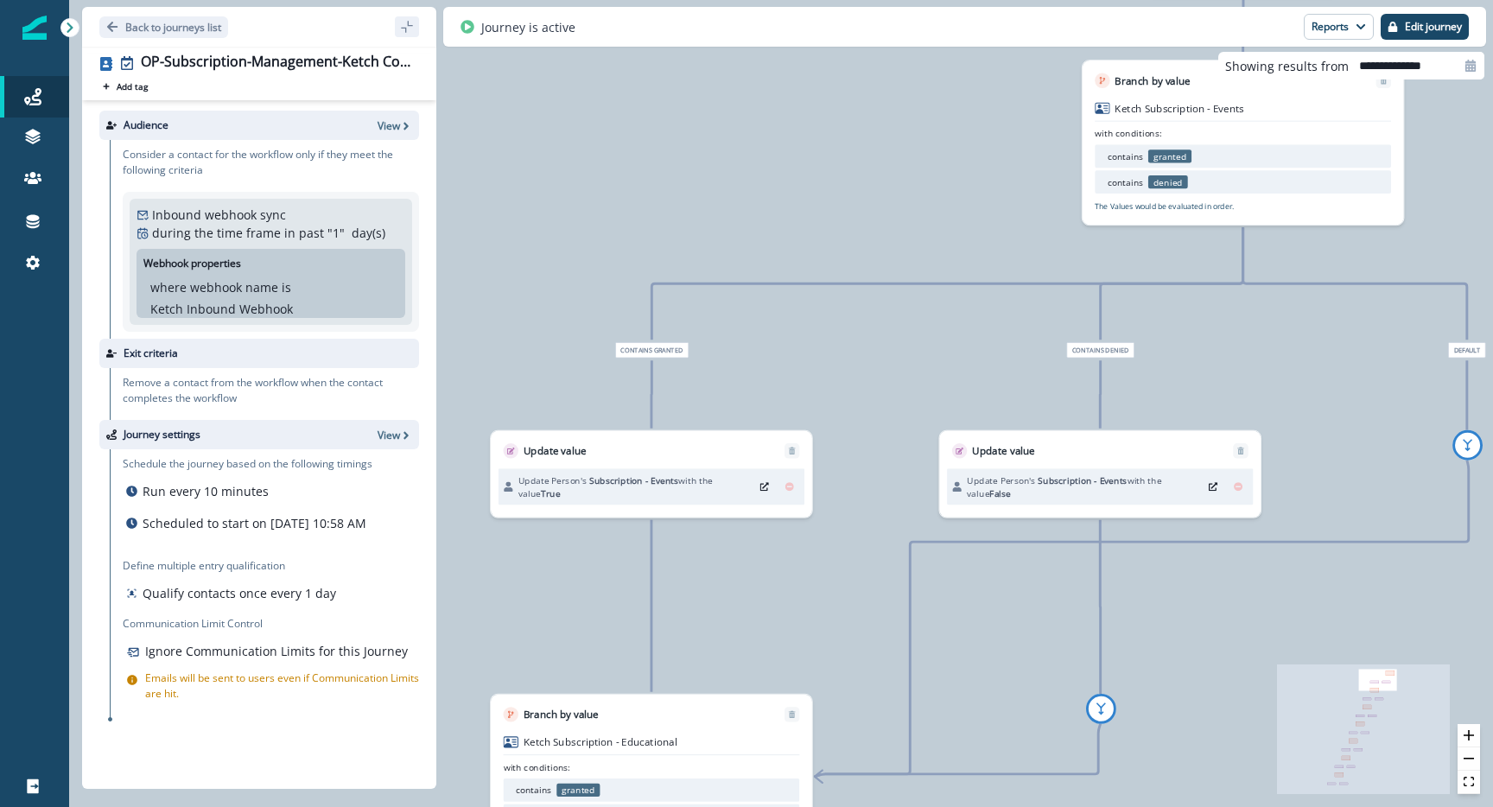
click at [592, 450] on div "Update value" at bounding box center [651, 445] width 321 height 28
click at [760, 484] on icon "Edit" at bounding box center [764, 486] width 9 height 9
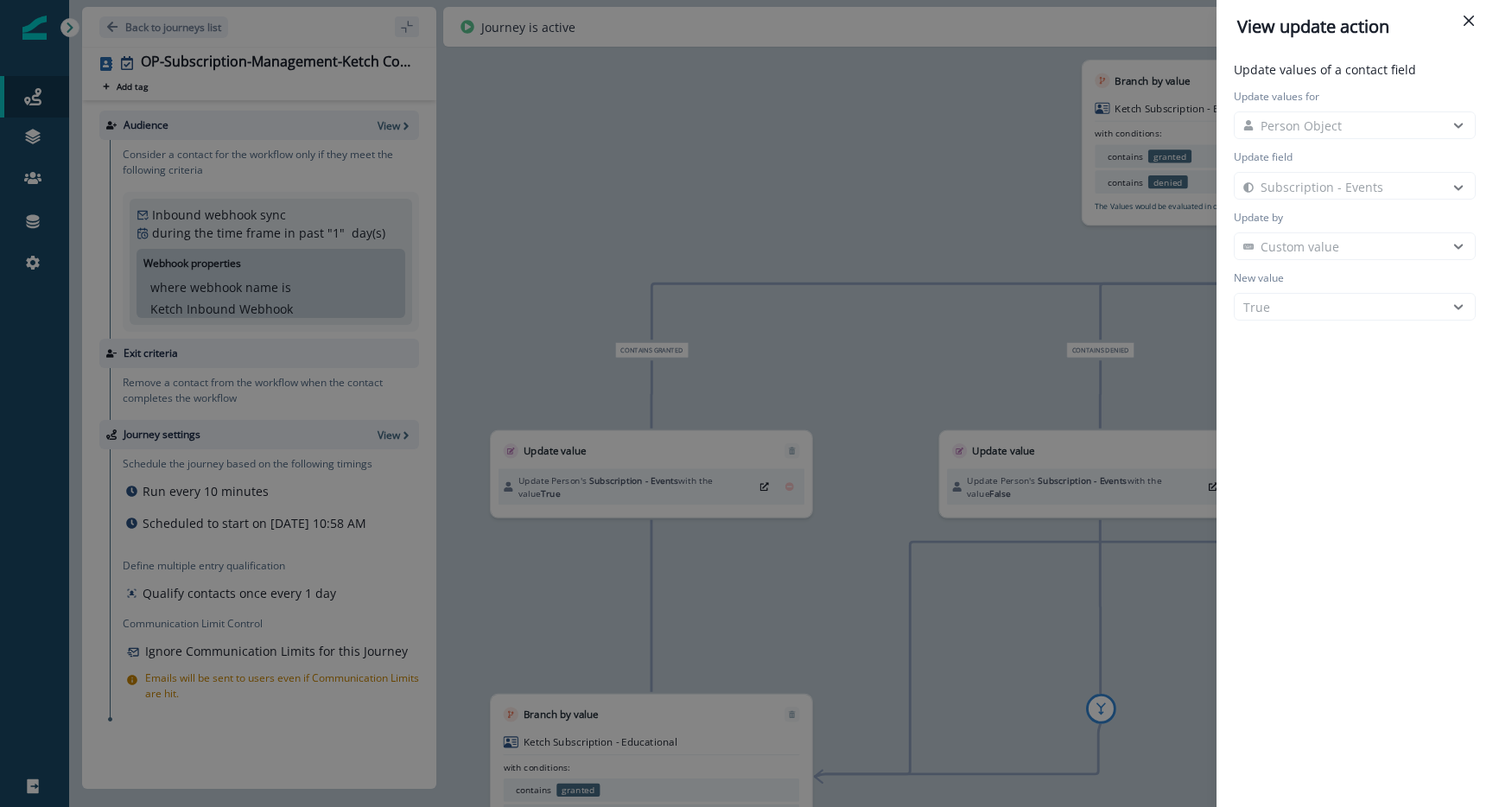
click at [1463, 21] on icon "Close" at bounding box center [1468, 21] width 10 height 10
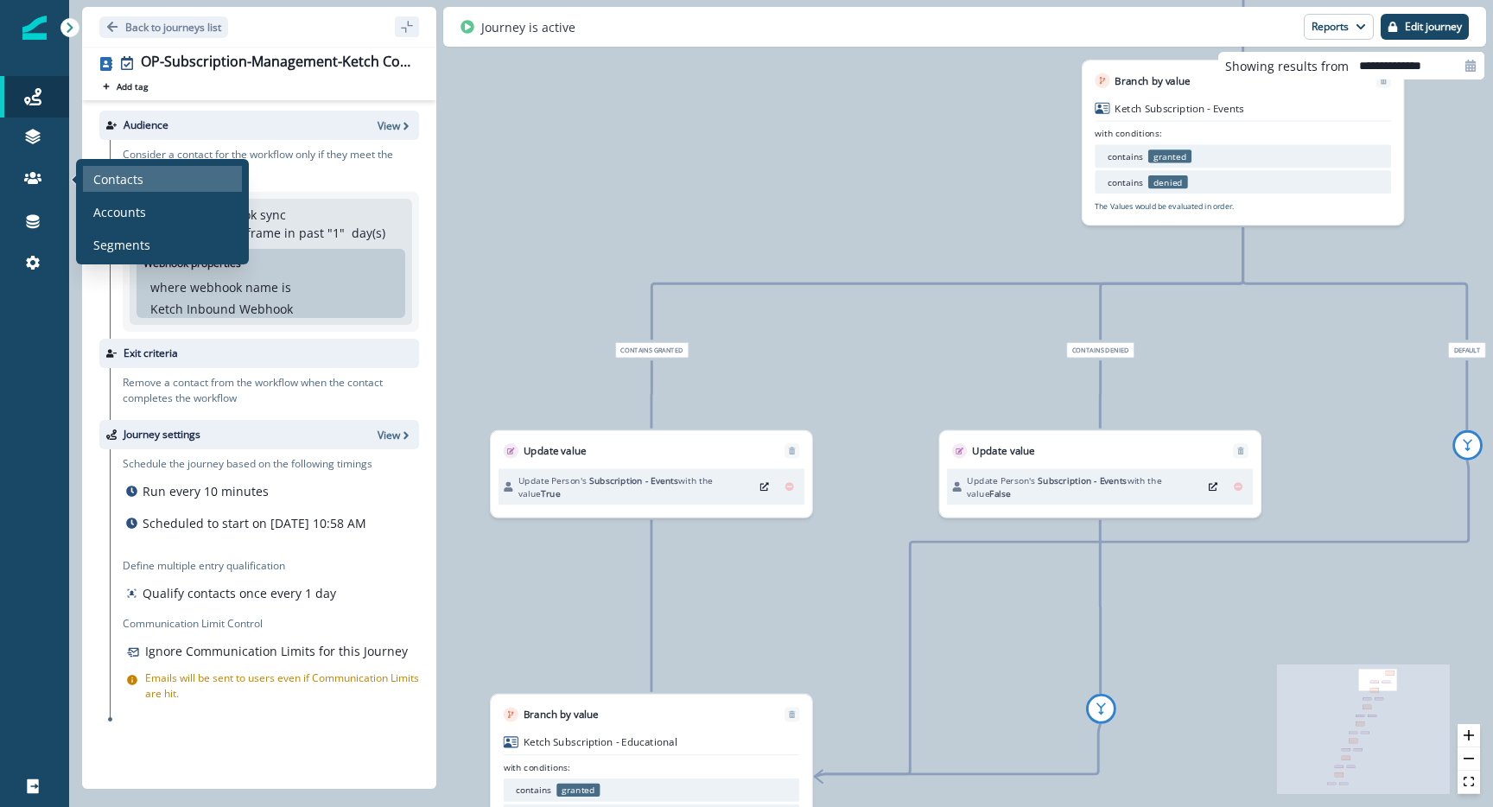
click at [160, 178] on div "Contacts" at bounding box center [162, 179] width 159 height 26
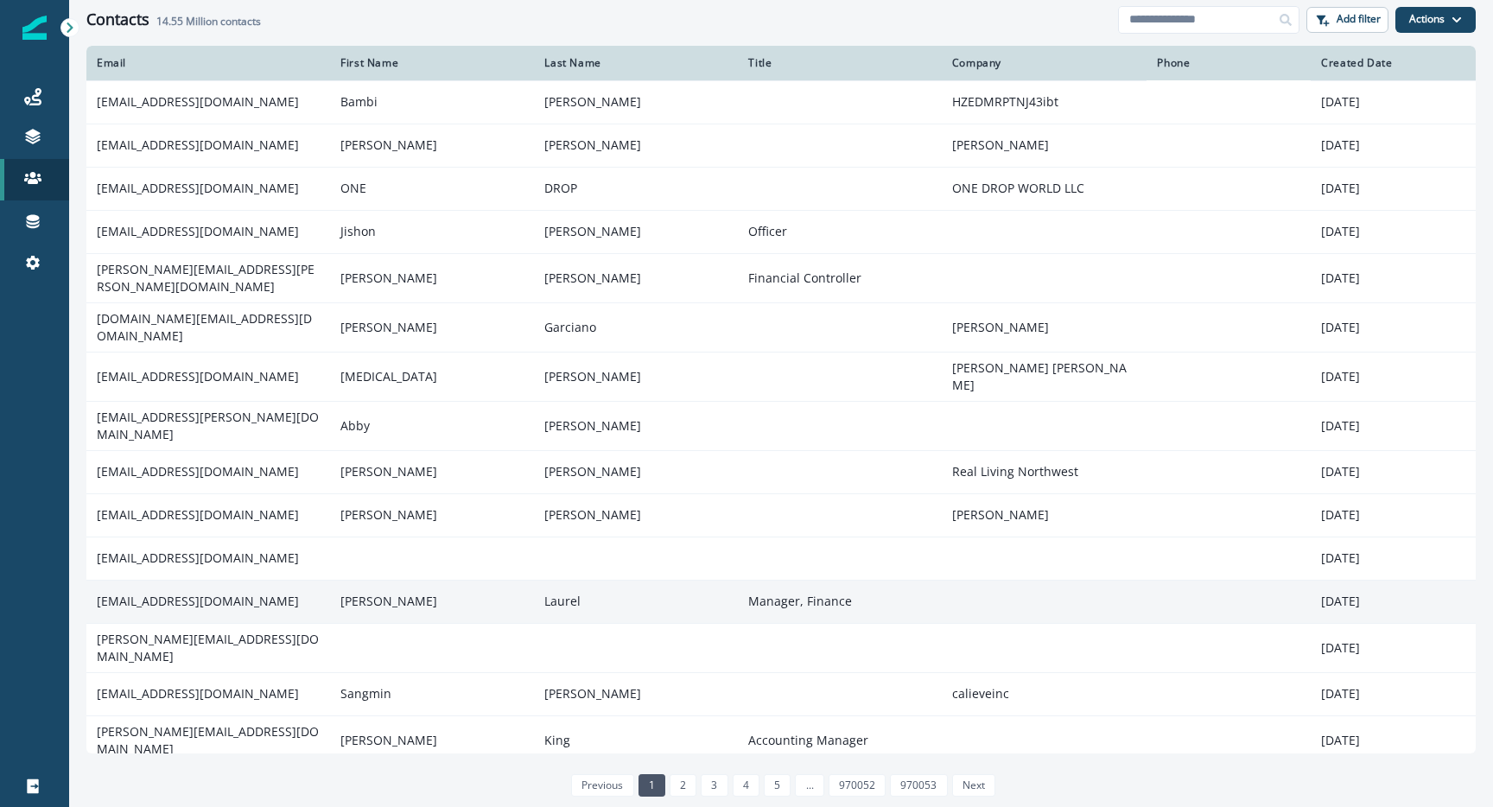
click at [477, 585] on td "[PERSON_NAME]" at bounding box center [432, 601] width 204 height 43
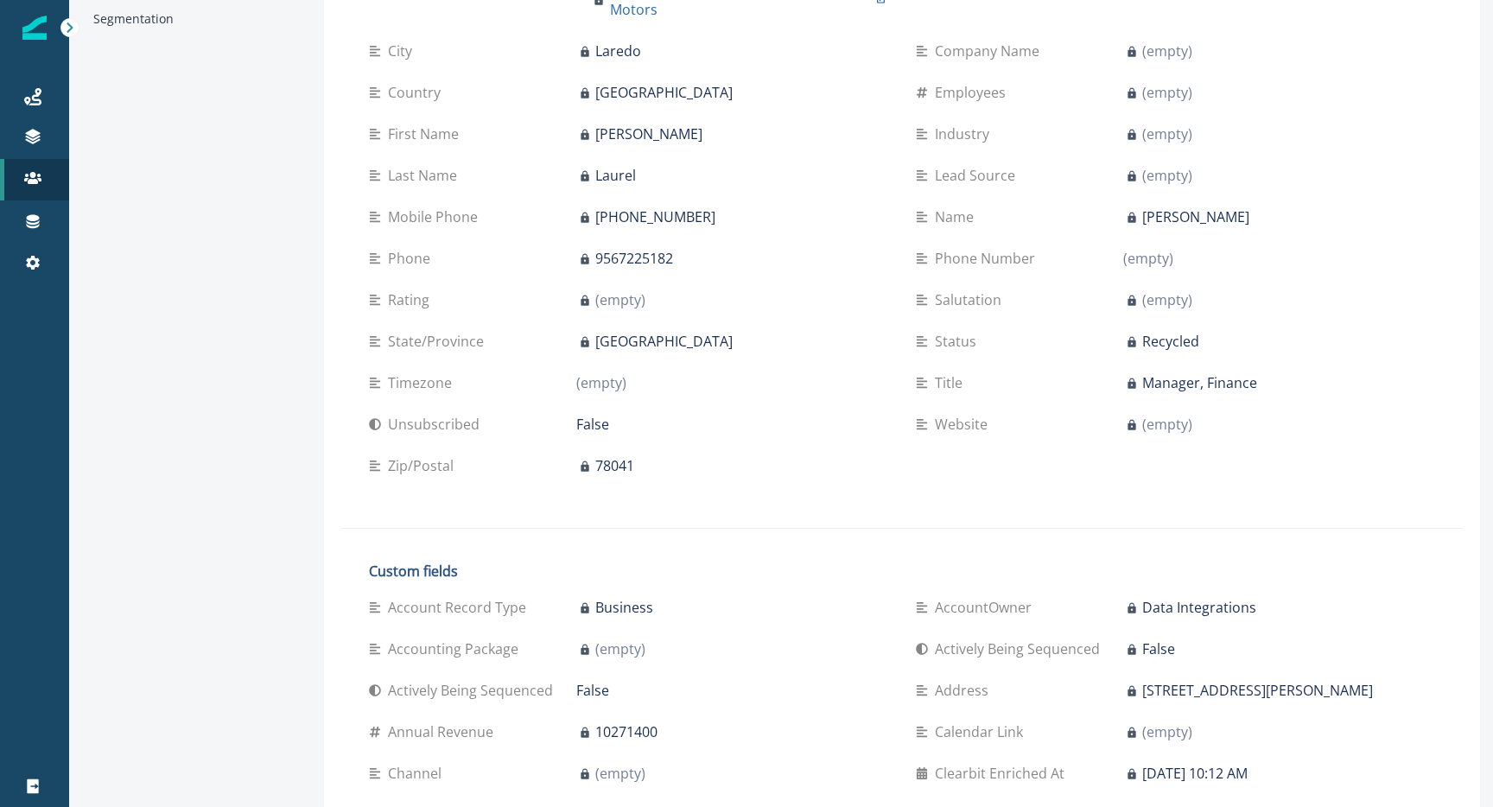
scroll to position [892, 0]
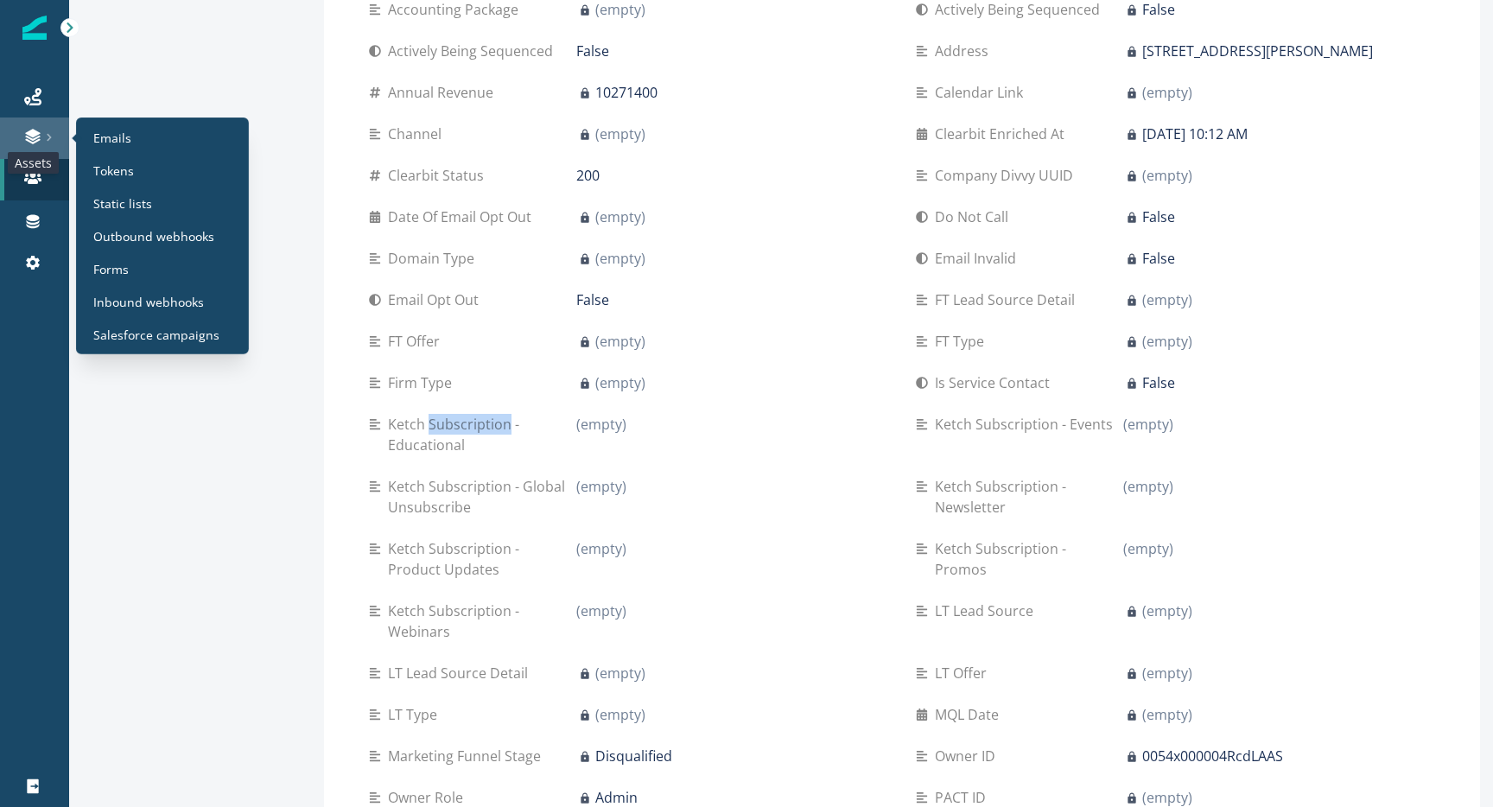
click at [32, 139] on icon at bounding box center [32, 138] width 15 height 5
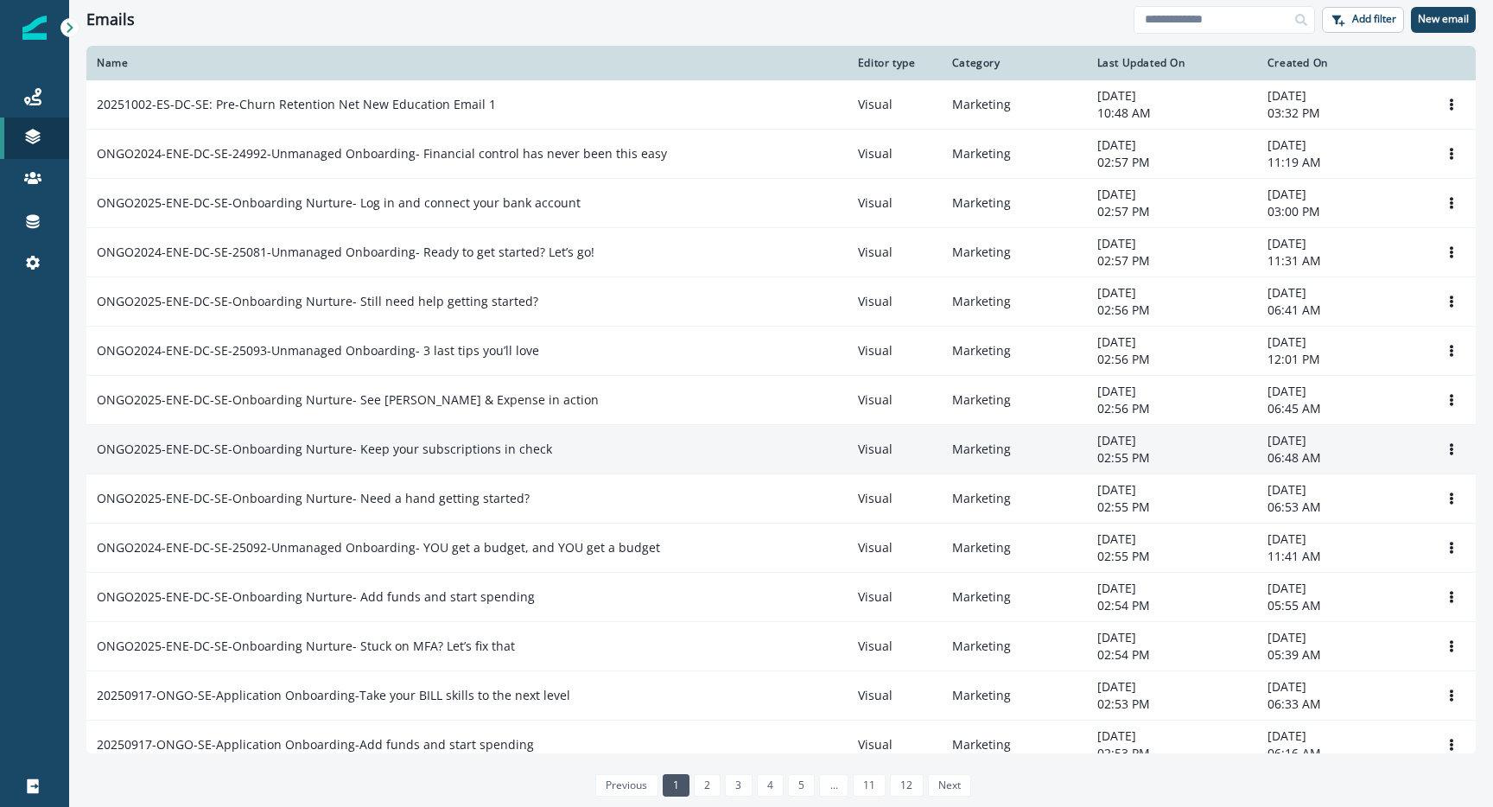
scroll to position [804, 0]
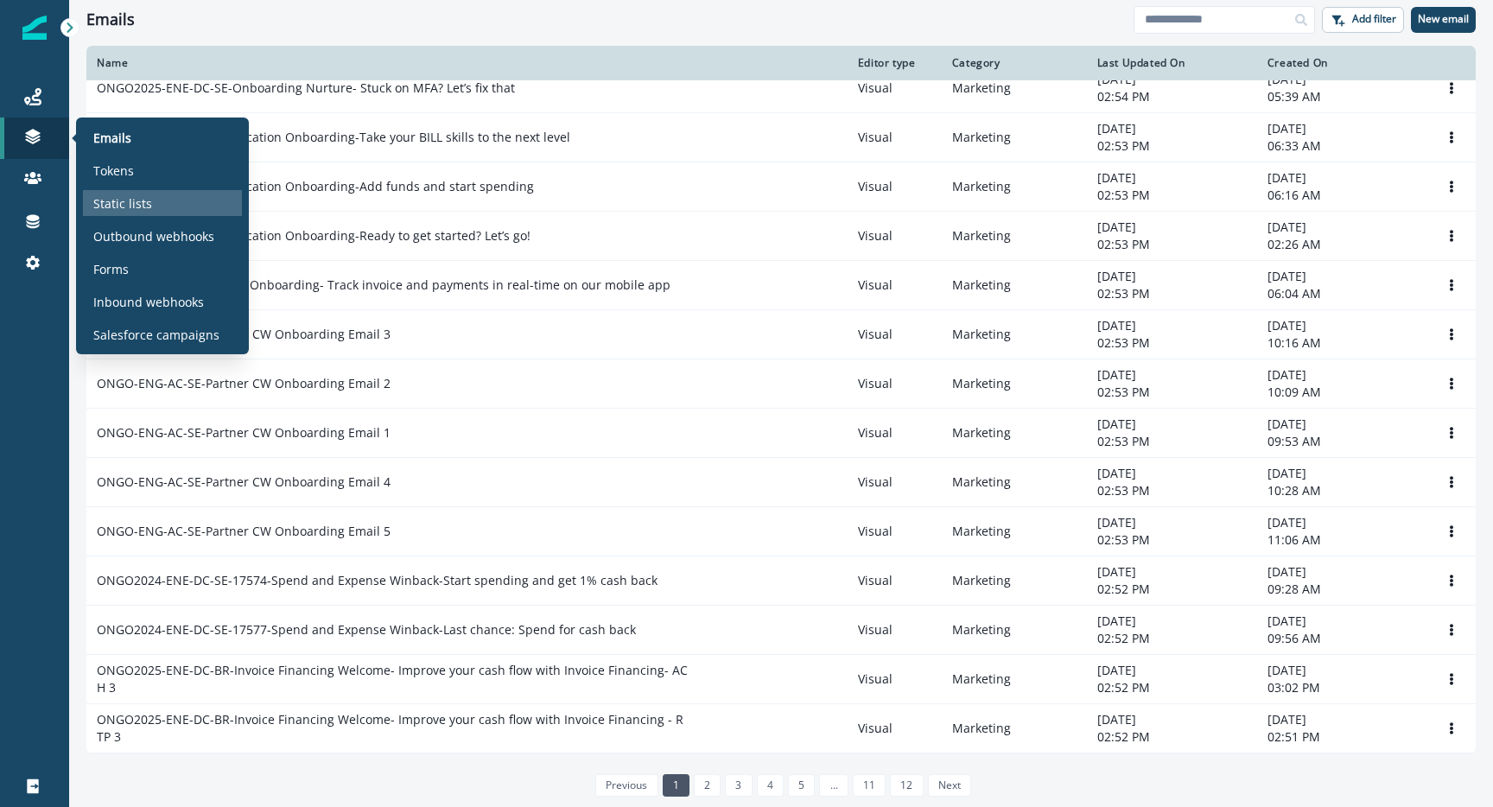
click at [131, 203] on p "Static lists" at bounding box center [122, 203] width 59 height 18
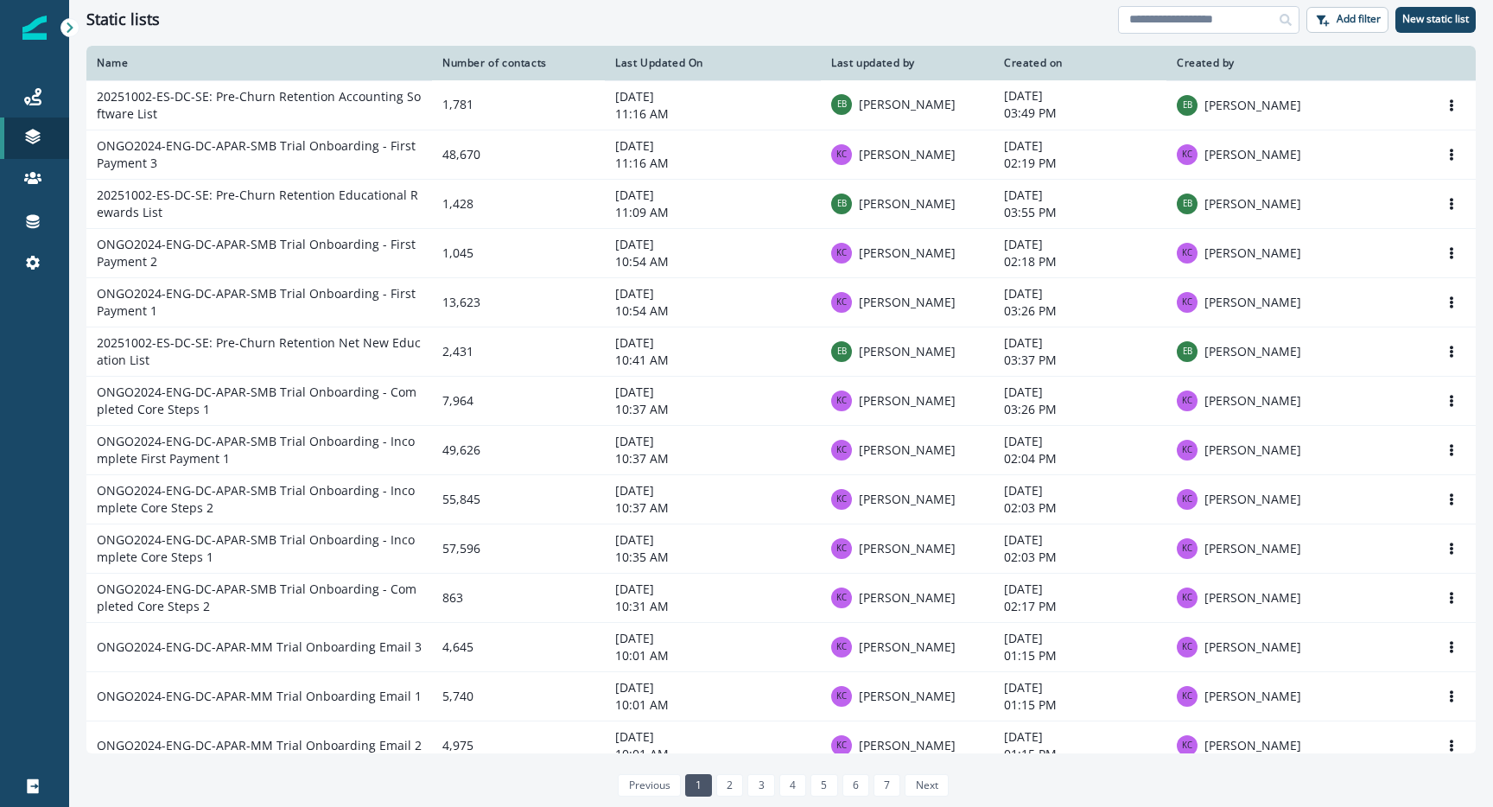
click at [1191, 16] on input at bounding box center [1208, 20] width 181 height 28
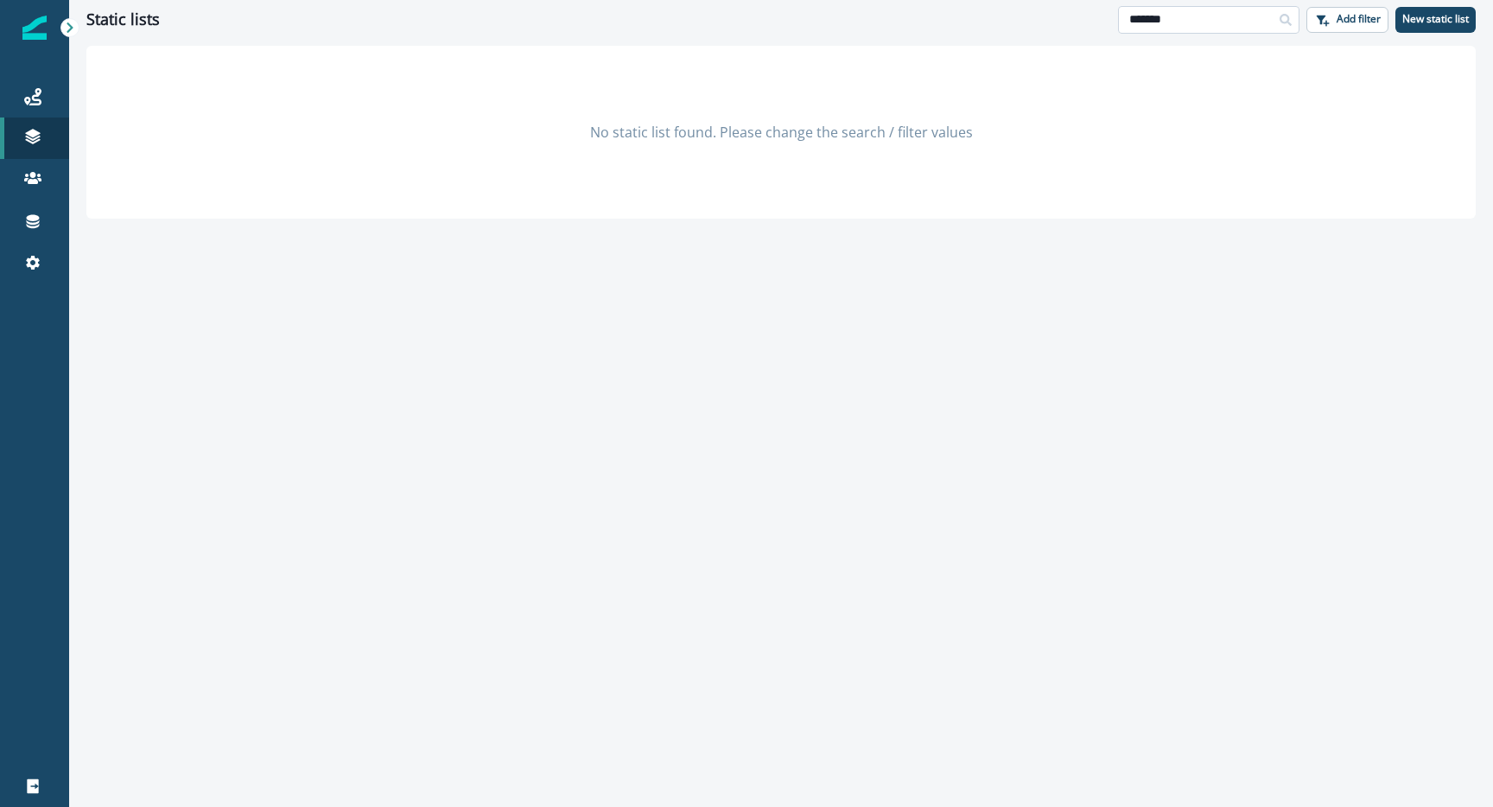
click at [1202, 15] on input "*******" at bounding box center [1208, 20] width 181 height 28
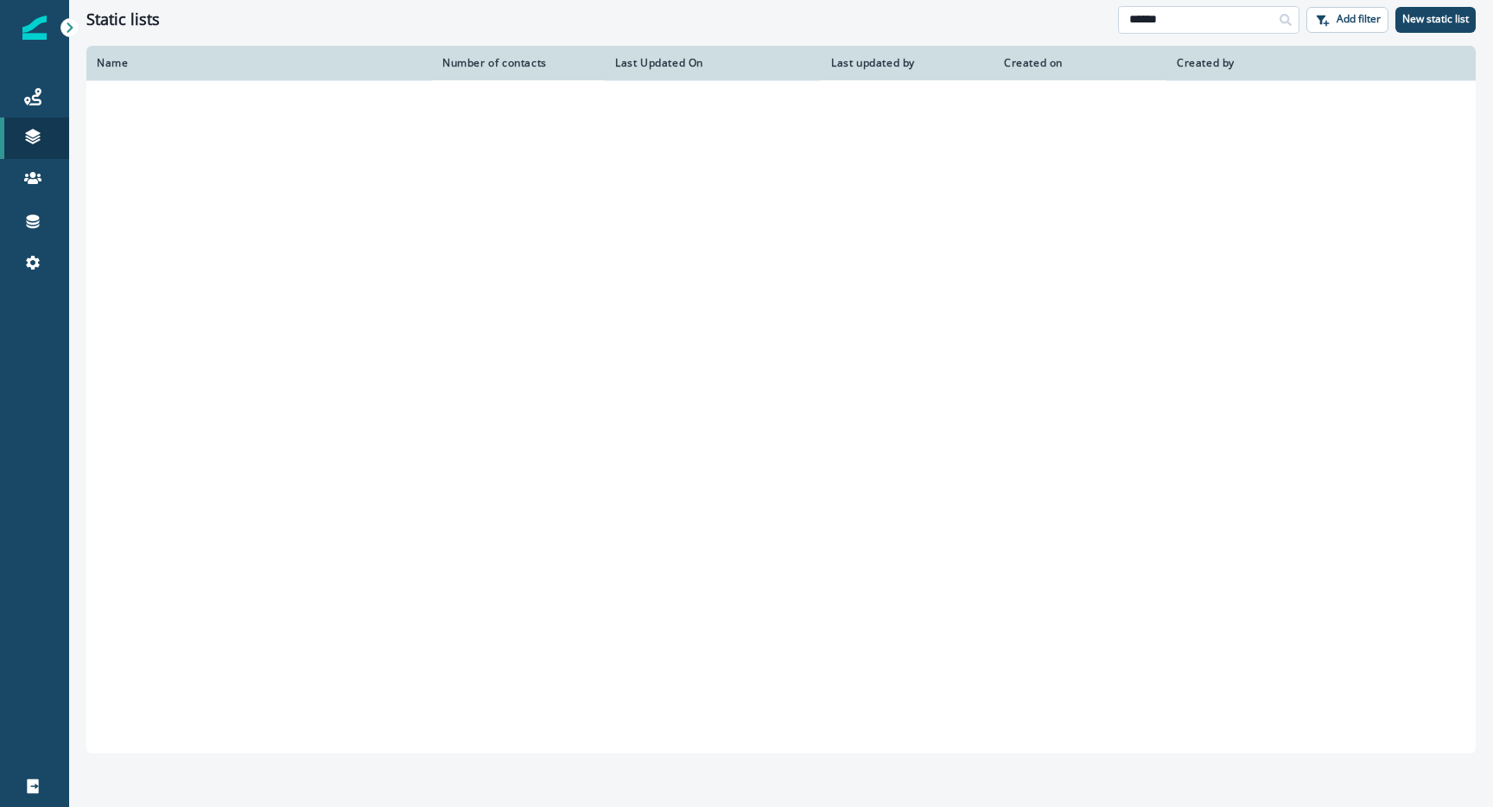
click at [1203, 18] on input "******" at bounding box center [1208, 20] width 181 height 28
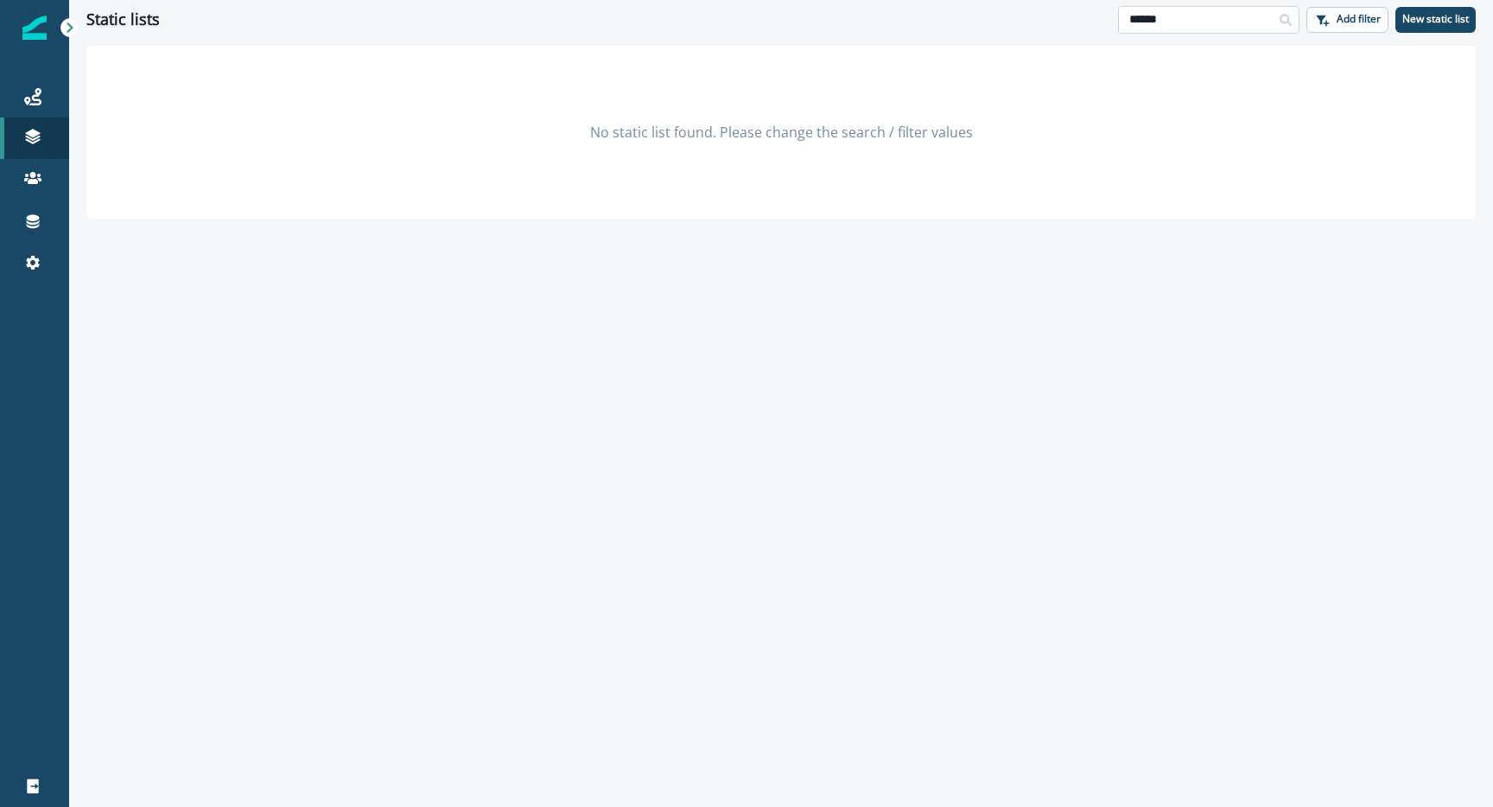
click at [1202, 25] on input "******" at bounding box center [1208, 20] width 181 height 28
type input "**********"
type input "*****"
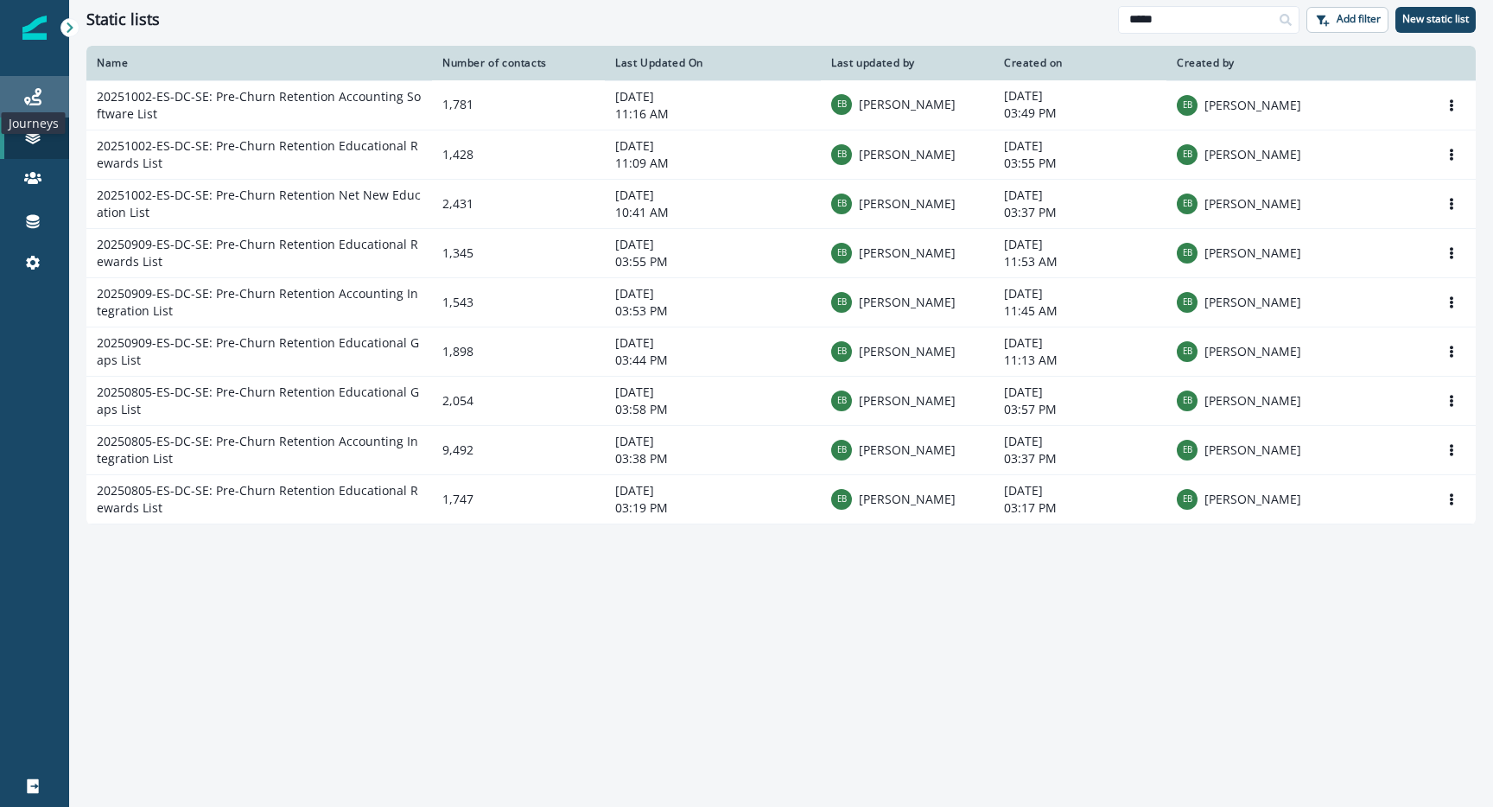
click at [38, 92] on icon at bounding box center [32, 96] width 17 height 17
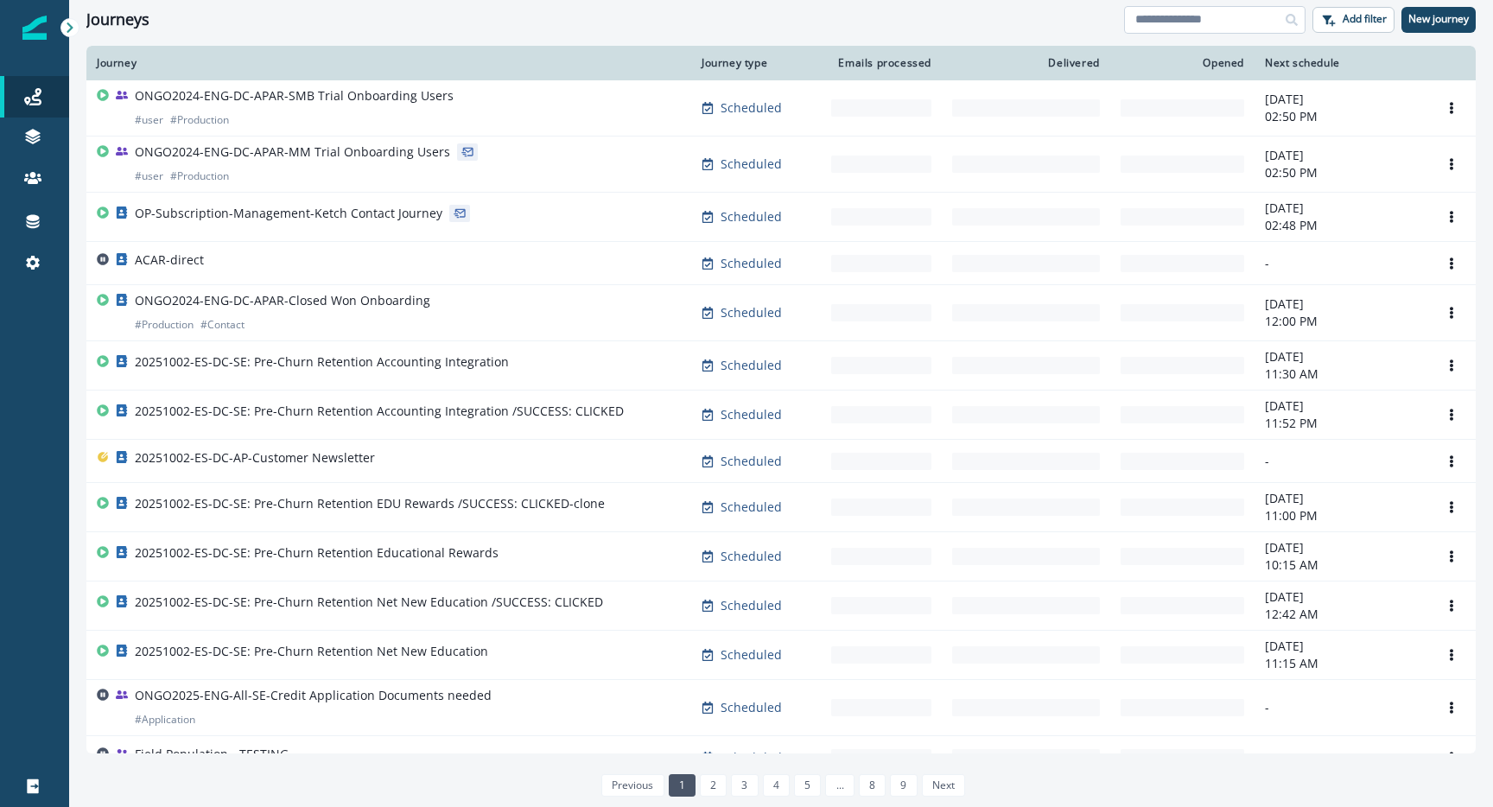
click at [1204, 12] on input at bounding box center [1214, 20] width 181 height 28
type input "*******"
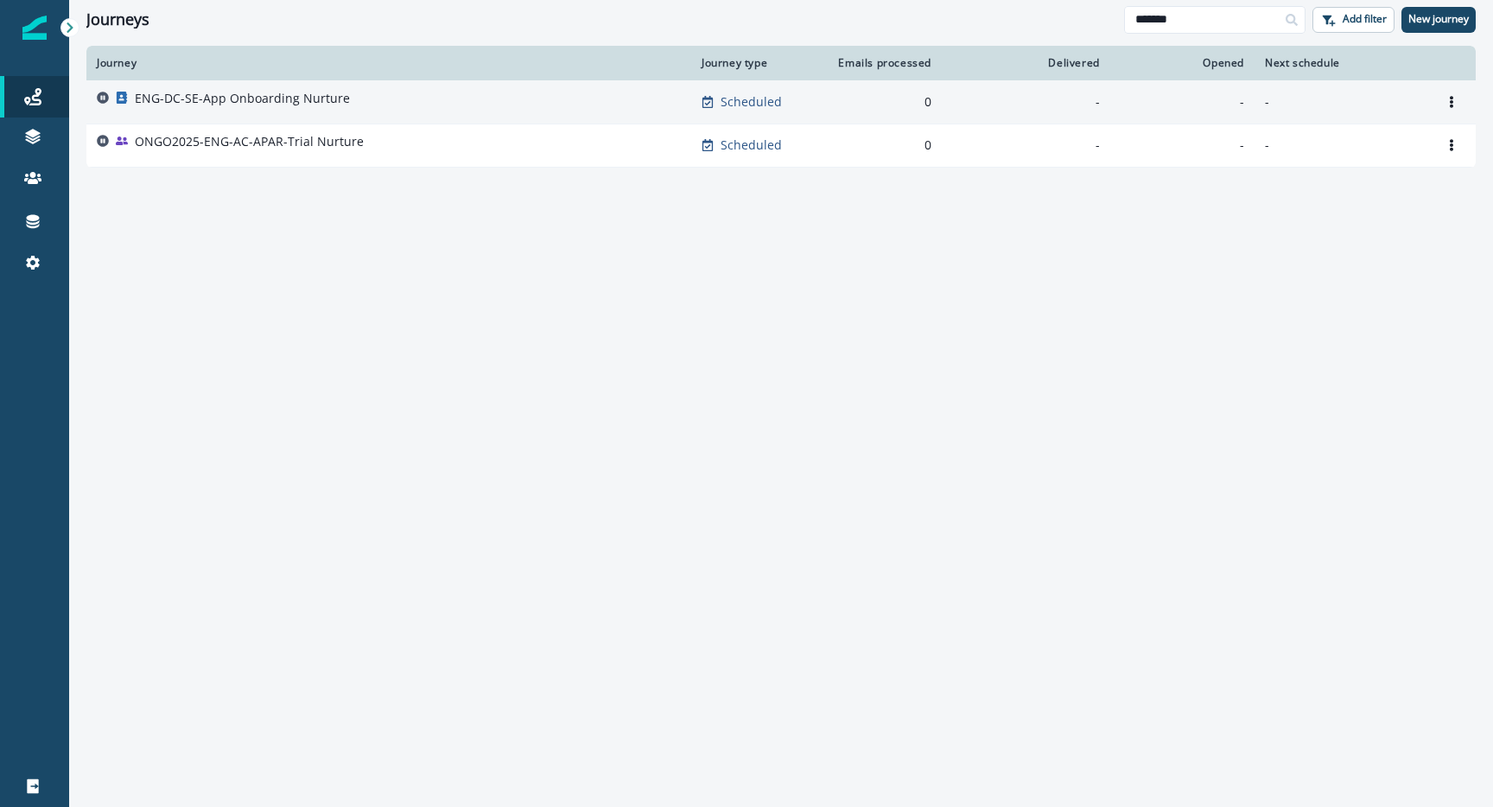
click at [289, 96] on p "ENG-DC-SE-App Onboarding Nurture" at bounding box center [242, 98] width 215 height 17
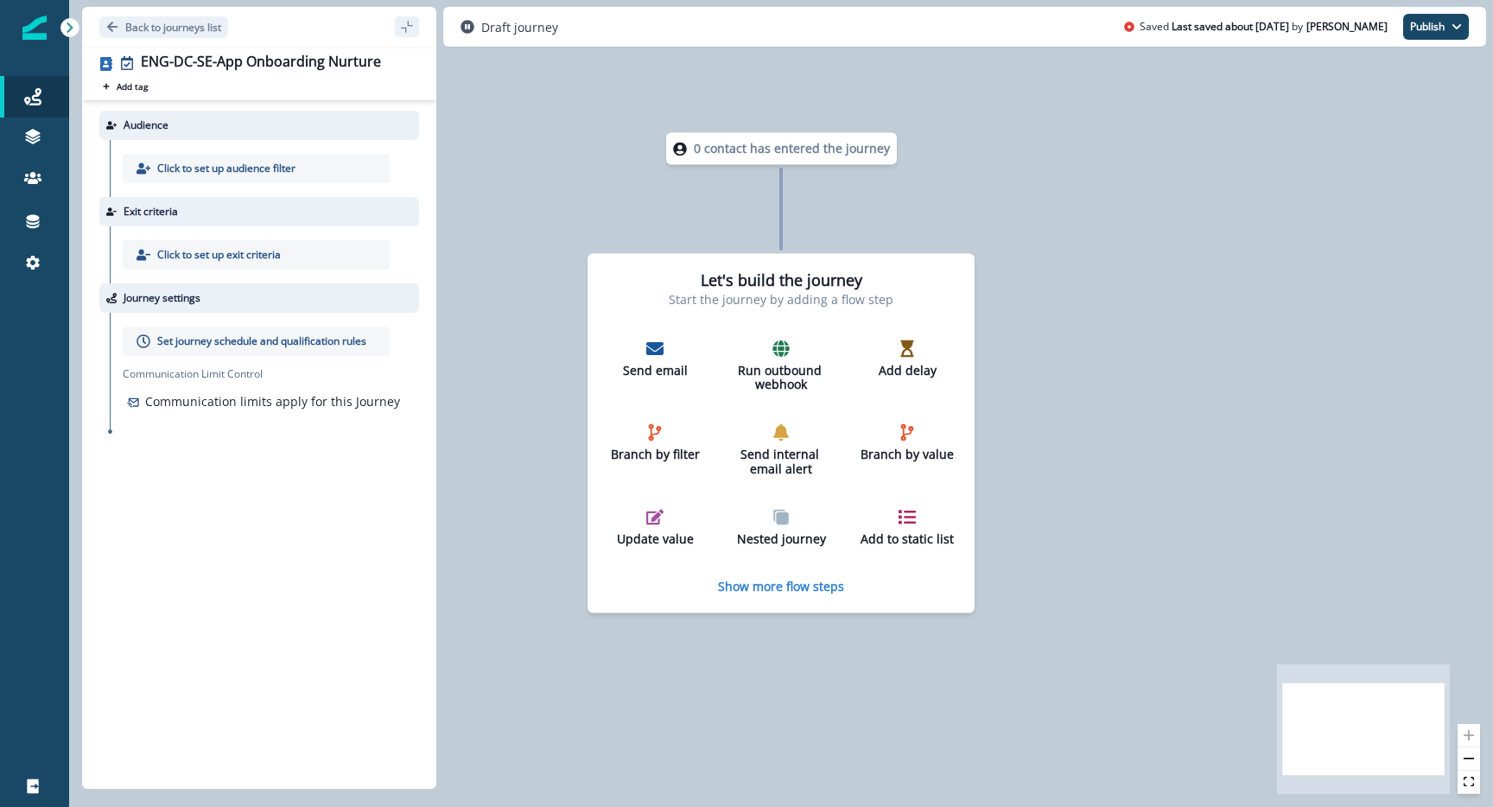
drag, startPoint x: 1054, startPoint y: 468, endPoint x: 1057, endPoint y: 458, distance: 10.9
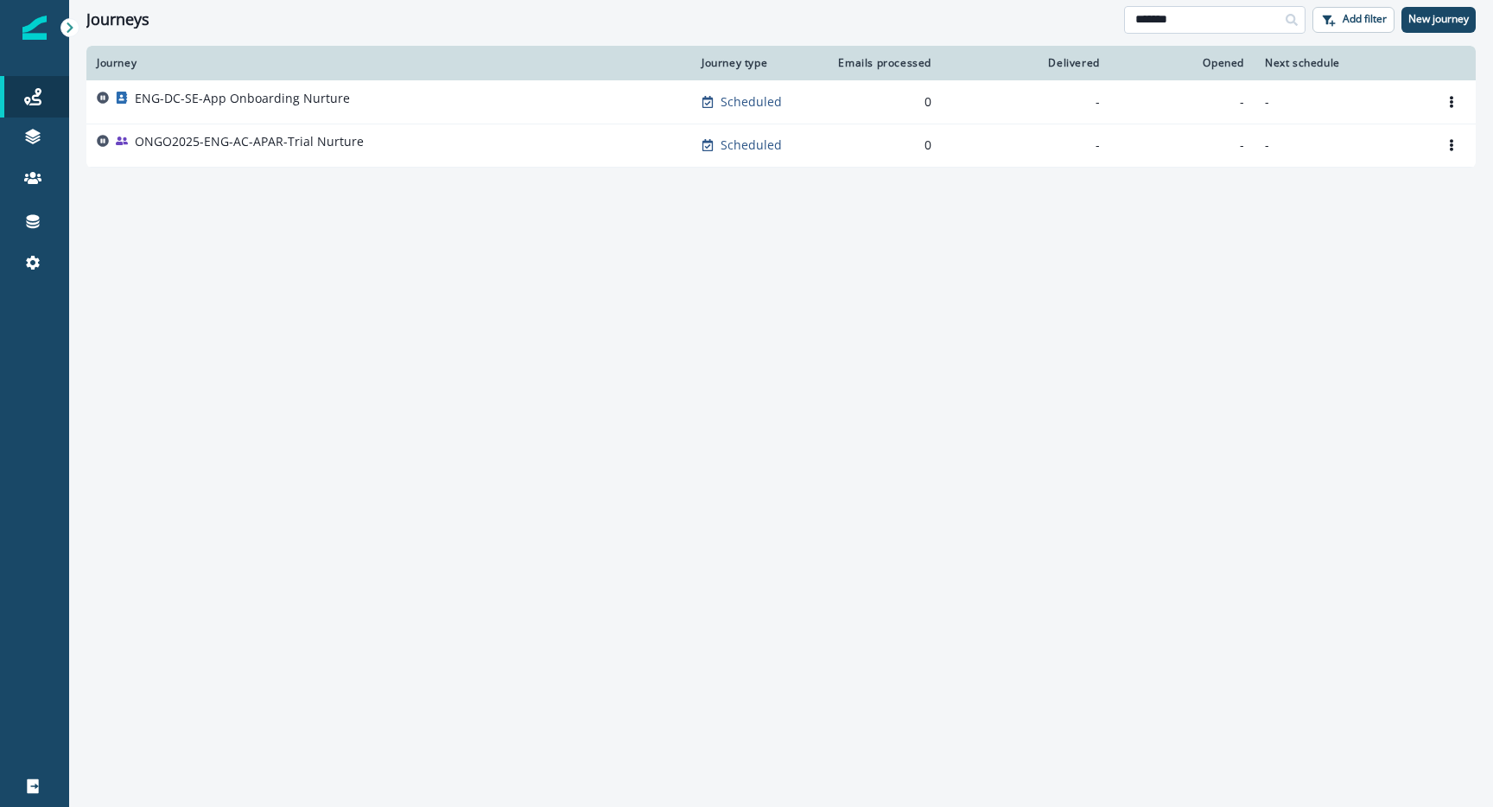
click at [1251, 19] on input "*******" at bounding box center [1214, 20] width 181 height 28
click at [1253, 19] on input "*******" at bounding box center [1214, 20] width 181 height 28
click at [1254, 18] on input "*******" at bounding box center [1214, 20] width 181 height 28
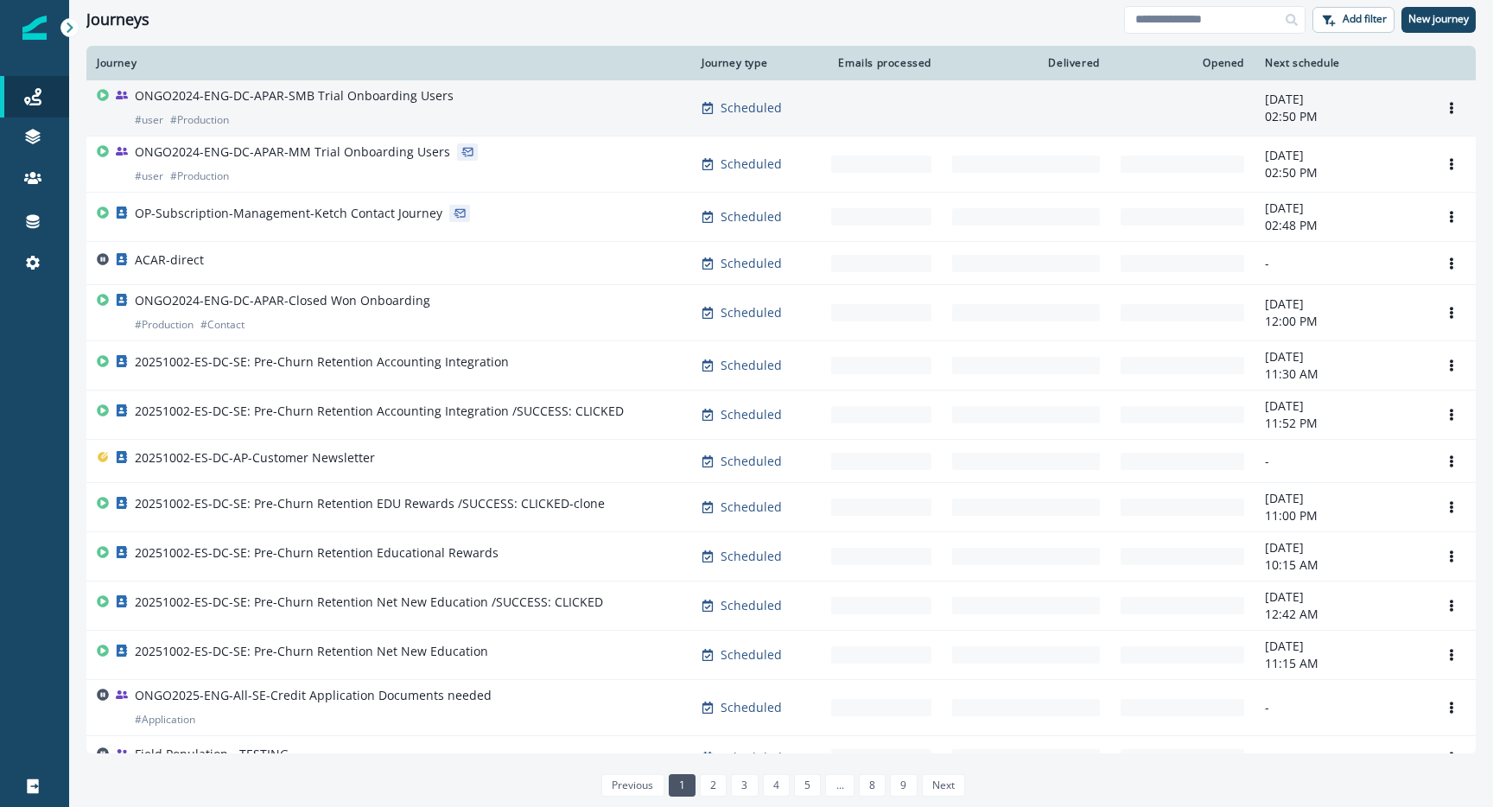
click at [266, 98] on p "ONGO2024-ENG-DC-APAR-SMB Trial Onboarding Users" at bounding box center [294, 95] width 319 height 17
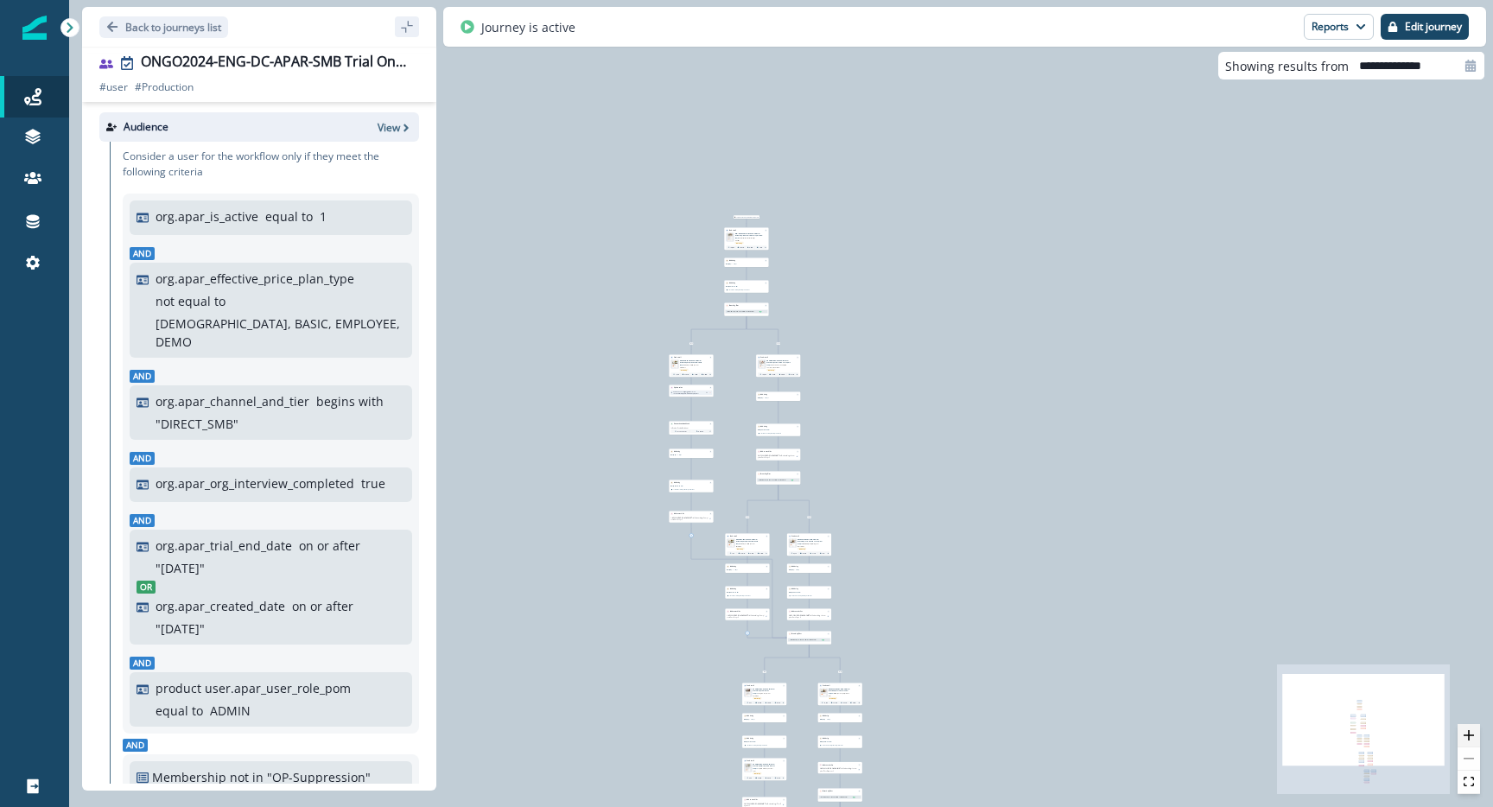
click at [1472, 739] on icon "zoom in" at bounding box center [1468, 735] width 10 height 10
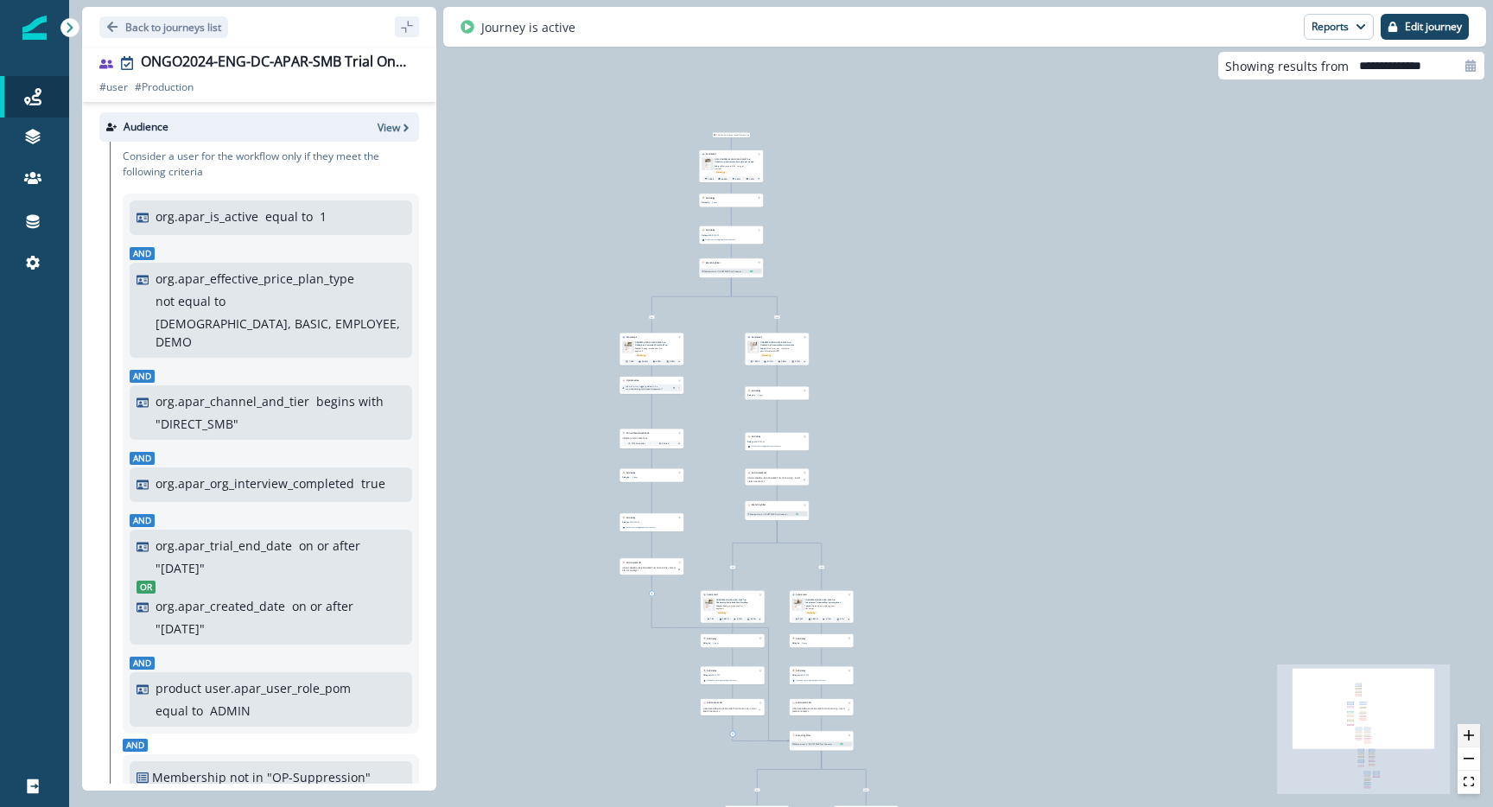
click at [1471, 738] on icon "zoom in" at bounding box center [1468, 735] width 10 height 10
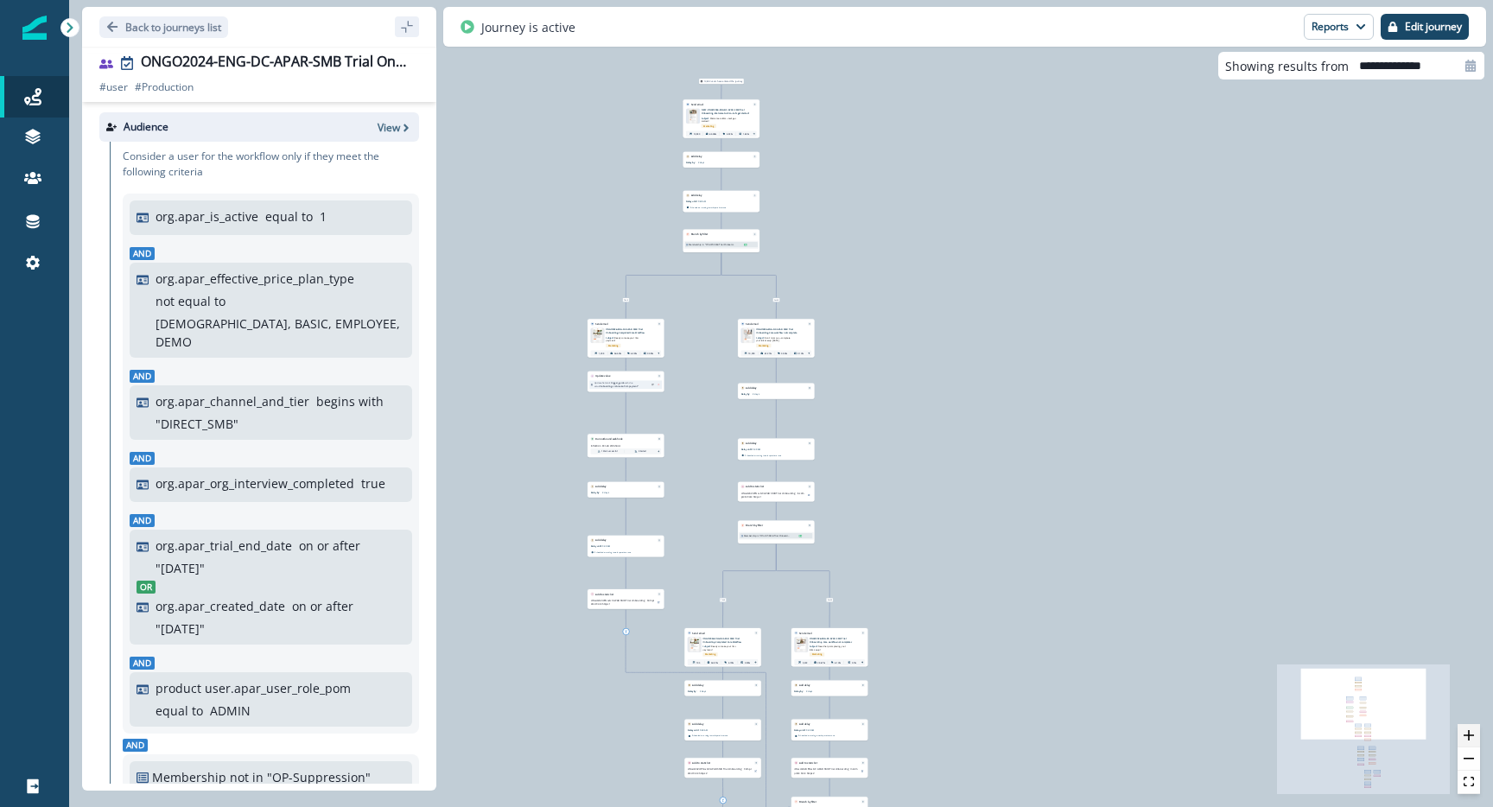
click at [1470, 737] on icon "zoom in" at bounding box center [1468, 735] width 10 height 10
click at [1471, 735] on icon "zoom in" at bounding box center [1468, 735] width 10 height 10
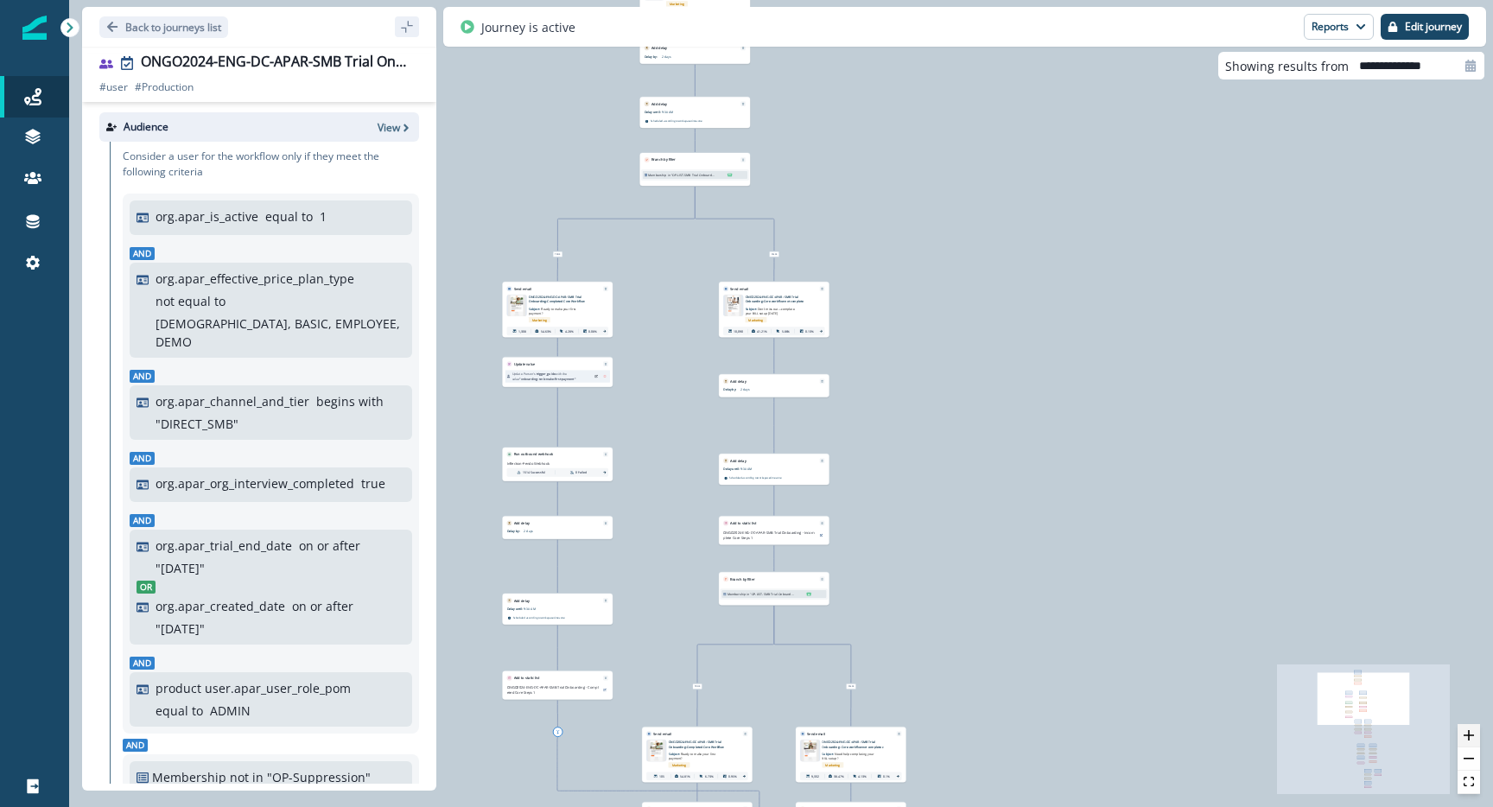
click at [1471, 735] on icon "zoom in" at bounding box center [1468, 735] width 10 height 10
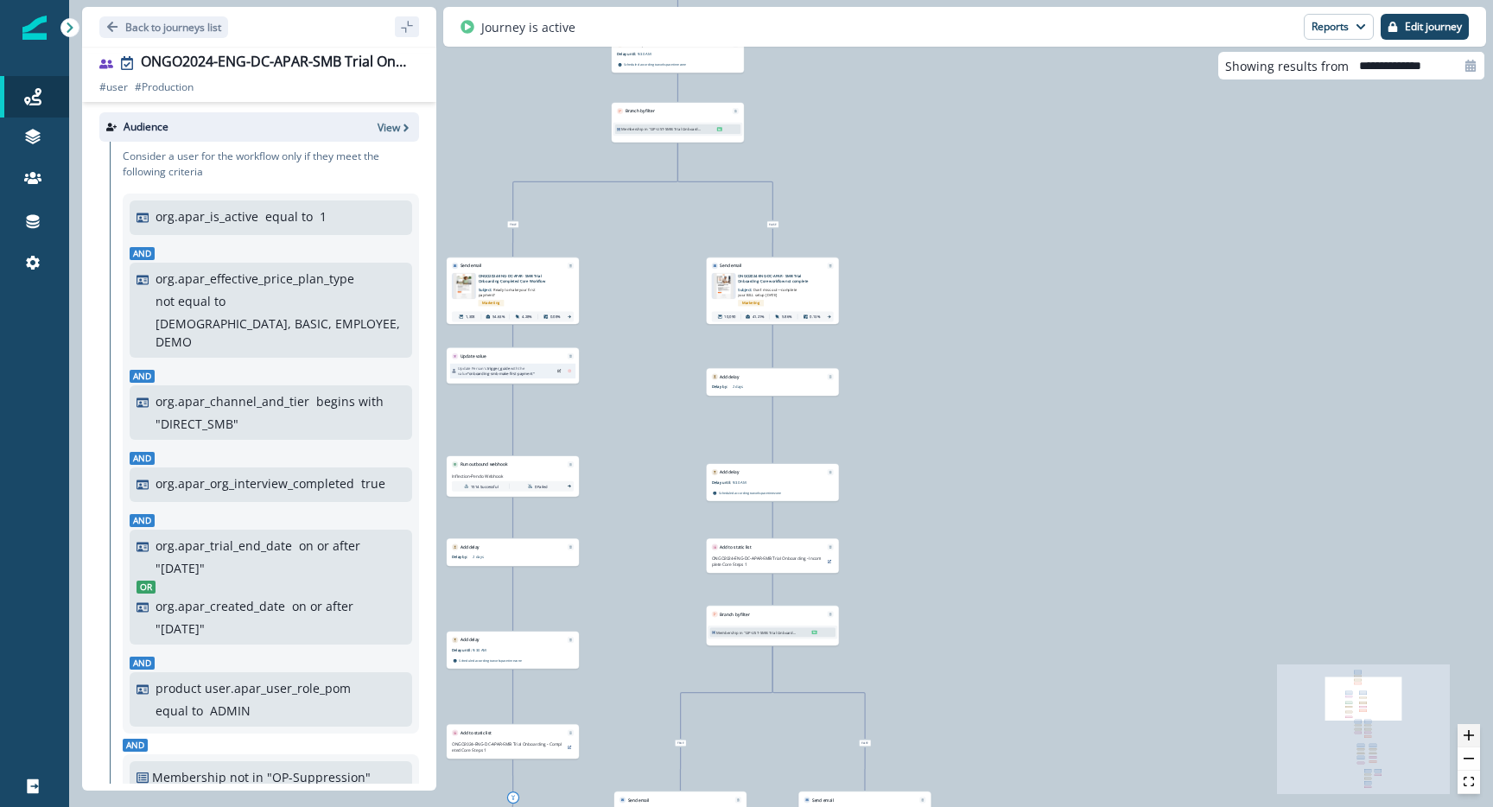
click at [1472, 733] on icon "zoom in" at bounding box center [1468, 735] width 10 height 10
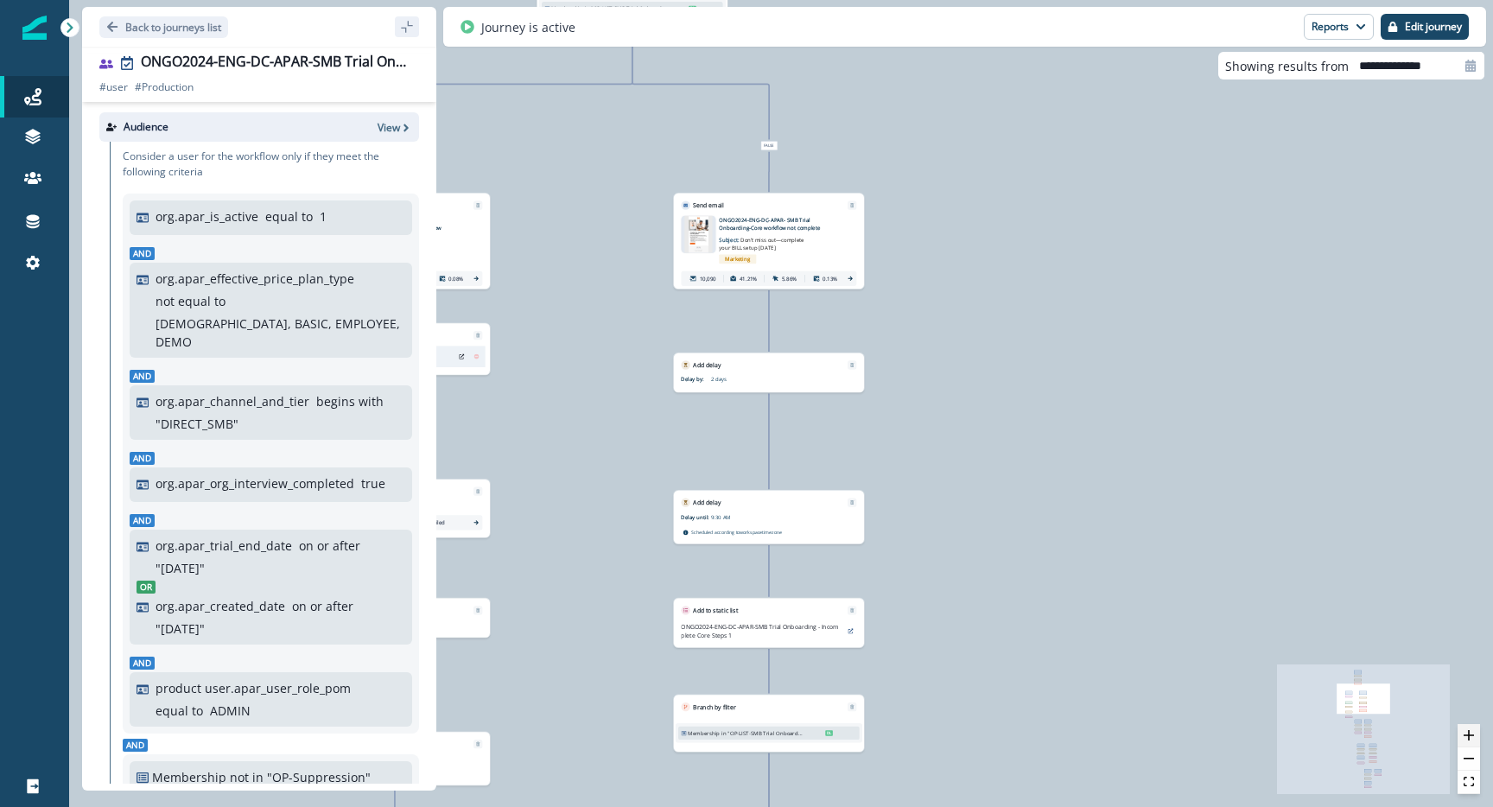
click at [1472, 733] on icon "zoom in" at bounding box center [1468, 735] width 10 height 10
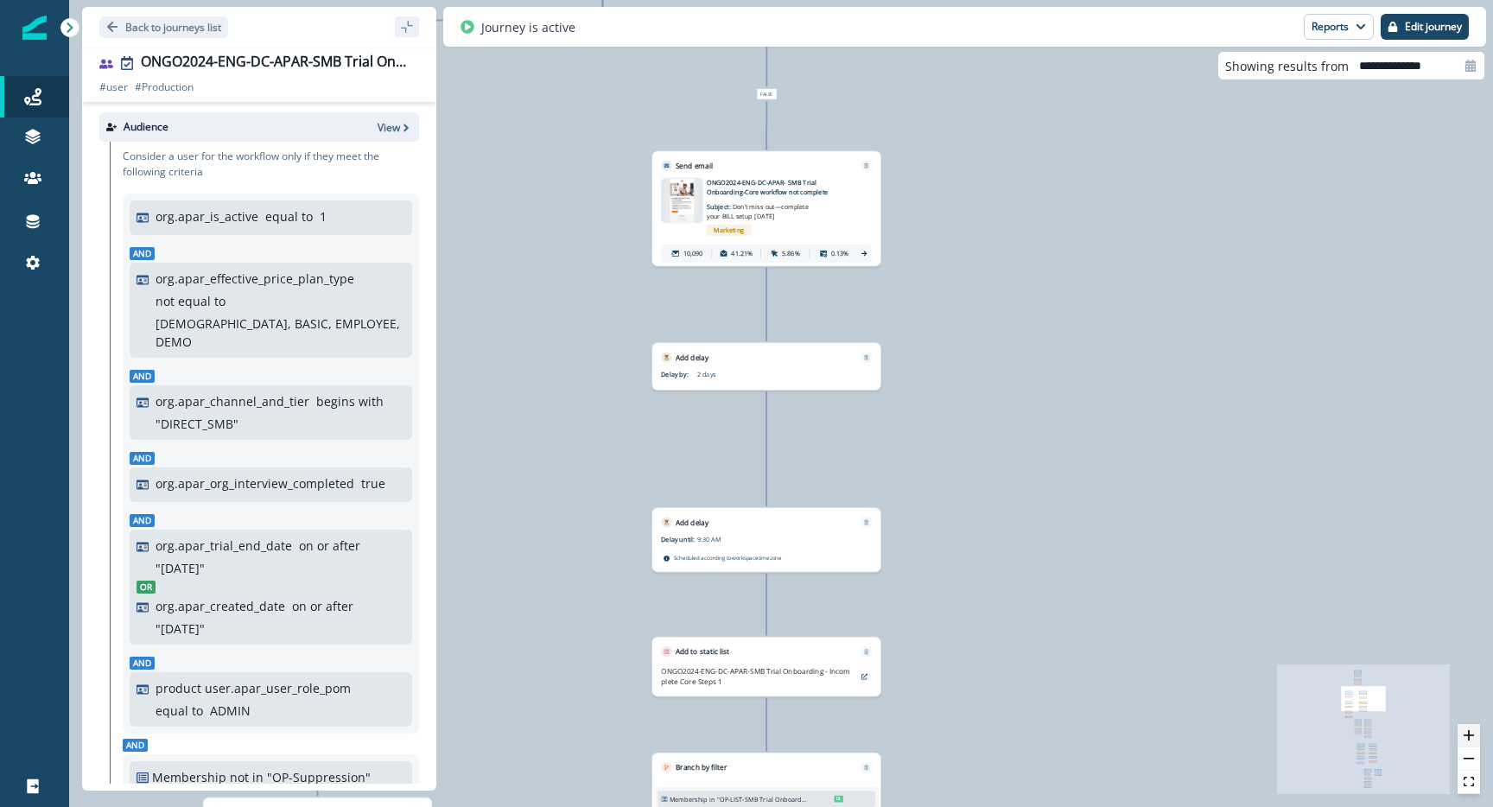
click at [1472, 733] on icon "zoom in" at bounding box center [1468, 735] width 10 height 10
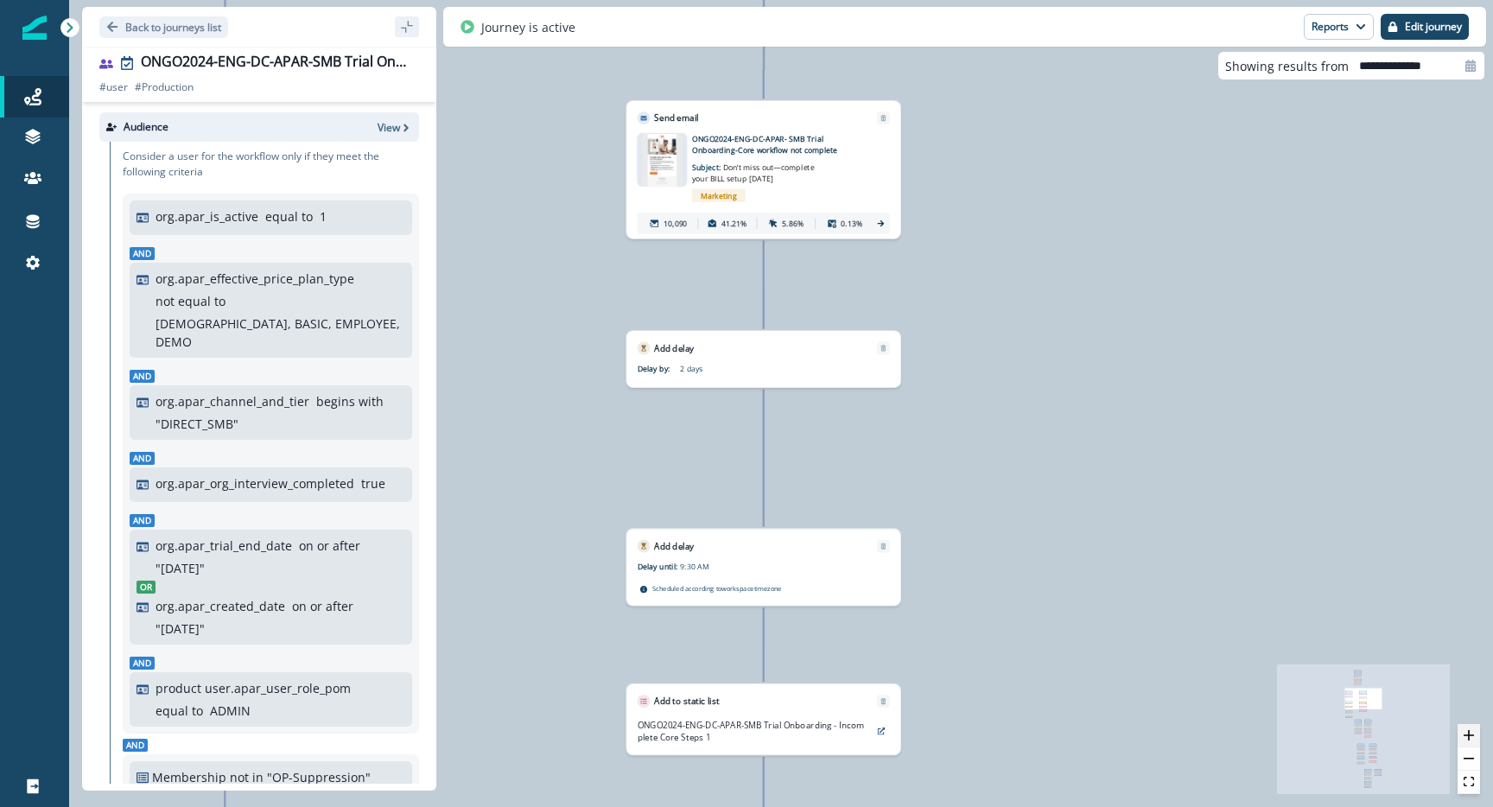
click at [1471, 733] on icon "zoom in" at bounding box center [1468, 735] width 10 height 10
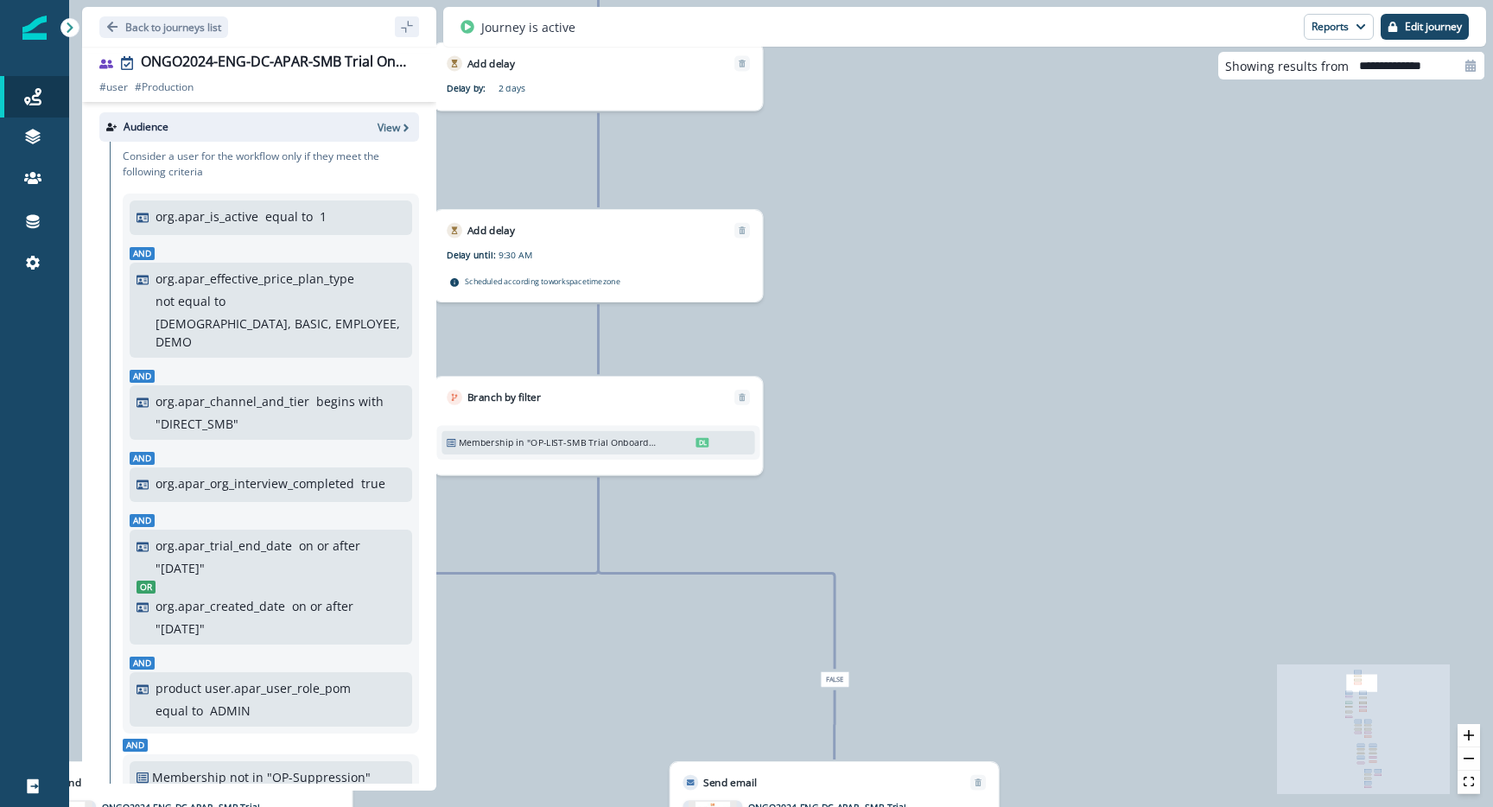
drag, startPoint x: 789, startPoint y: 384, endPoint x: 855, endPoint y: 426, distance: 78.4
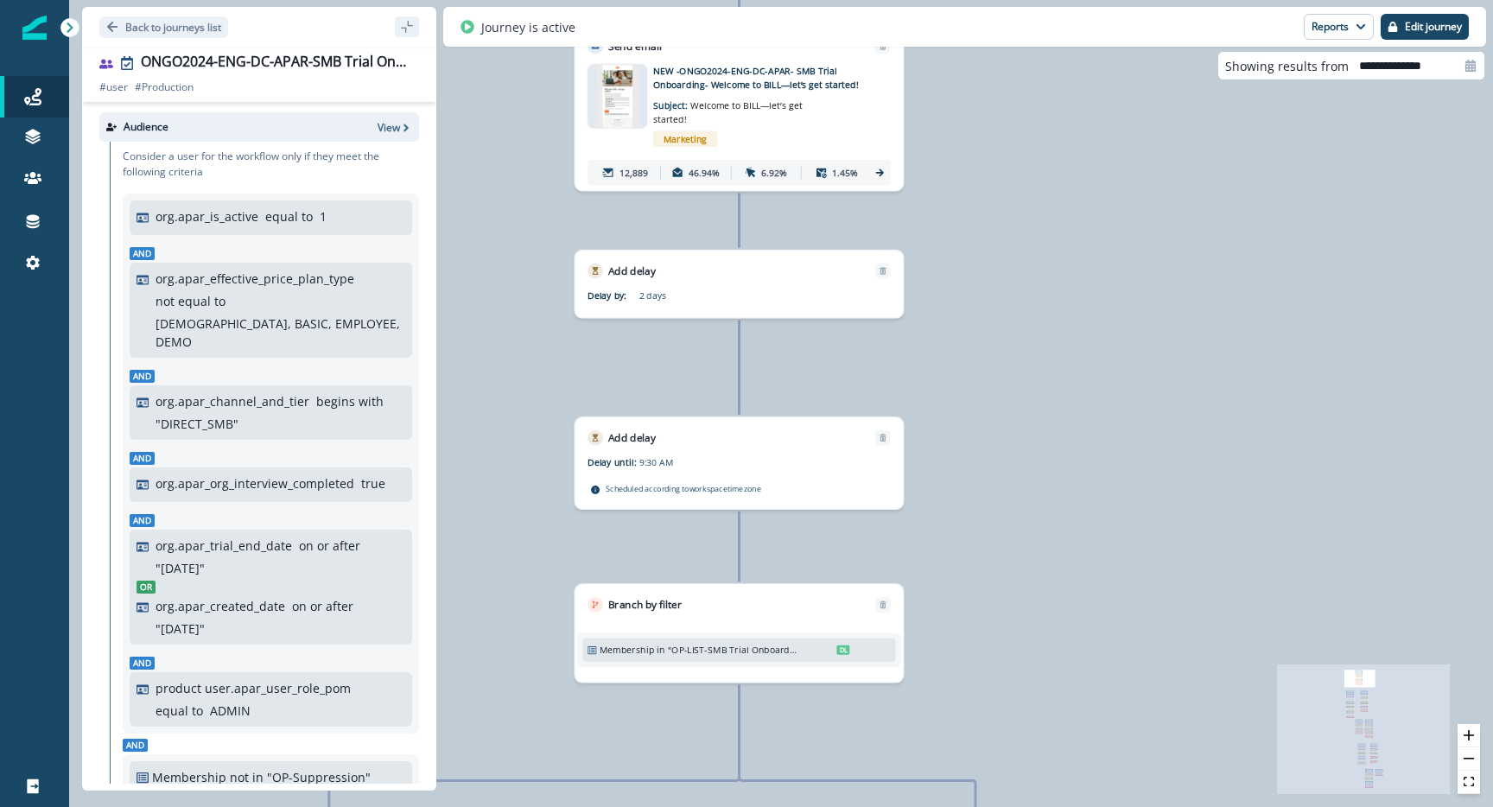
drag, startPoint x: 839, startPoint y: 394, endPoint x: 1013, endPoint y: 604, distance: 273.0
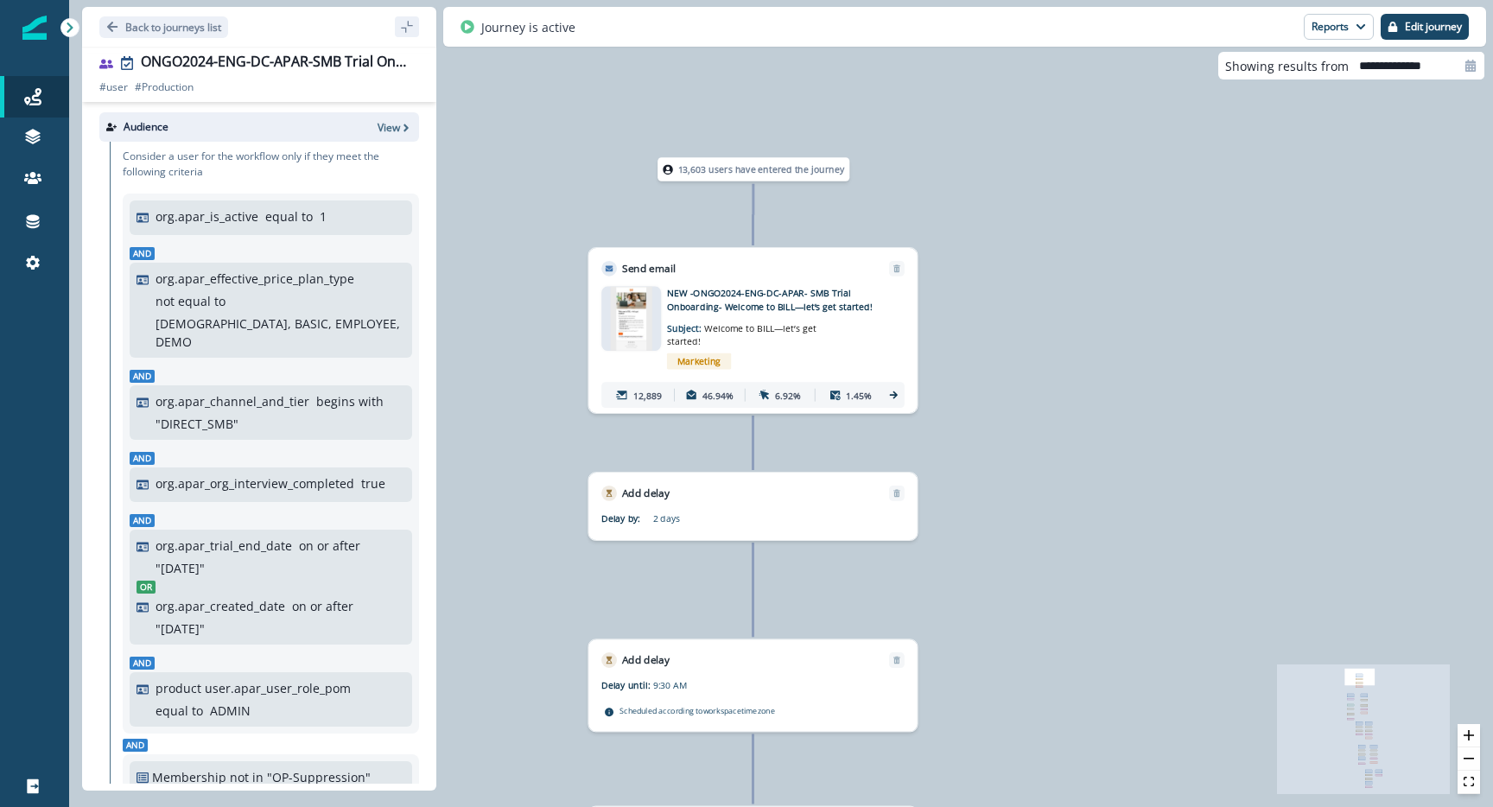
click at [823, 297] on p "NEW -ONGO2024-ENG-DC-APAR- SMB Trial Onboarding- Welcome to BILL—let’s get star…" at bounding box center [770, 300] width 206 height 27
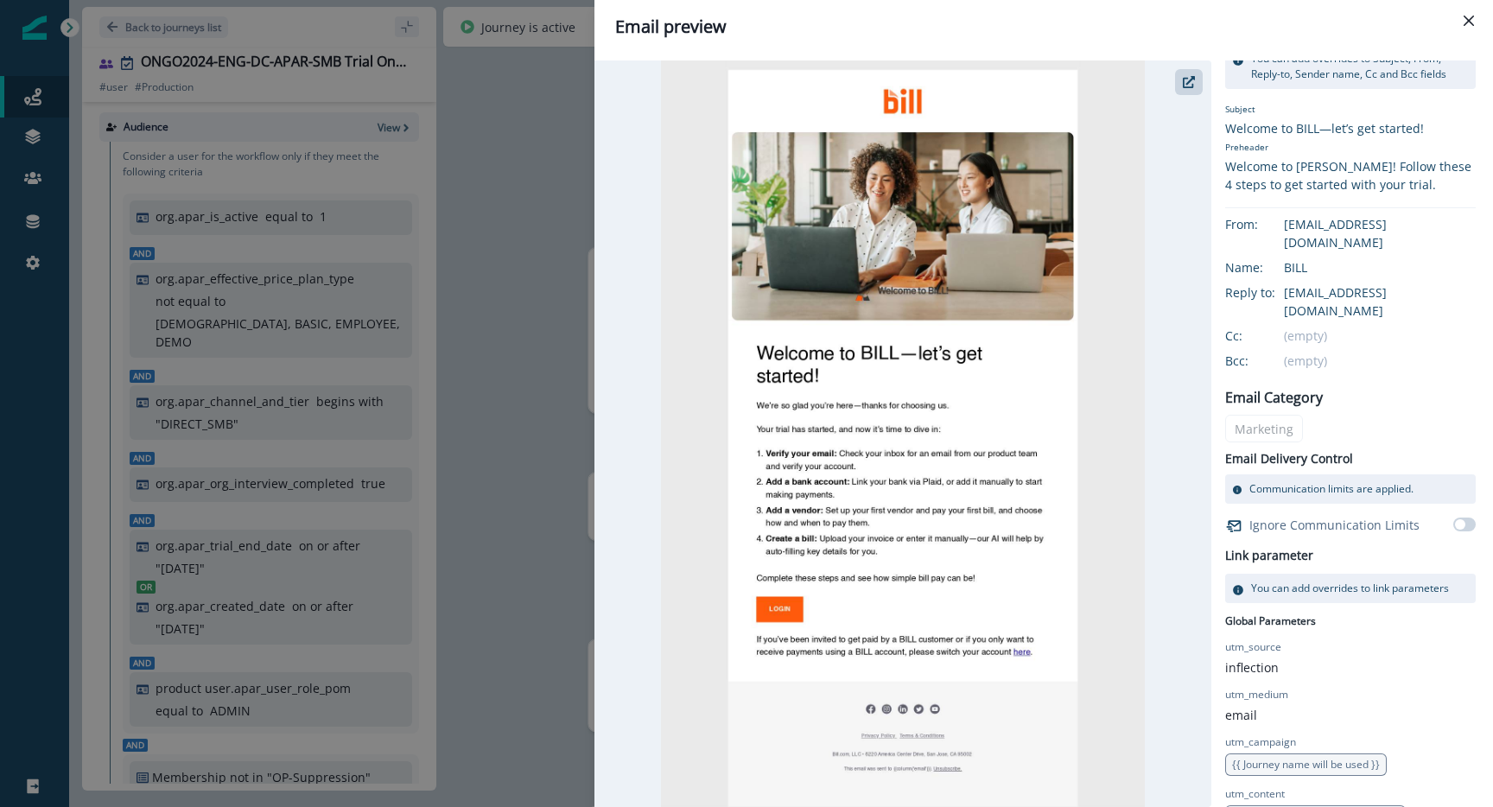
scroll to position [85, 0]
click at [548, 193] on div "Email preview NEW -ONGO2024-ENG-DC-APAR- SMB Trial Onboarding- Welcome to BILL—…" at bounding box center [746, 403] width 1493 height 807
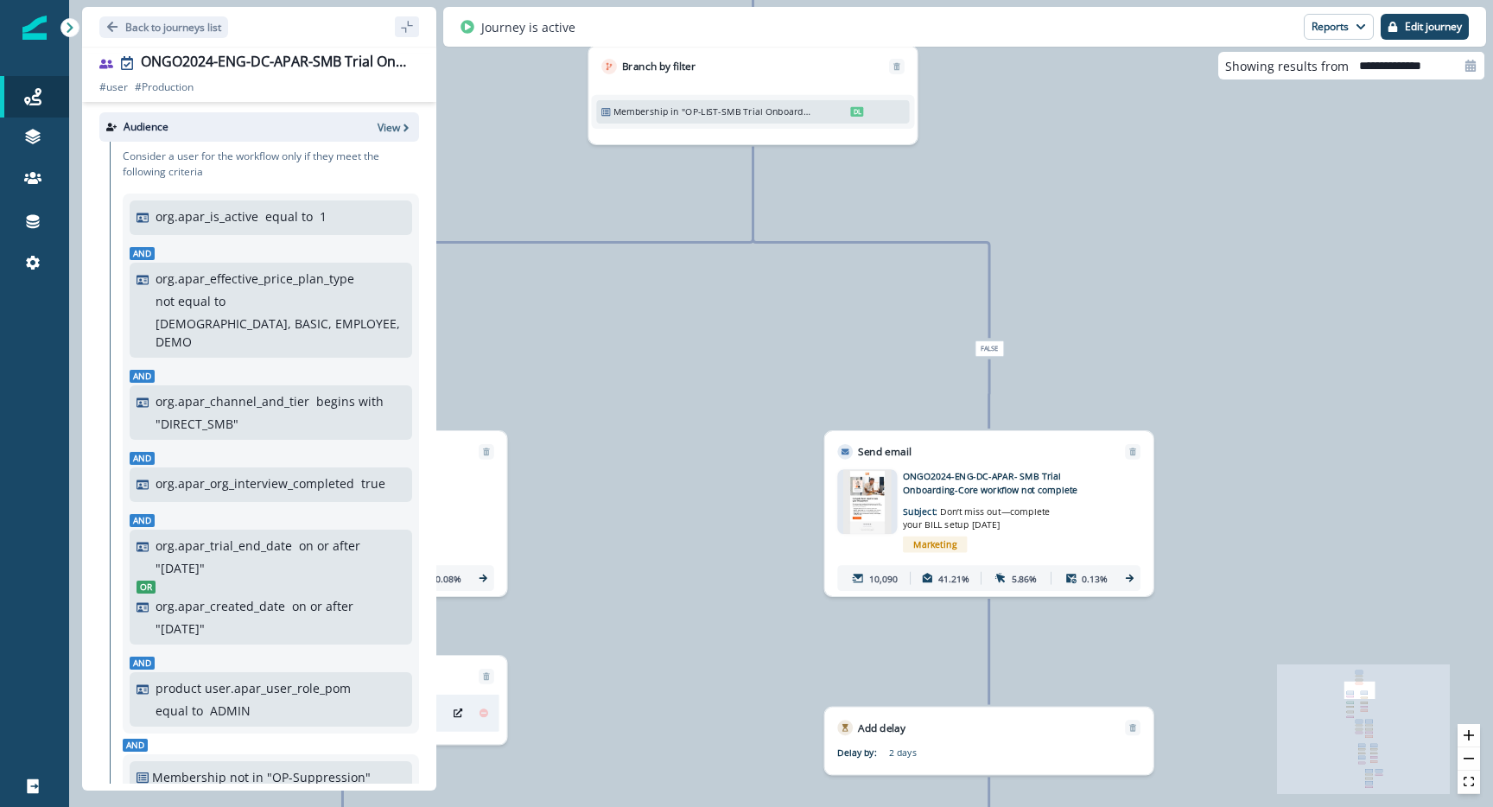
click at [1005, 489] on p "ONGO2024-ENG-DC-APAR- SMB Trial Onboarding-Core workflow not complete" at bounding box center [1006, 483] width 206 height 27
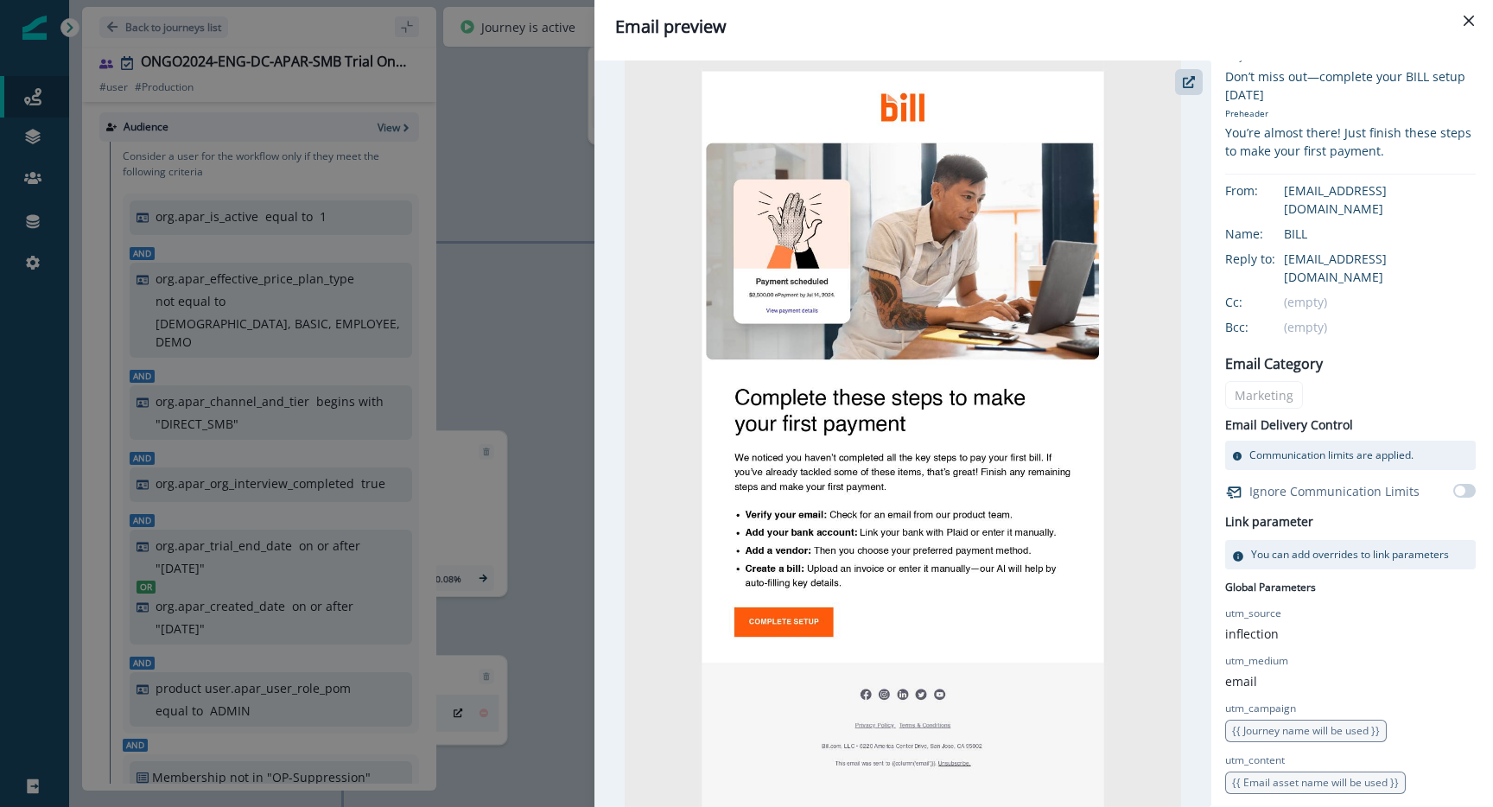
scroll to position [0, 0]
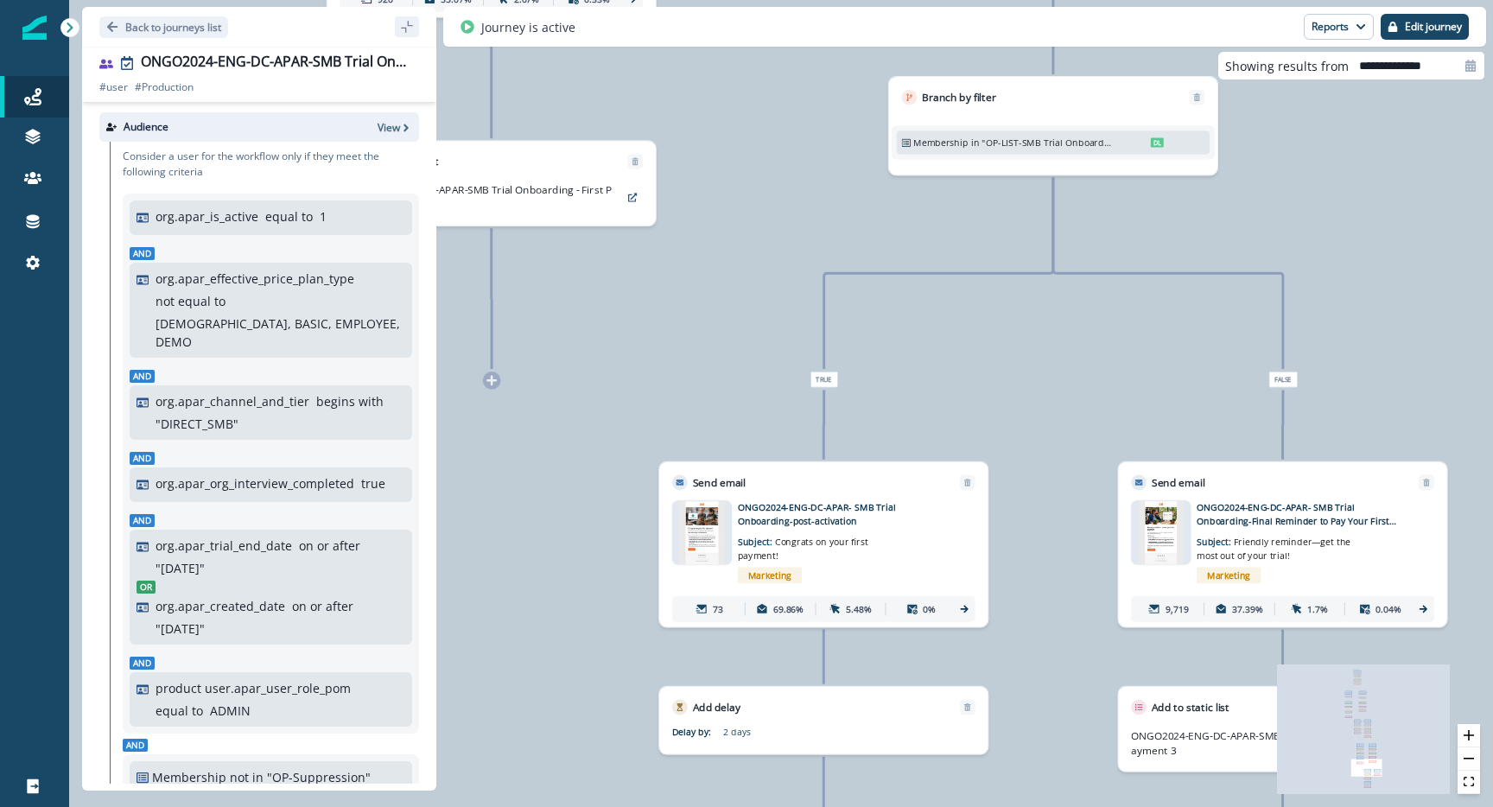
drag, startPoint x: 1393, startPoint y: 472, endPoint x: 999, endPoint y: 693, distance: 451.7
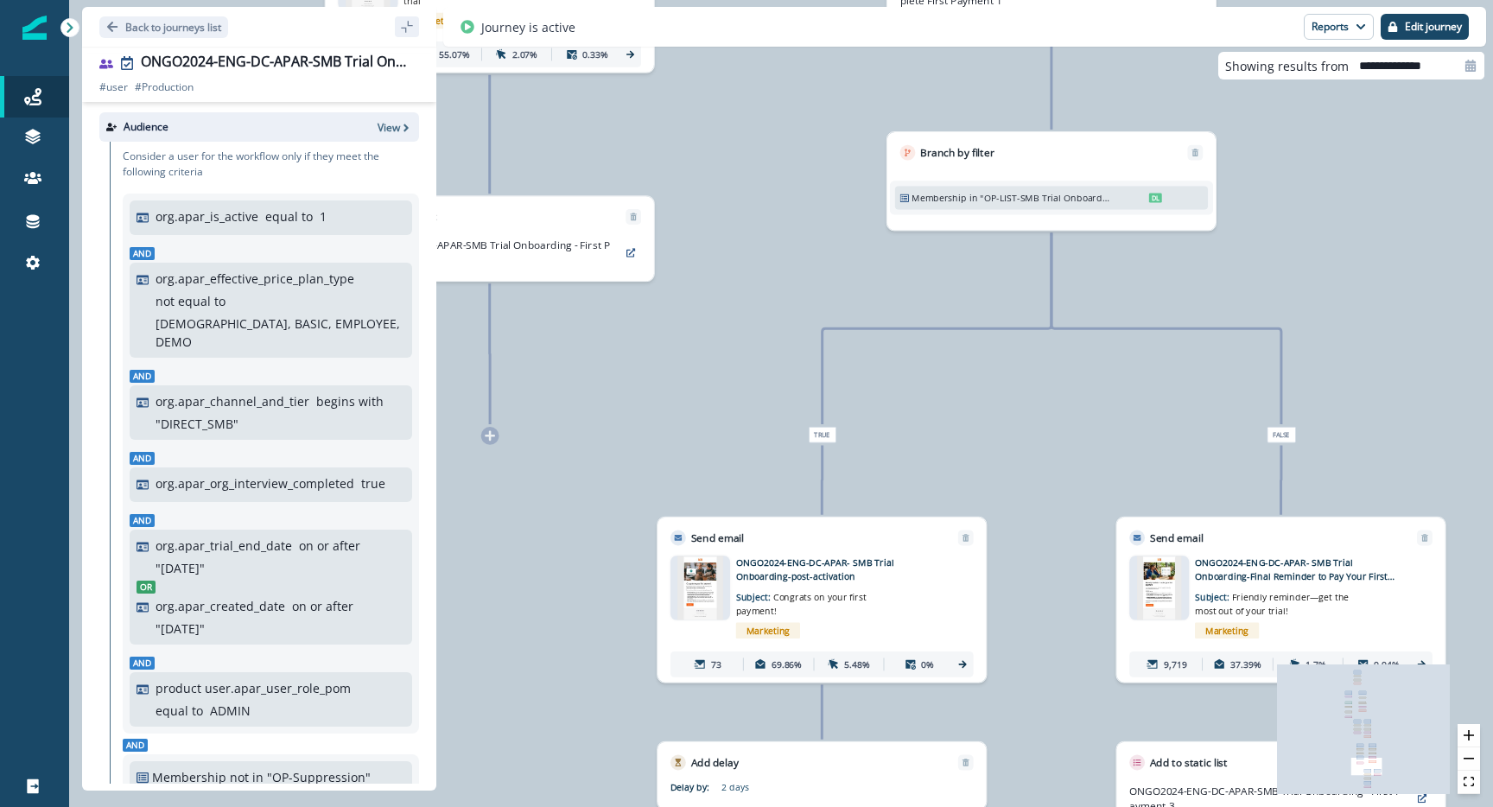
drag, startPoint x: 1085, startPoint y: 414, endPoint x: 1094, endPoint y: 458, distance: 44.9
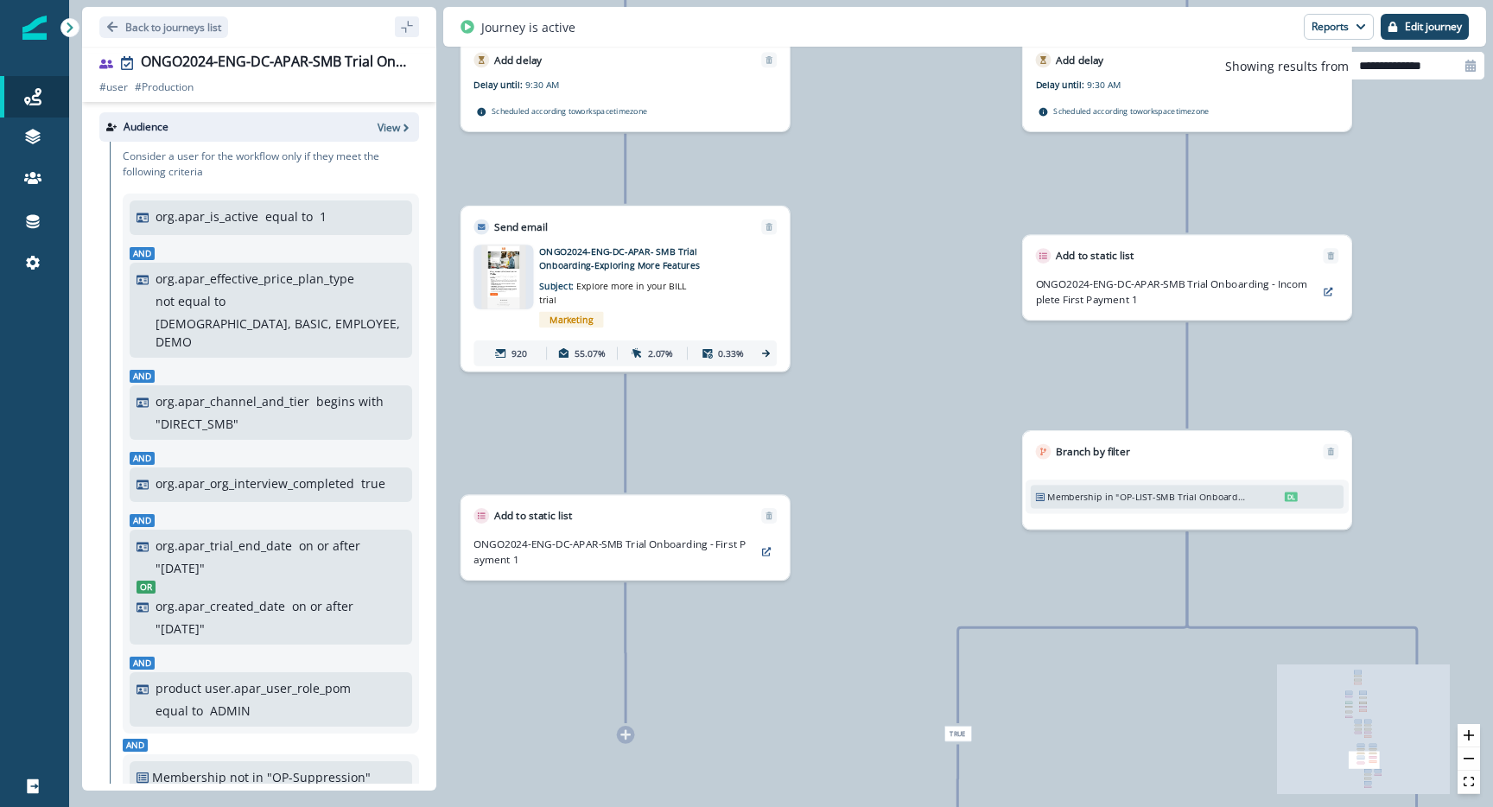
drag, startPoint x: 819, startPoint y: 292, endPoint x: 942, endPoint y: 576, distance: 309.9
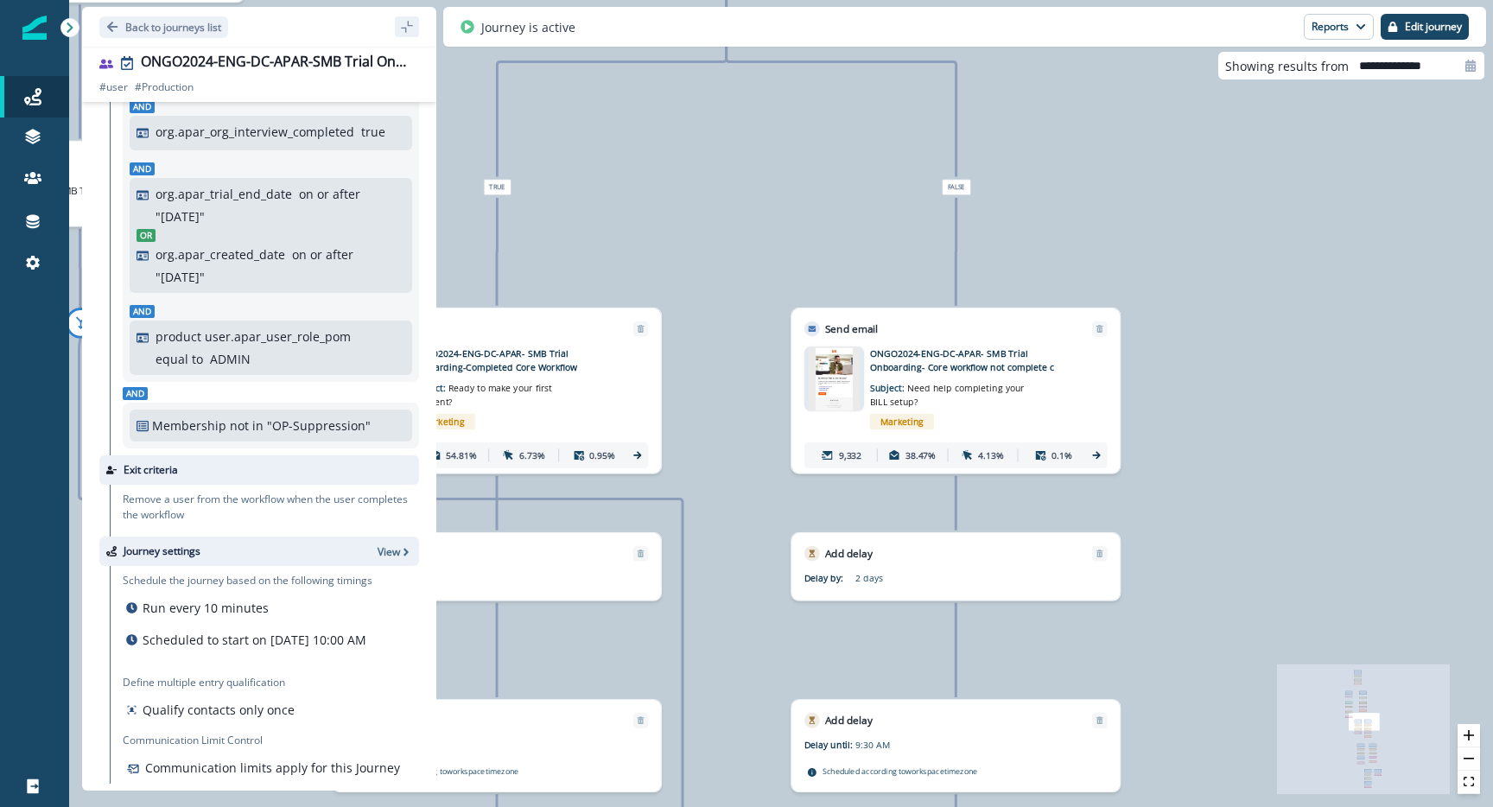
scroll to position [376, 0]
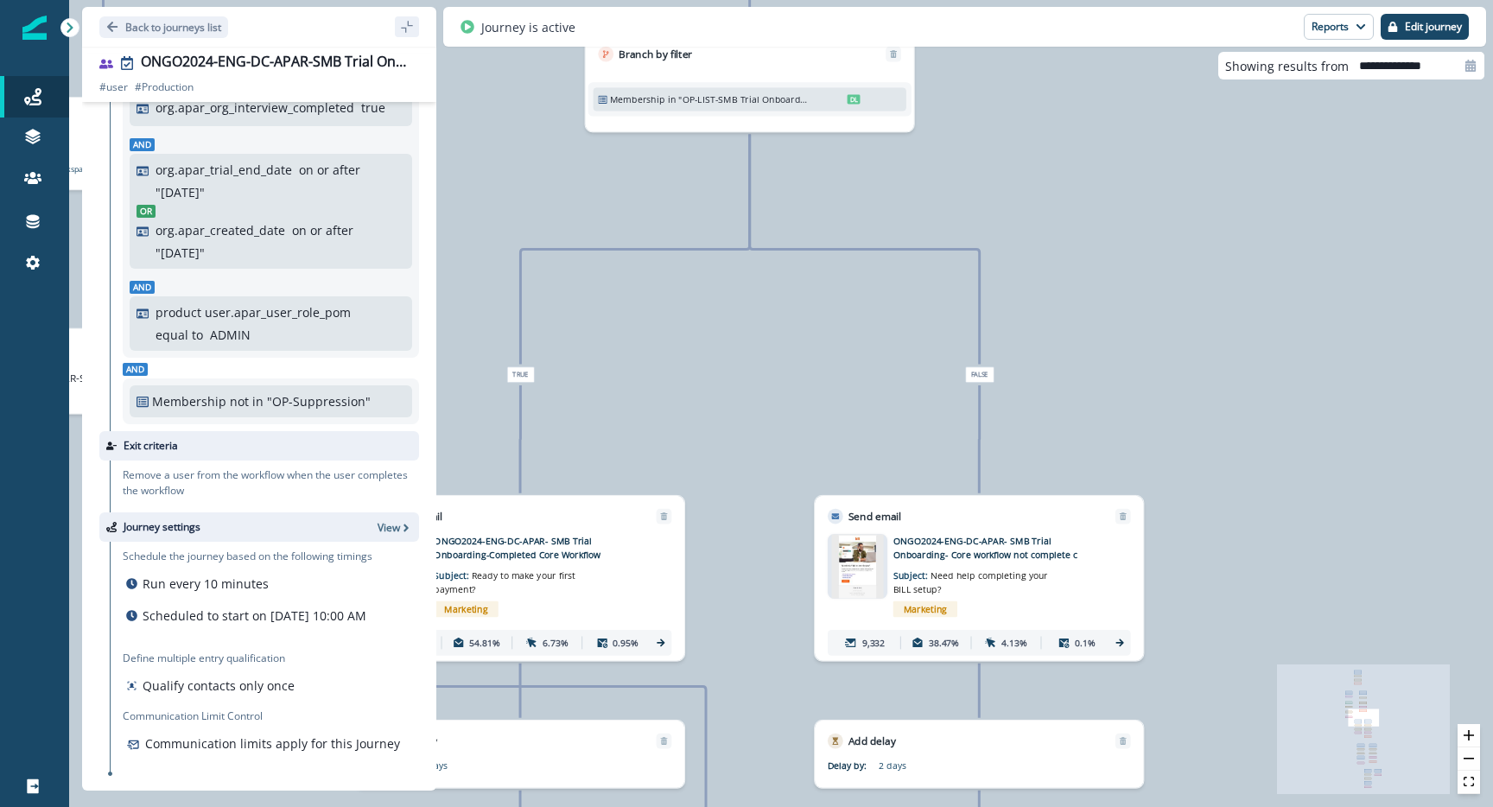
drag, startPoint x: 742, startPoint y: 301, endPoint x: 800, endPoint y: 591, distance: 296.0
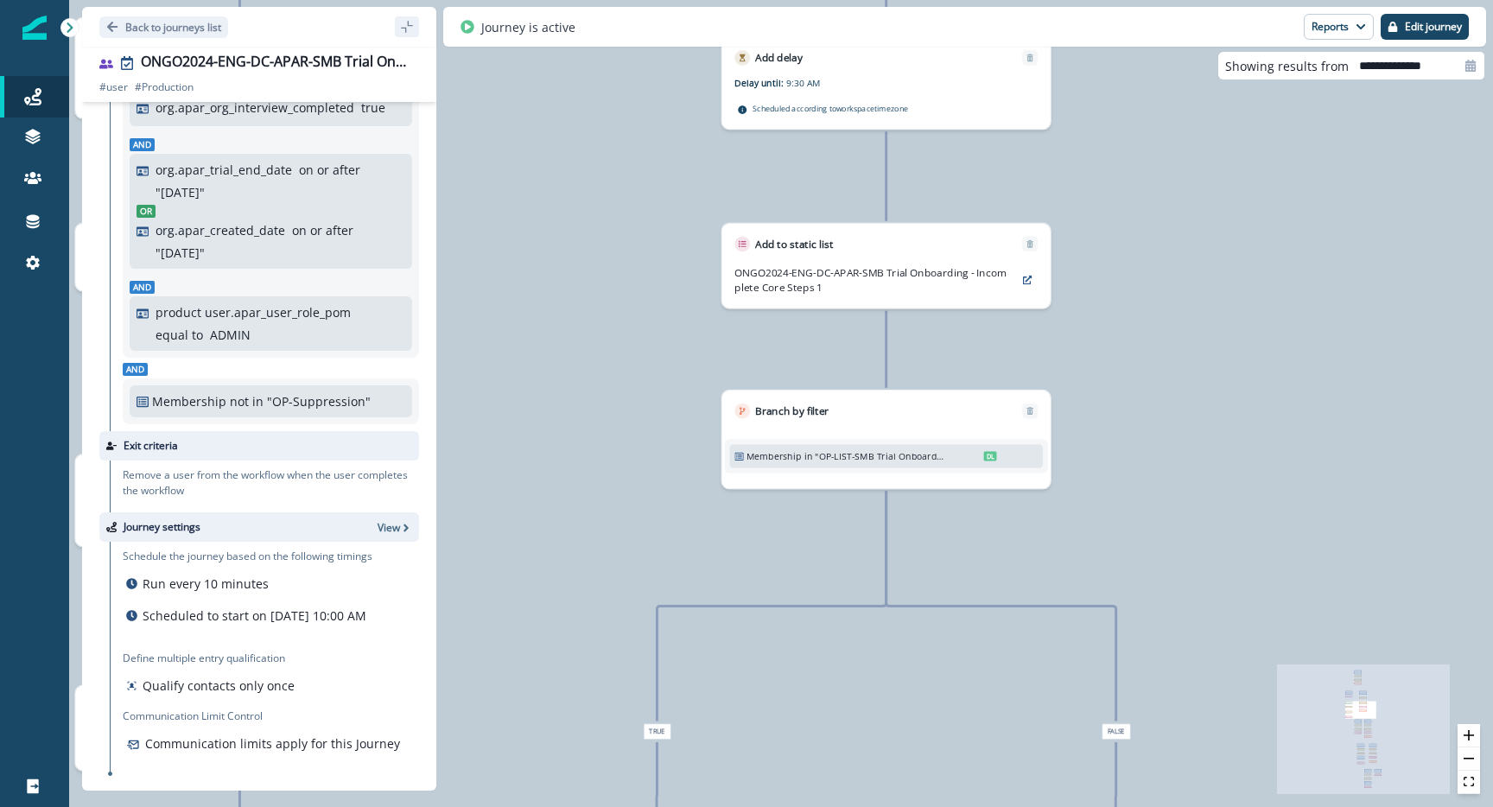
drag, startPoint x: 560, startPoint y: 326, endPoint x: 685, endPoint y: 613, distance: 313.7
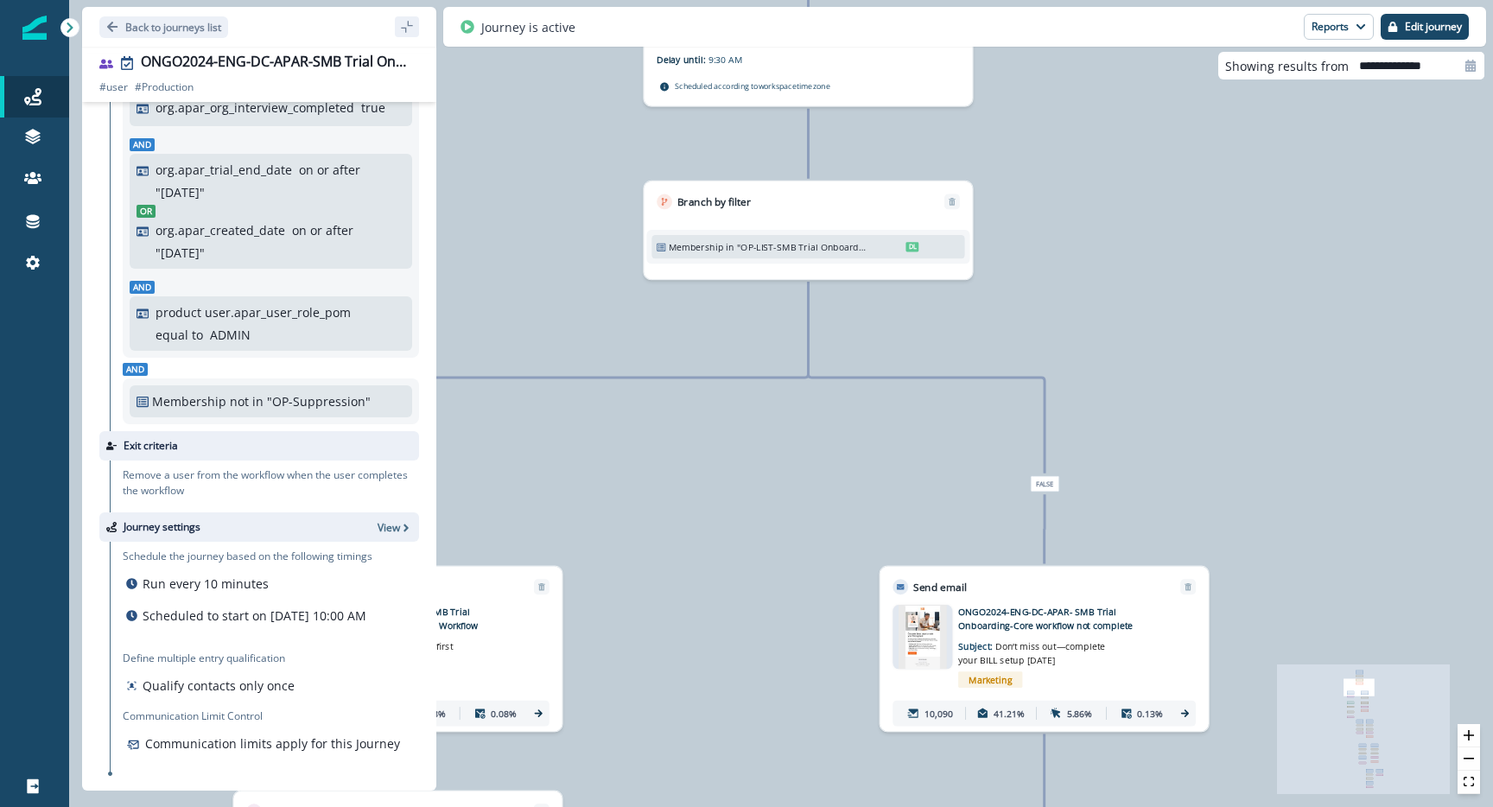
drag, startPoint x: 1101, startPoint y: 485, endPoint x: 1264, endPoint y: 431, distance: 171.3
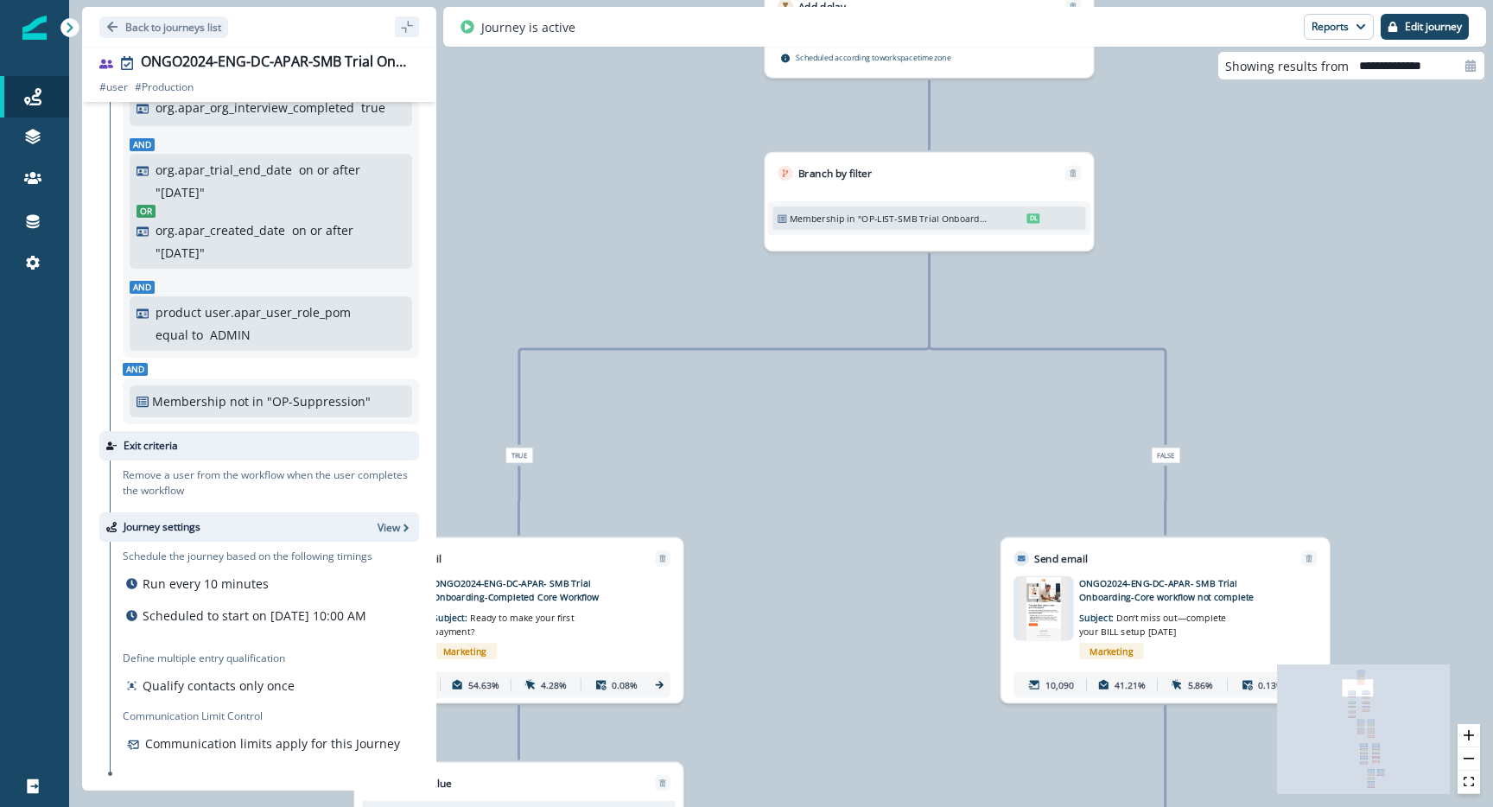
drag, startPoint x: 762, startPoint y: 462, endPoint x: 860, endPoint y: 445, distance: 99.1
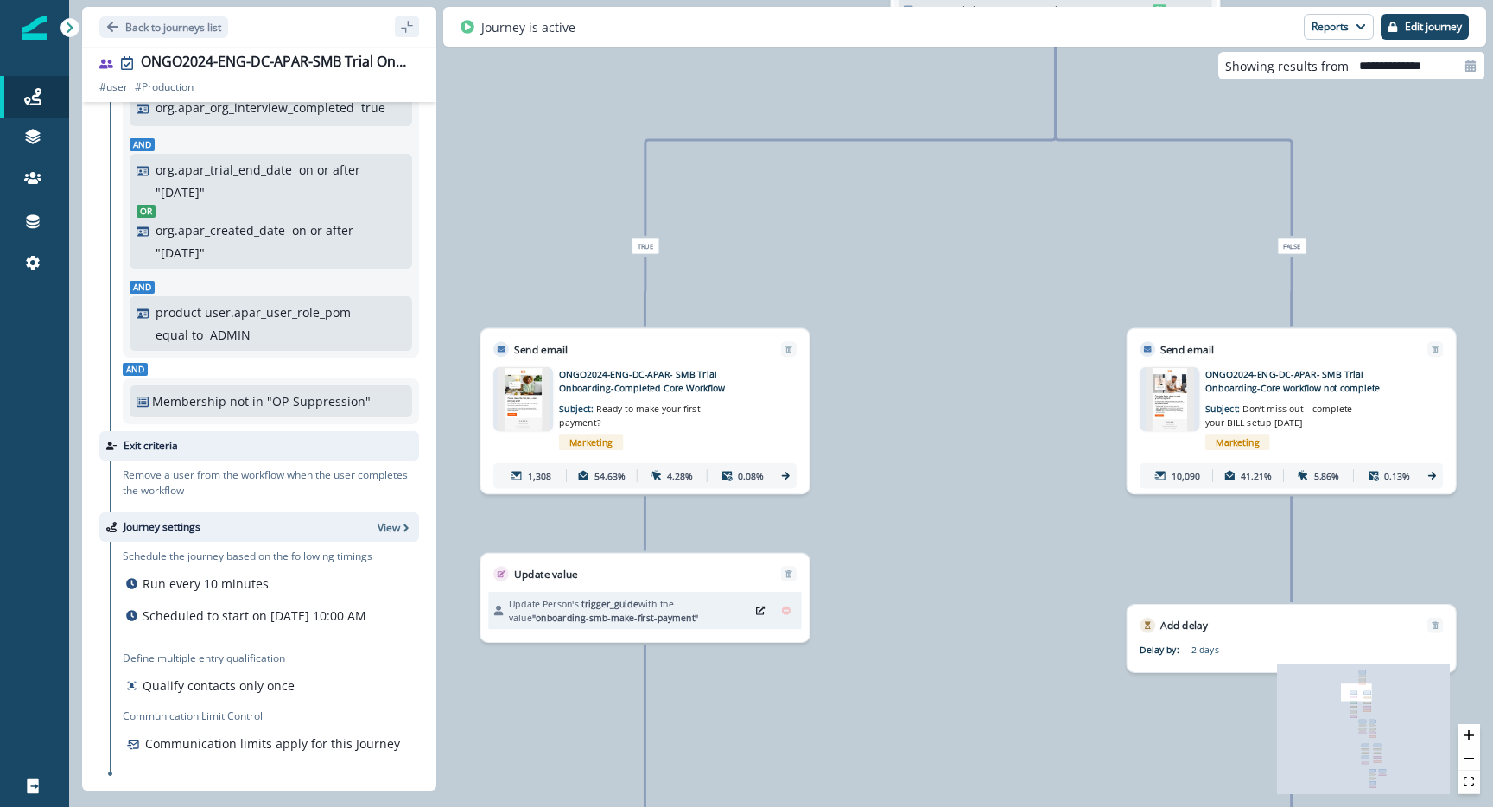
drag, startPoint x: 740, startPoint y: 624, endPoint x: 875, endPoint y: 409, distance: 253.1
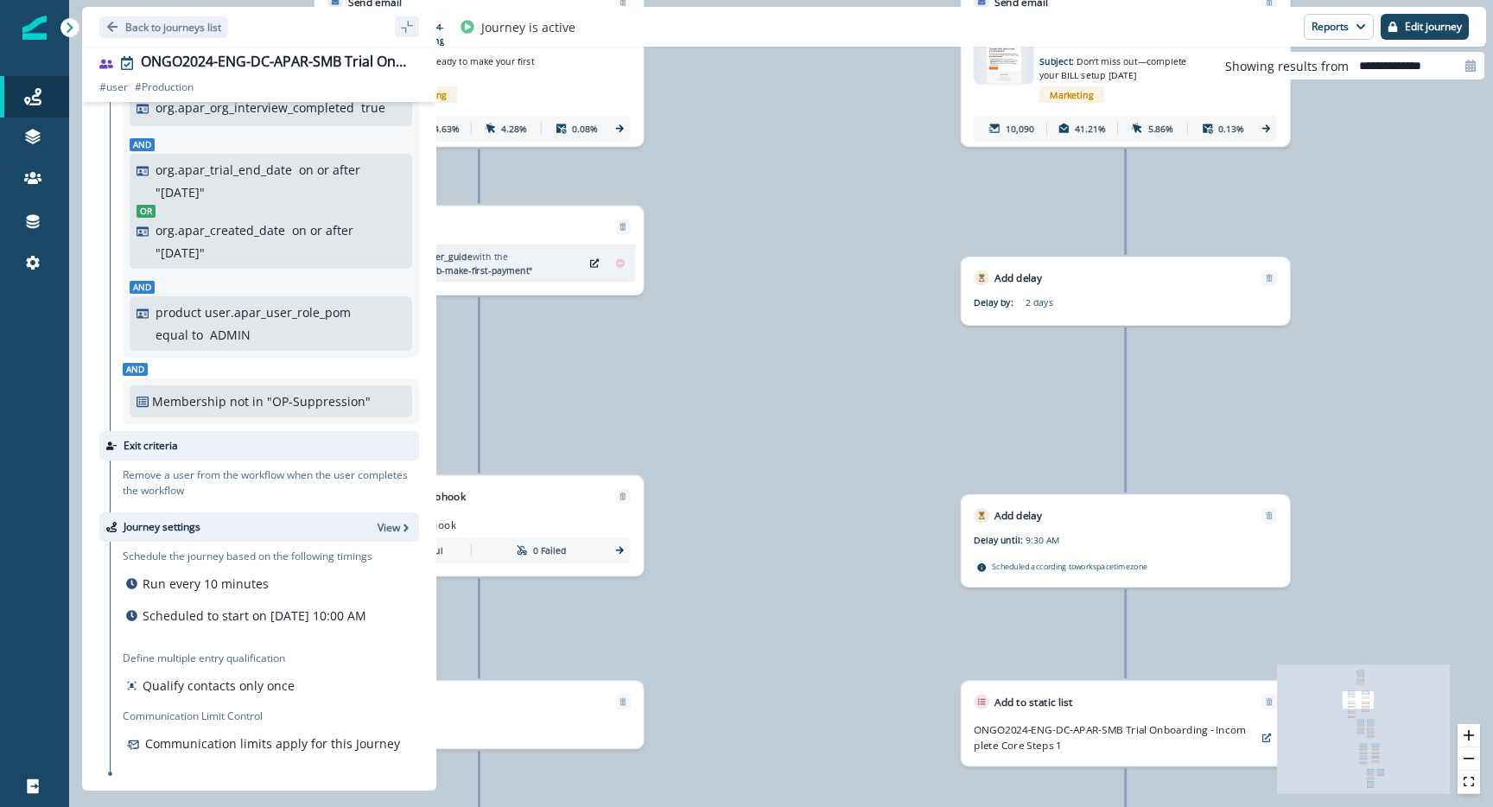
drag, startPoint x: 1056, startPoint y: 538, endPoint x: 882, endPoint y: 211, distance: 371.0
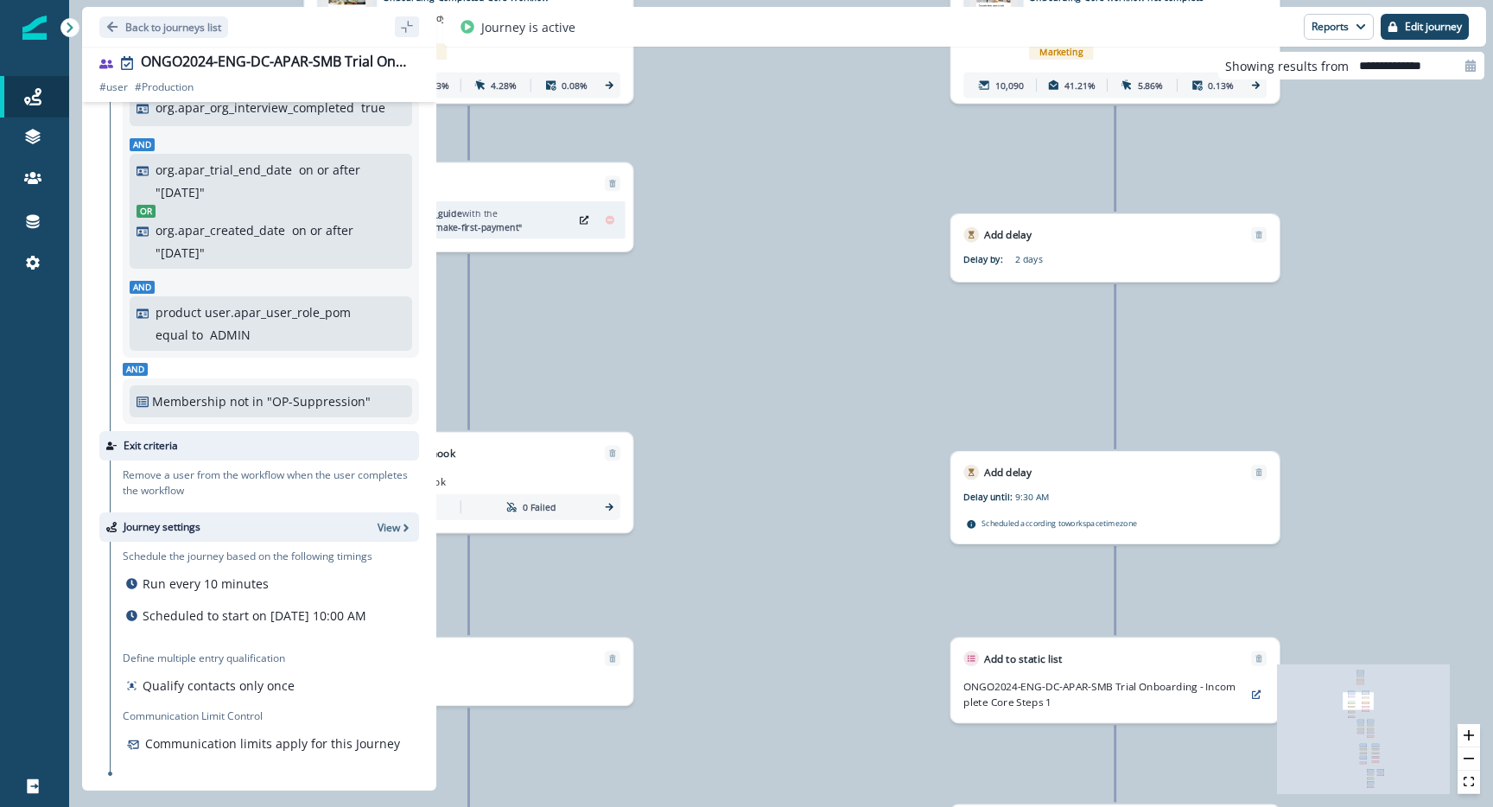
drag, startPoint x: 929, startPoint y: 465, endPoint x: 791, endPoint y: 149, distance: 345.0
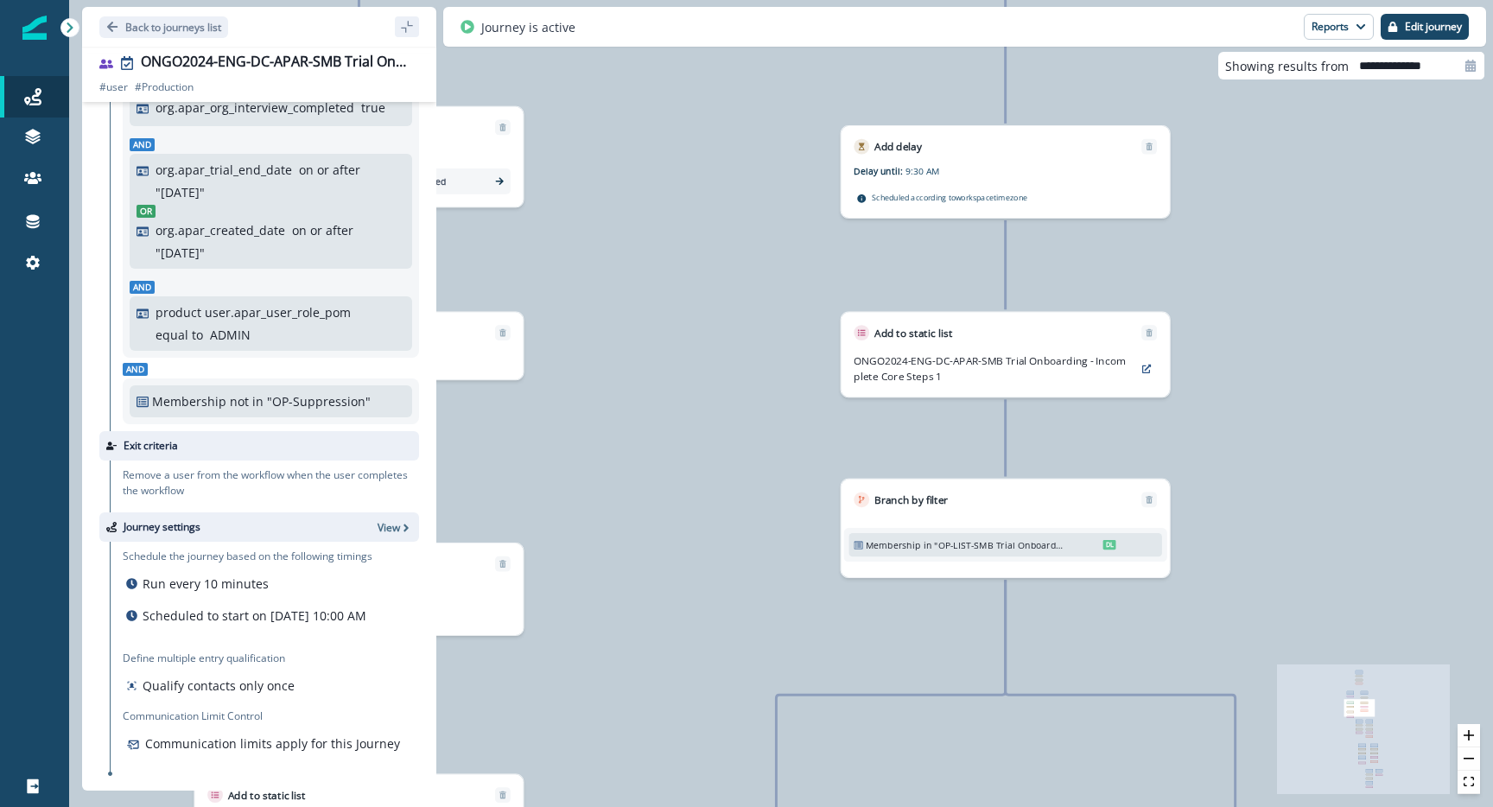
drag, startPoint x: 723, startPoint y: 308, endPoint x: 823, endPoint y: 73, distance: 254.6
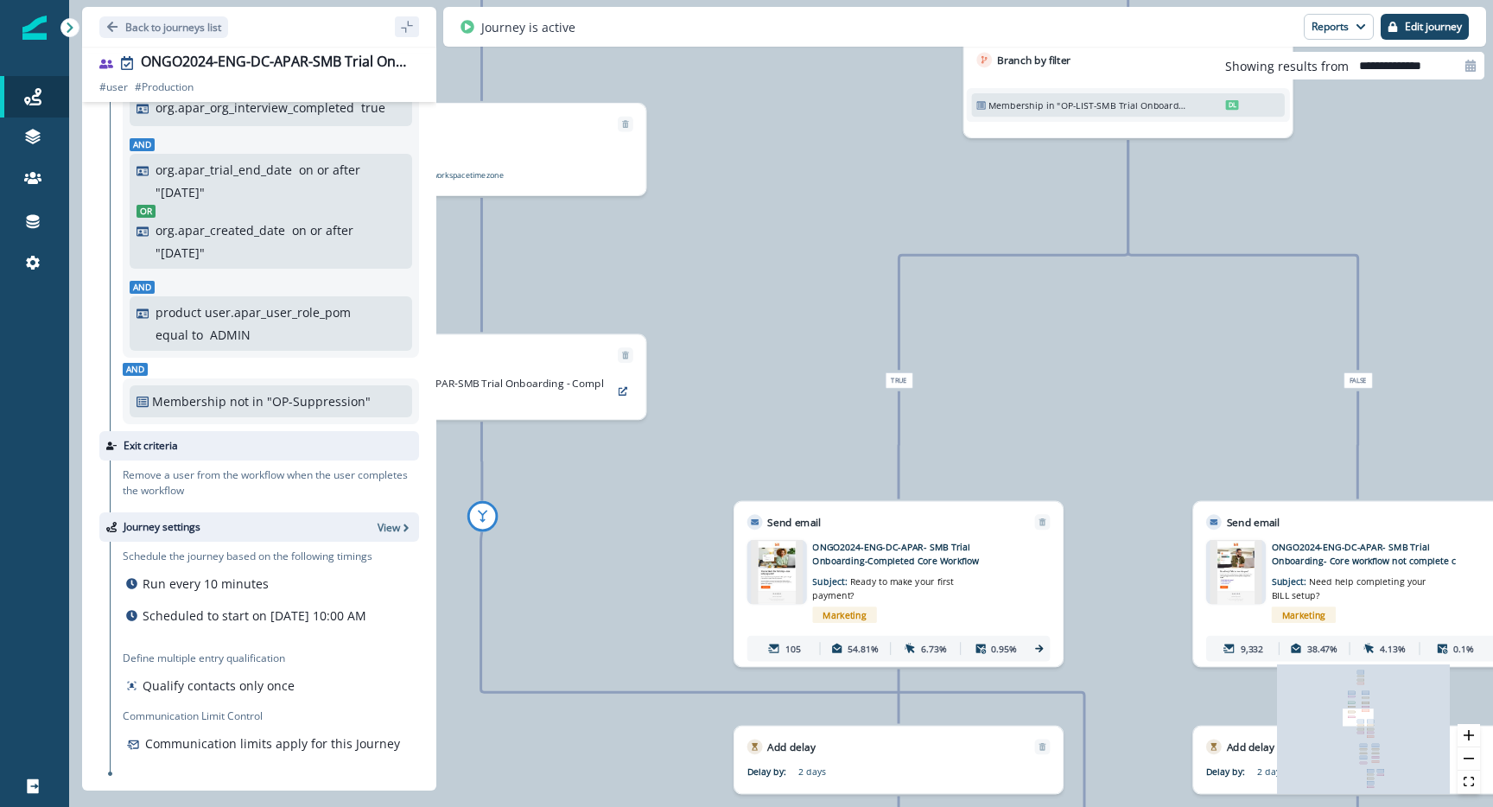
drag, startPoint x: 899, startPoint y: 440, endPoint x: 860, endPoint y: 156, distance: 286.1
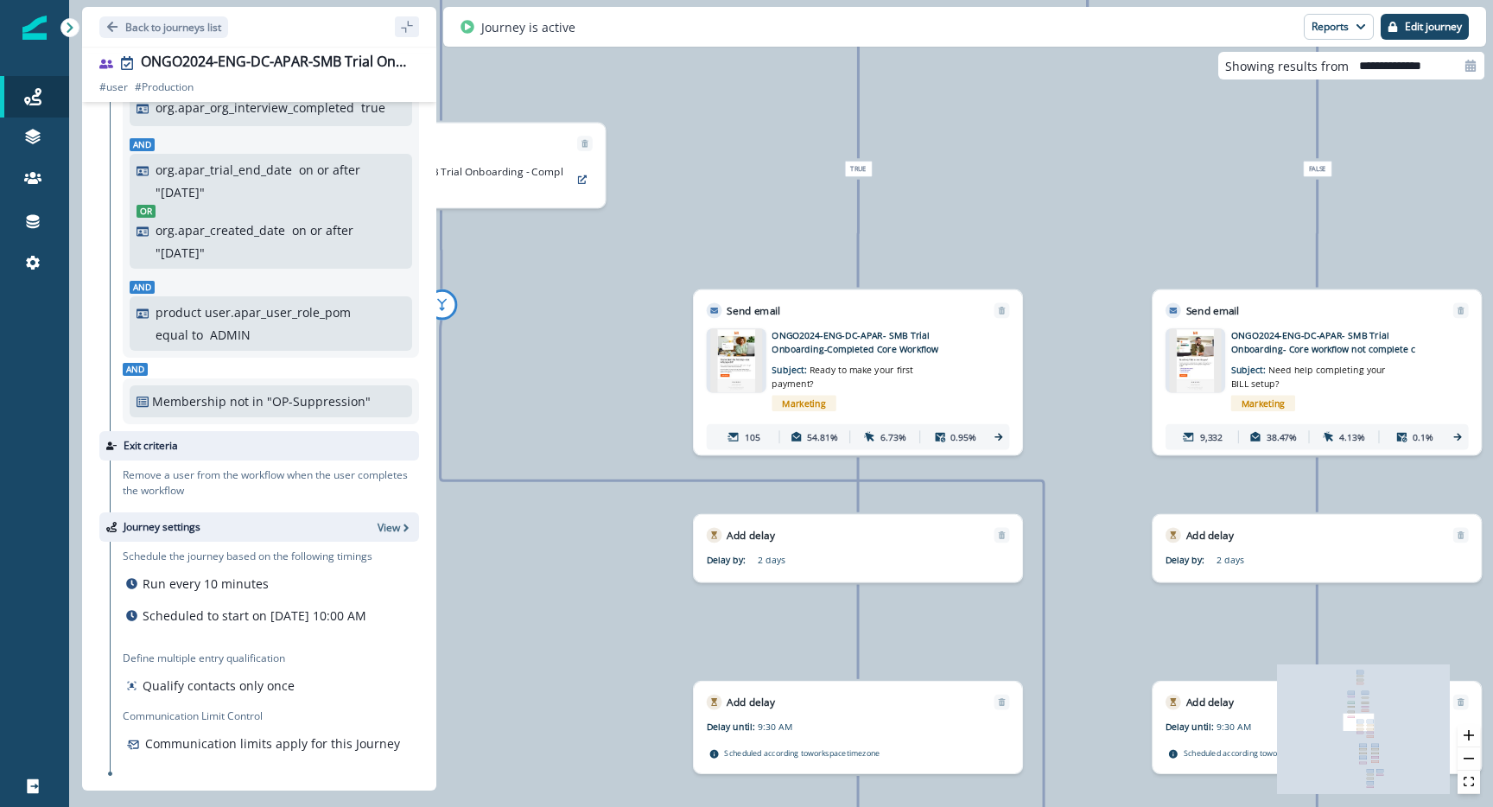
click at [936, 330] on p "ONGO2024-ENG-DC-APAR- SMB Trial Onboarding-Completed Core Workflow" at bounding box center [874, 341] width 206 height 27
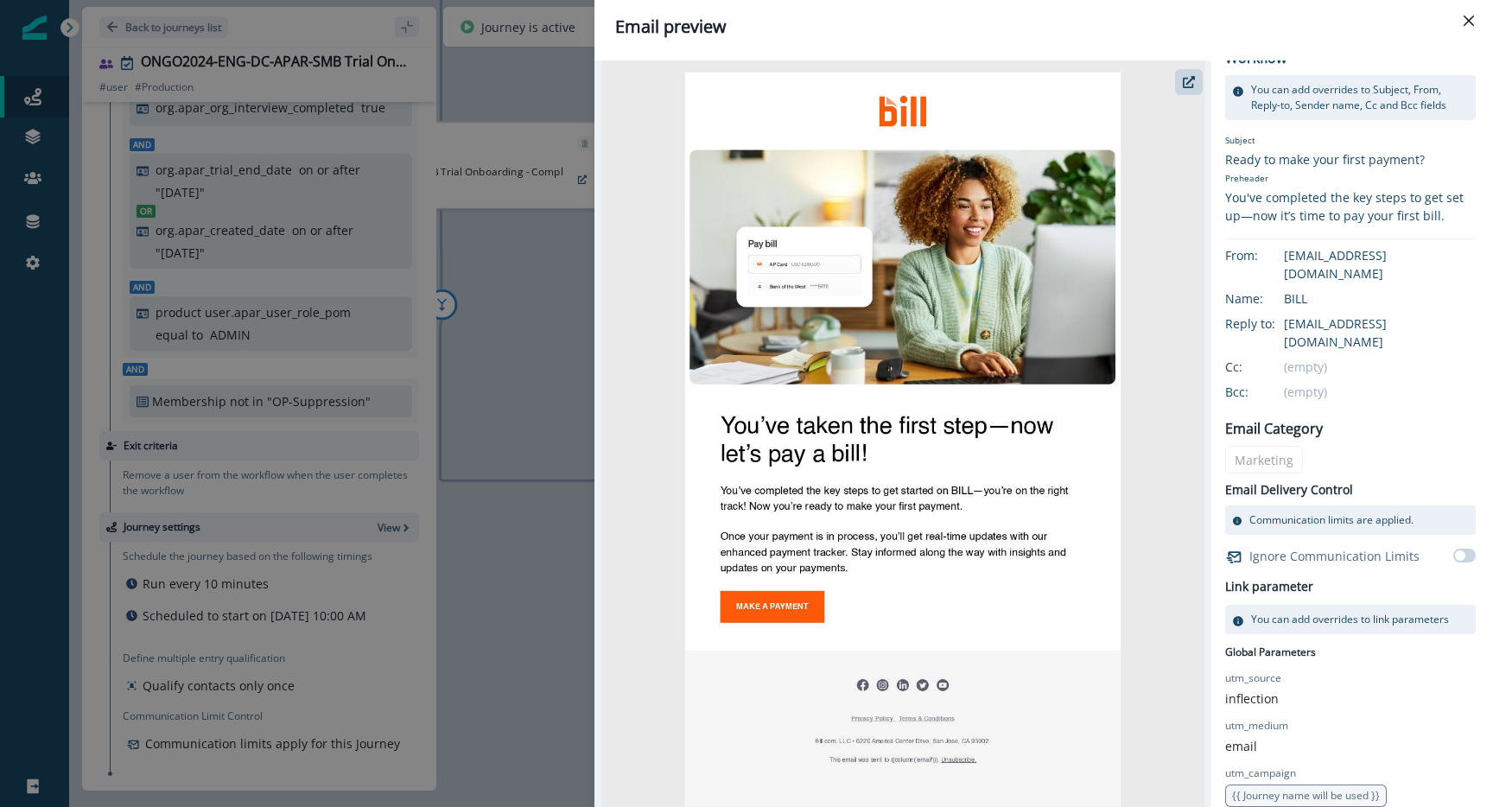
scroll to position [0, 0]
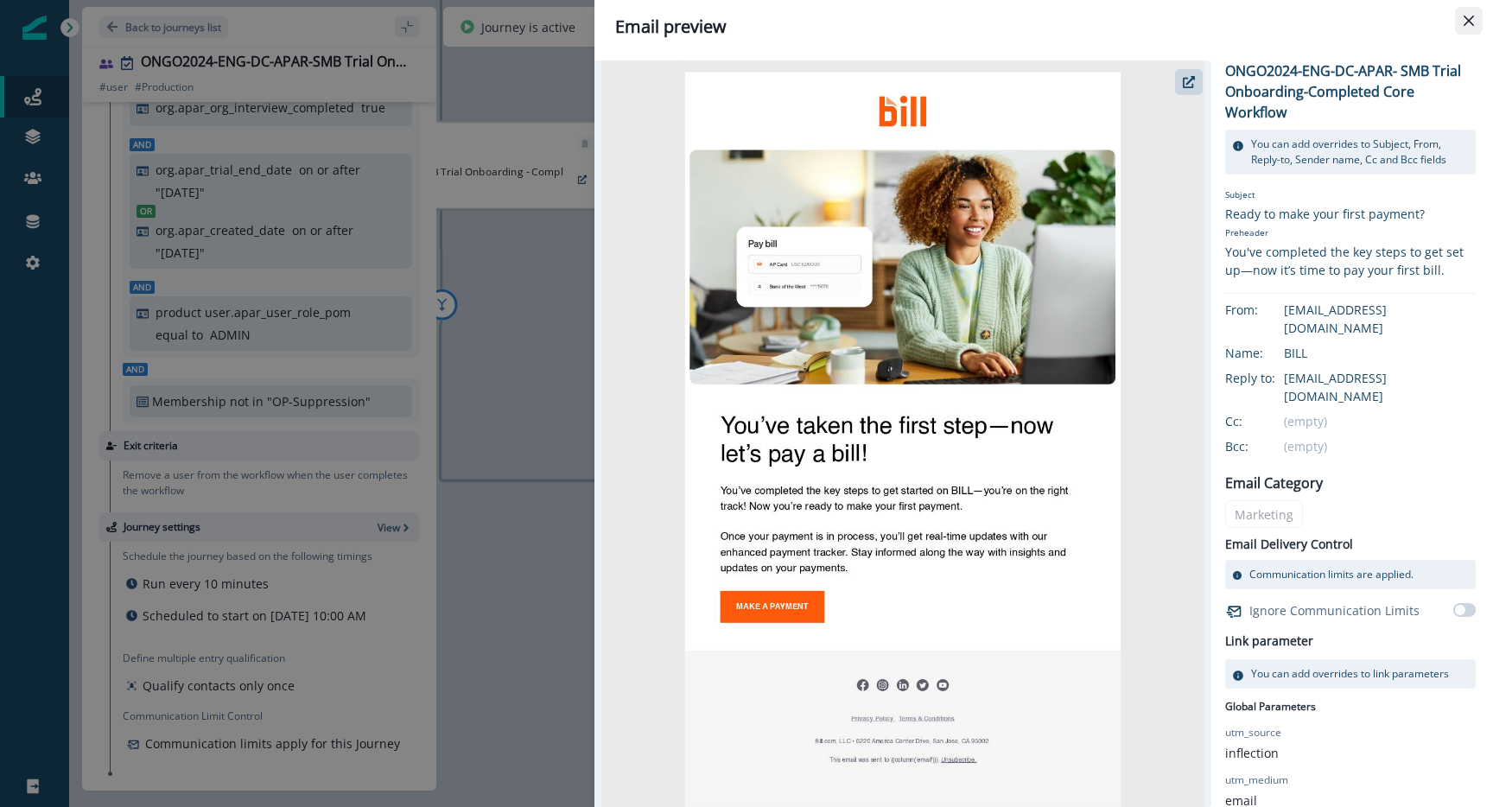
click at [1469, 19] on icon "Close" at bounding box center [1468, 21] width 10 height 10
